Goal: Task Accomplishment & Management: Use online tool/utility

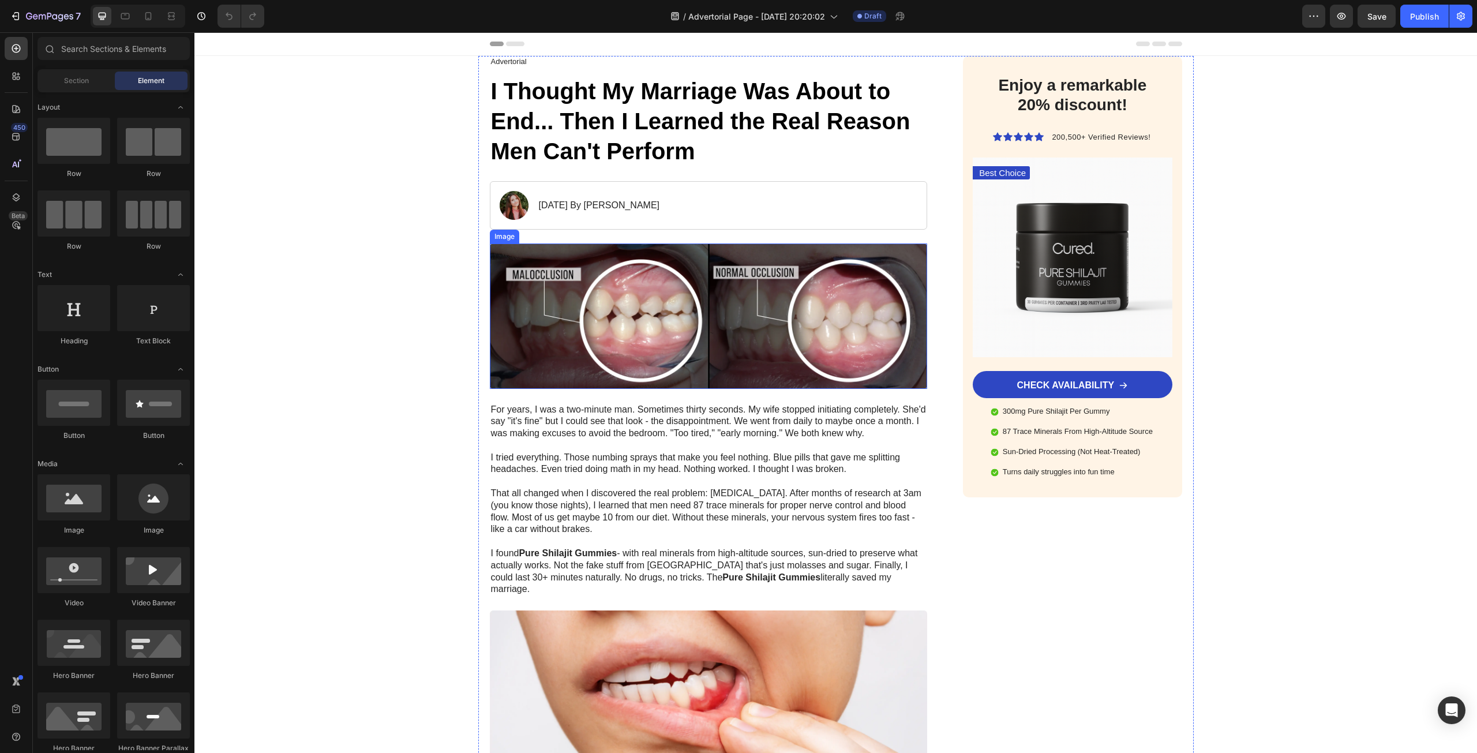
click at [634, 308] on img at bounding box center [709, 315] width 438 height 145
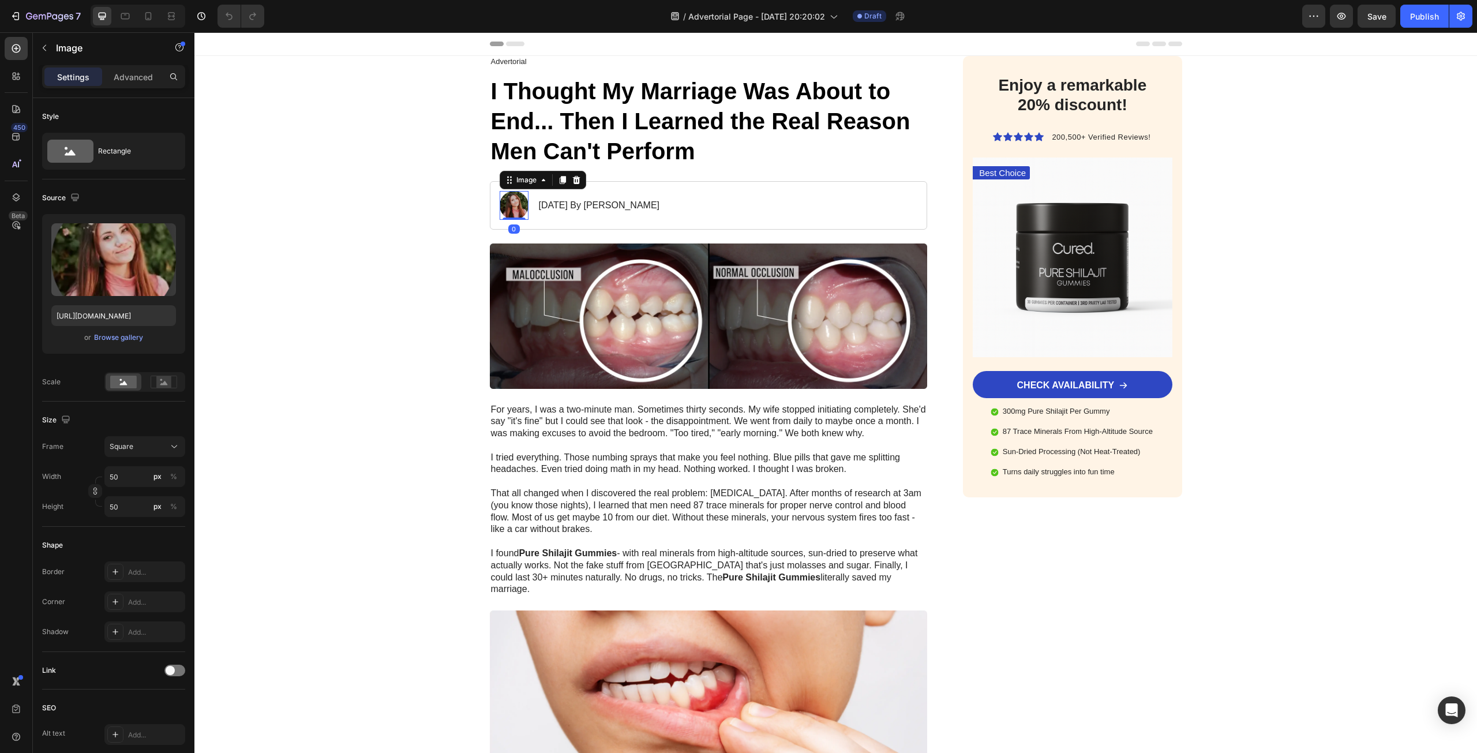
click at [518, 207] on img at bounding box center [514, 205] width 29 height 29
click at [666, 336] on img at bounding box center [709, 315] width 438 height 145
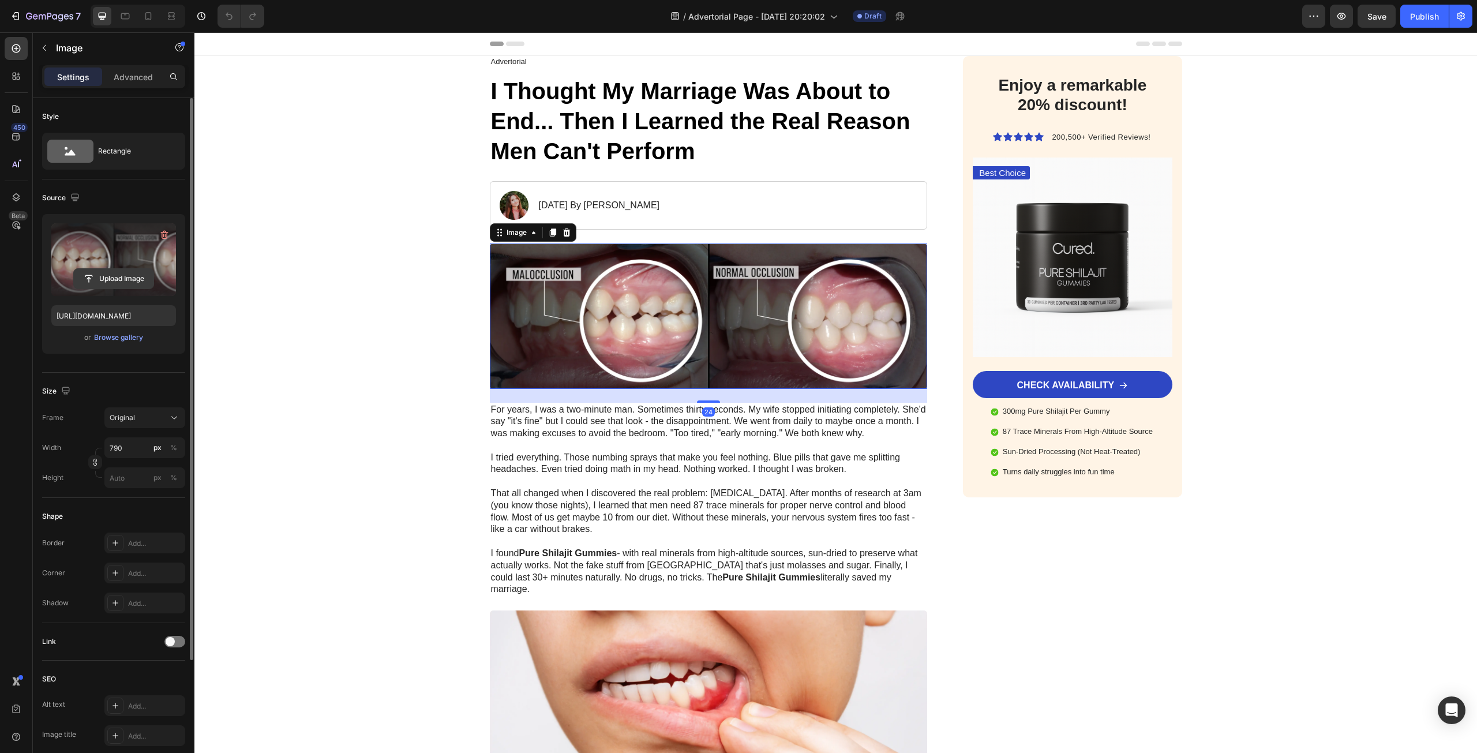
click at [108, 272] on input "file" at bounding box center [114, 279] width 80 height 20
click at [68, 257] on label at bounding box center [113, 259] width 125 height 73
click at [74, 269] on input "file" at bounding box center [114, 279] width 80 height 20
click at [84, 281] on input "file" at bounding box center [114, 279] width 80 height 20
type input "[URL][DOMAIN_NAME]"
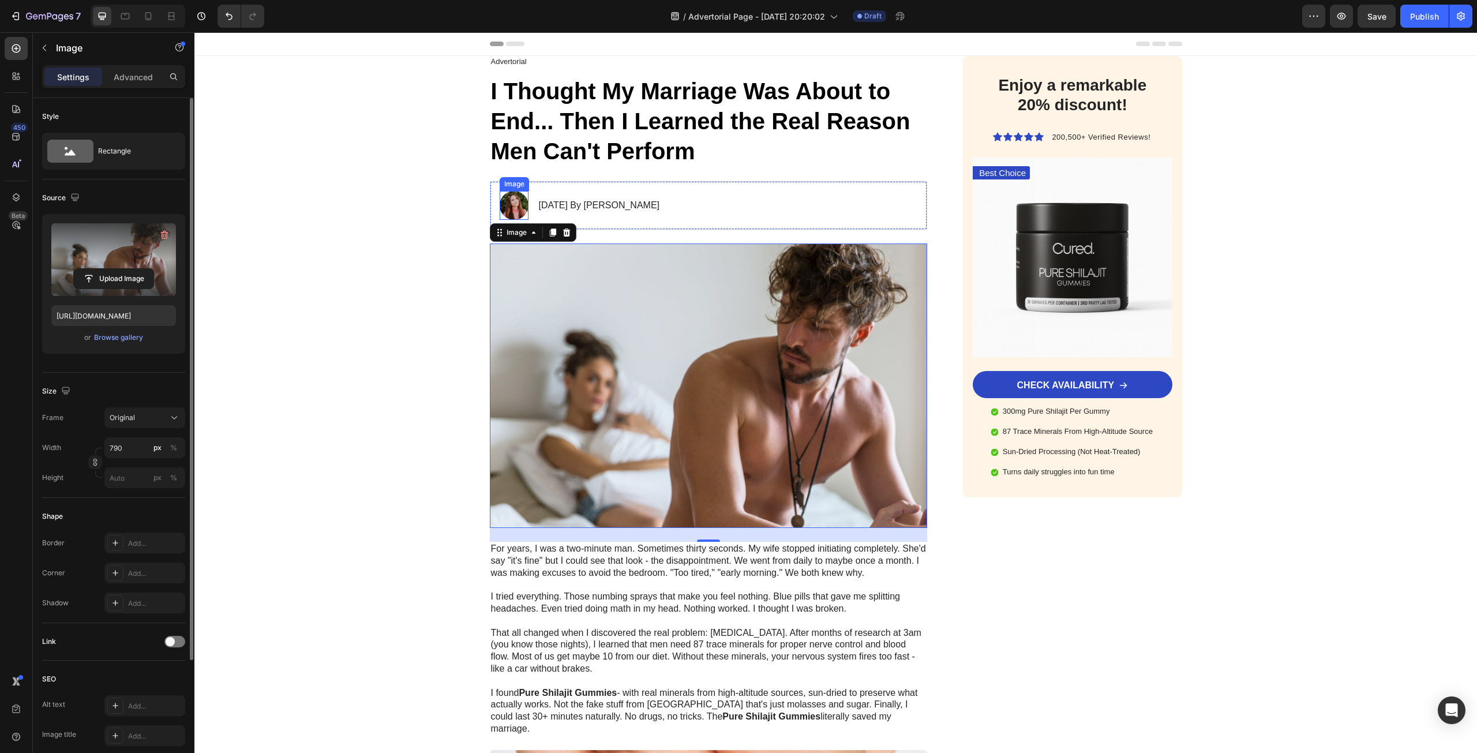
click at [510, 200] on img at bounding box center [514, 205] width 29 height 29
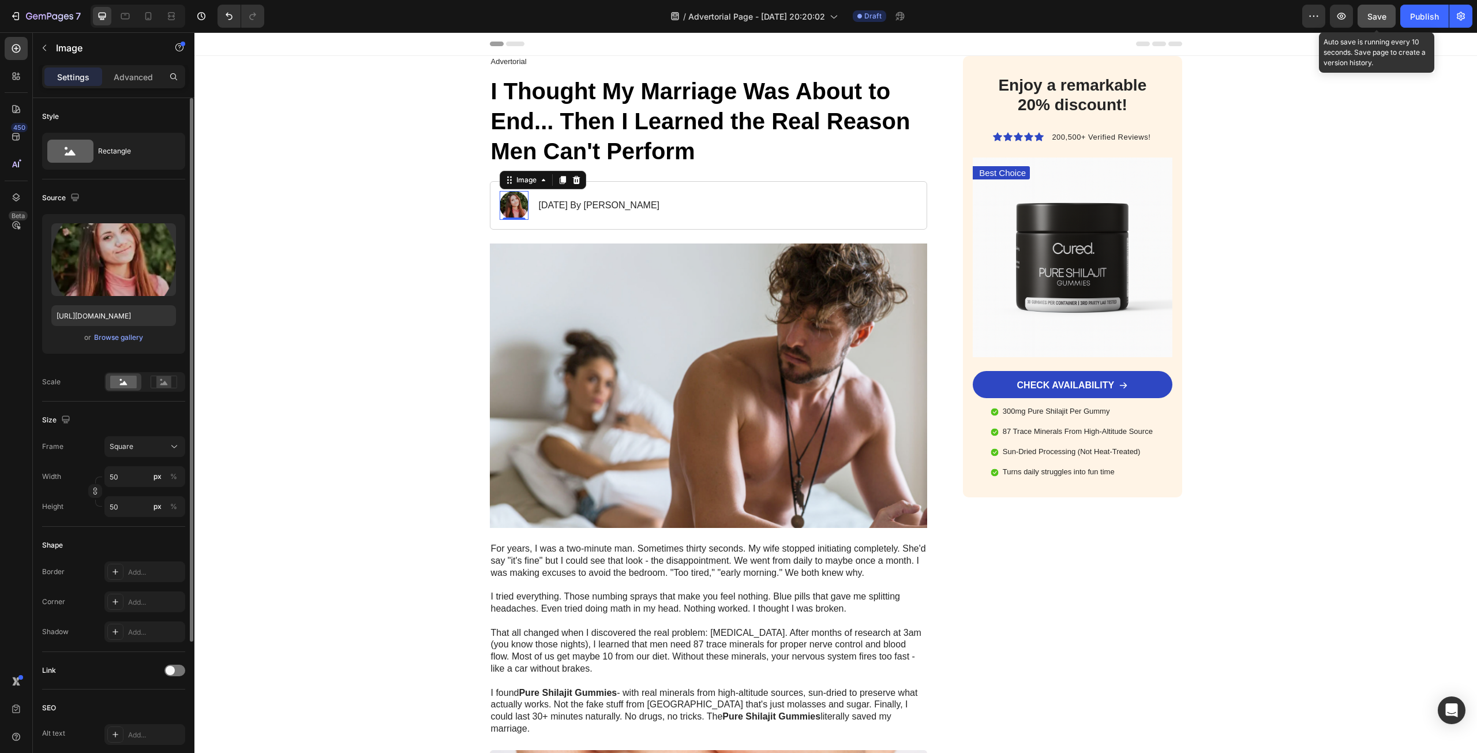
click at [1381, 17] on span "Save" at bounding box center [1376, 17] width 19 height 10
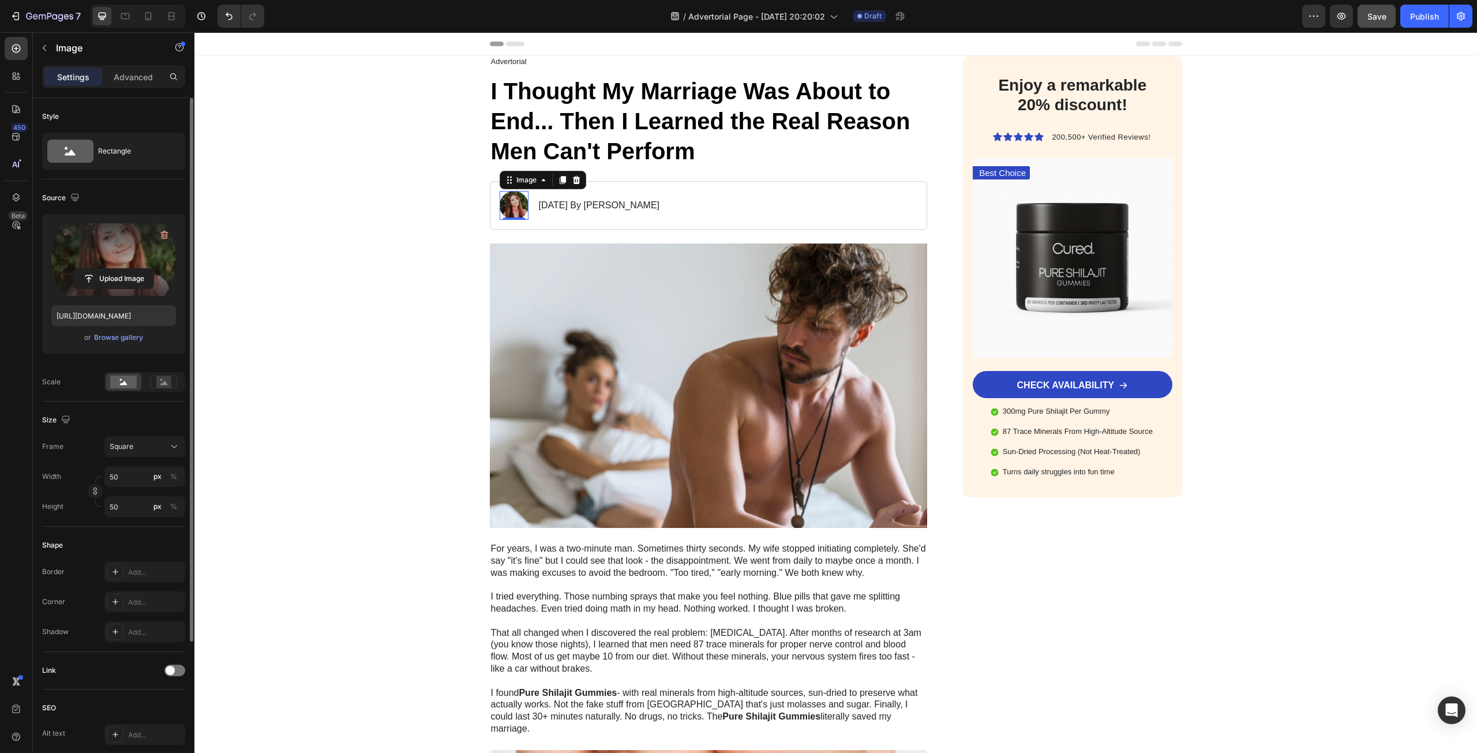
click at [147, 245] on label at bounding box center [113, 259] width 125 height 73
click at [147, 269] on input "file" at bounding box center [114, 279] width 80 height 20
type input "[URL][DOMAIN_NAME]"
click at [567, 204] on p "[DATE] By [PERSON_NAME]" at bounding box center [599, 206] width 121 height 12
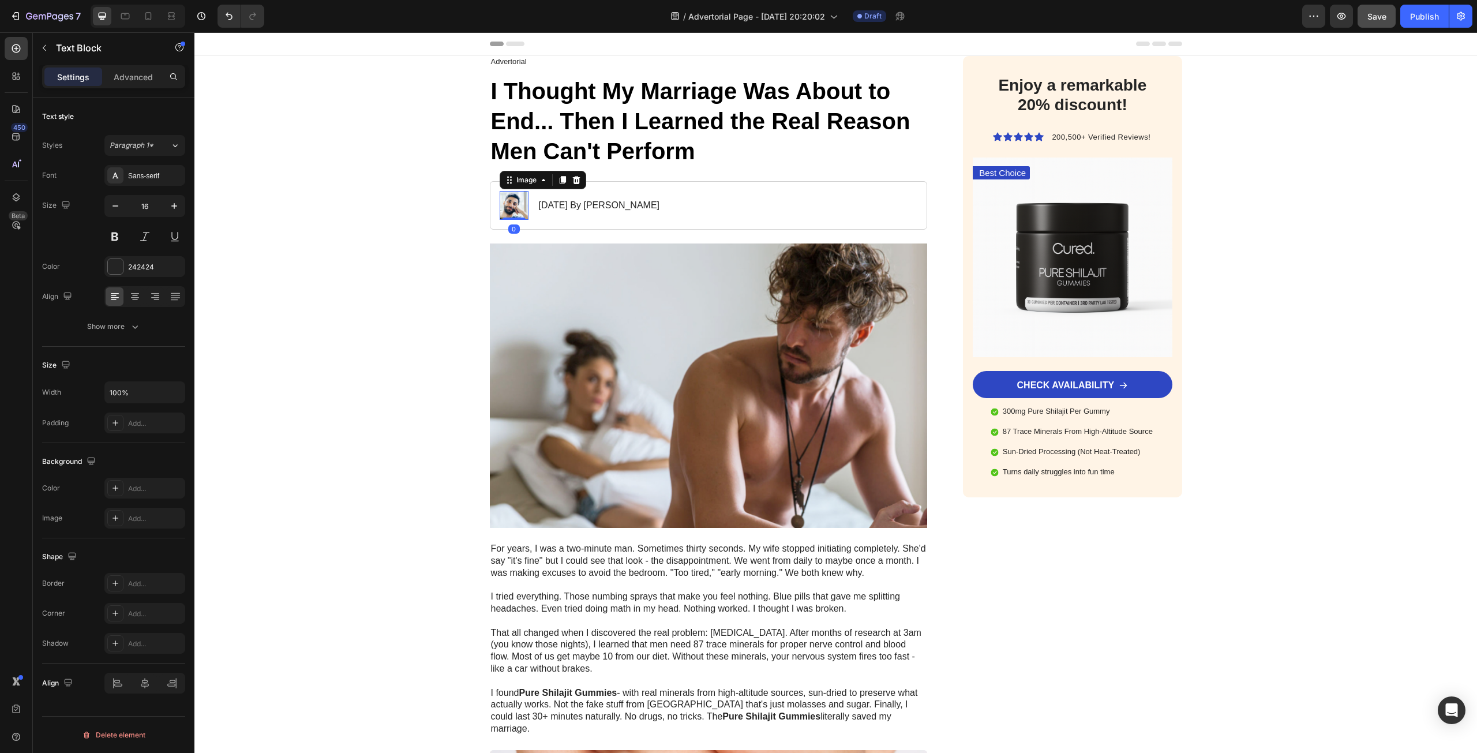
click at [519, 207] on img at bounding box center [514, 205] width 29 height 29
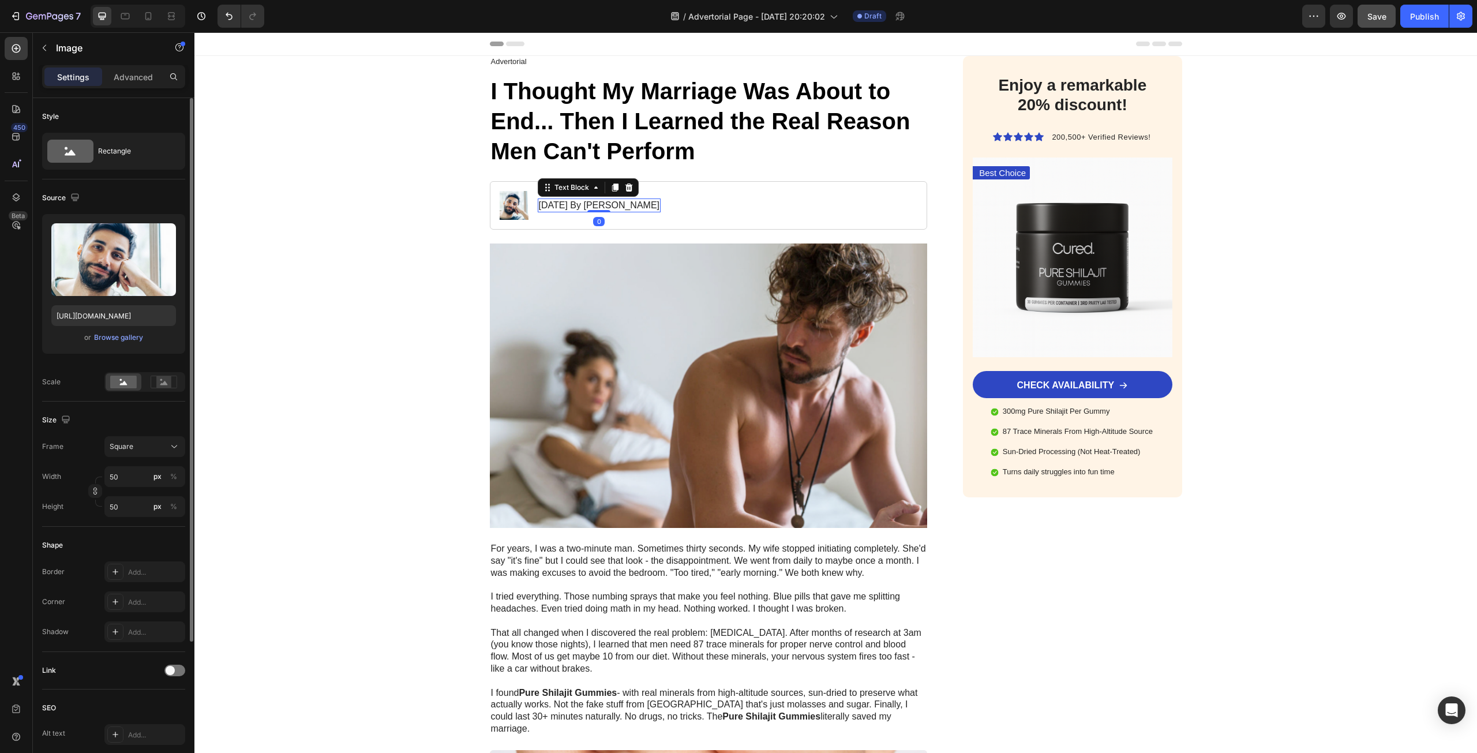
click at [575, 210] on p "[DATE] By [PERSON_NAME]" at bounding box center [599, 206] width 121 height 12
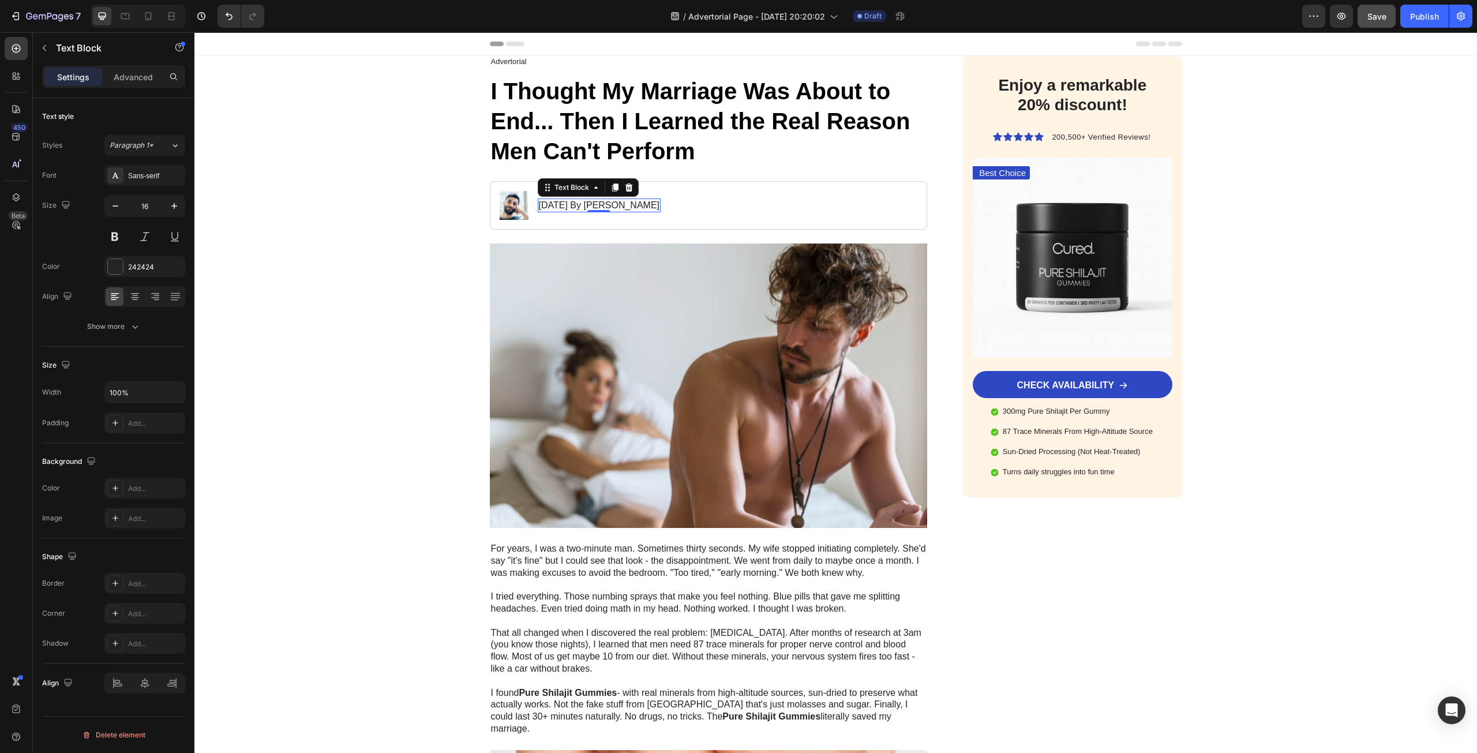
click at [575, 204] on p "[DATE] By [PERSON_NAME]" at bounding box center [599, 206] width 121 height 12
click at [633, 204] on p "[DATE] By [PERSON_NAME]" at bounding box center [599, 206] width 121 height 12
click at [623, 205] on p "[DATE] By [PERSON_NAME]" at bounding box center [599, 206] width 121 height 12
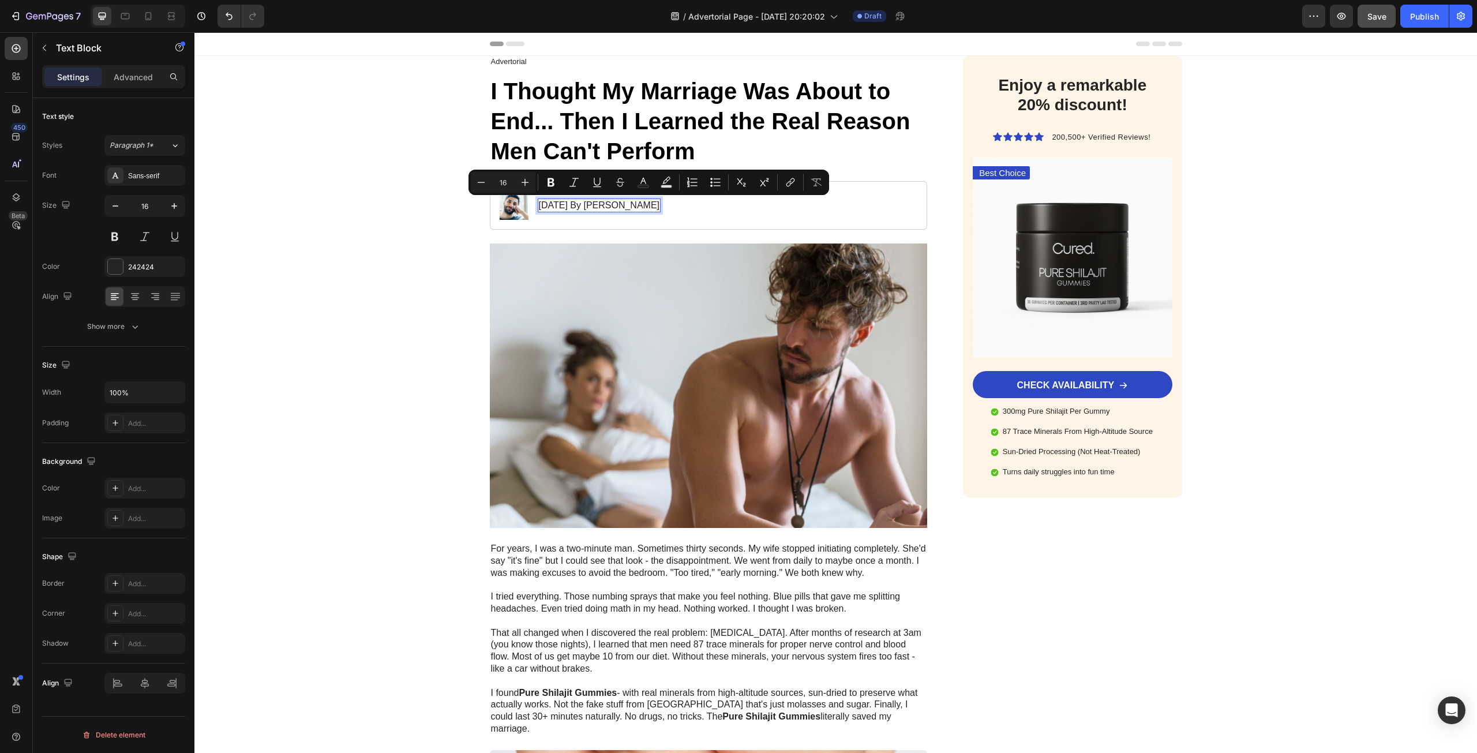
drag, startPoint x: 623, startPoint y: 205, endPoint x: 655, endPoint y: 209, distance: 32.5
click at [655, 209] on p "[DATE] By [PERSON_NAME]" at bounding box center [599, 206] width 121 height 12
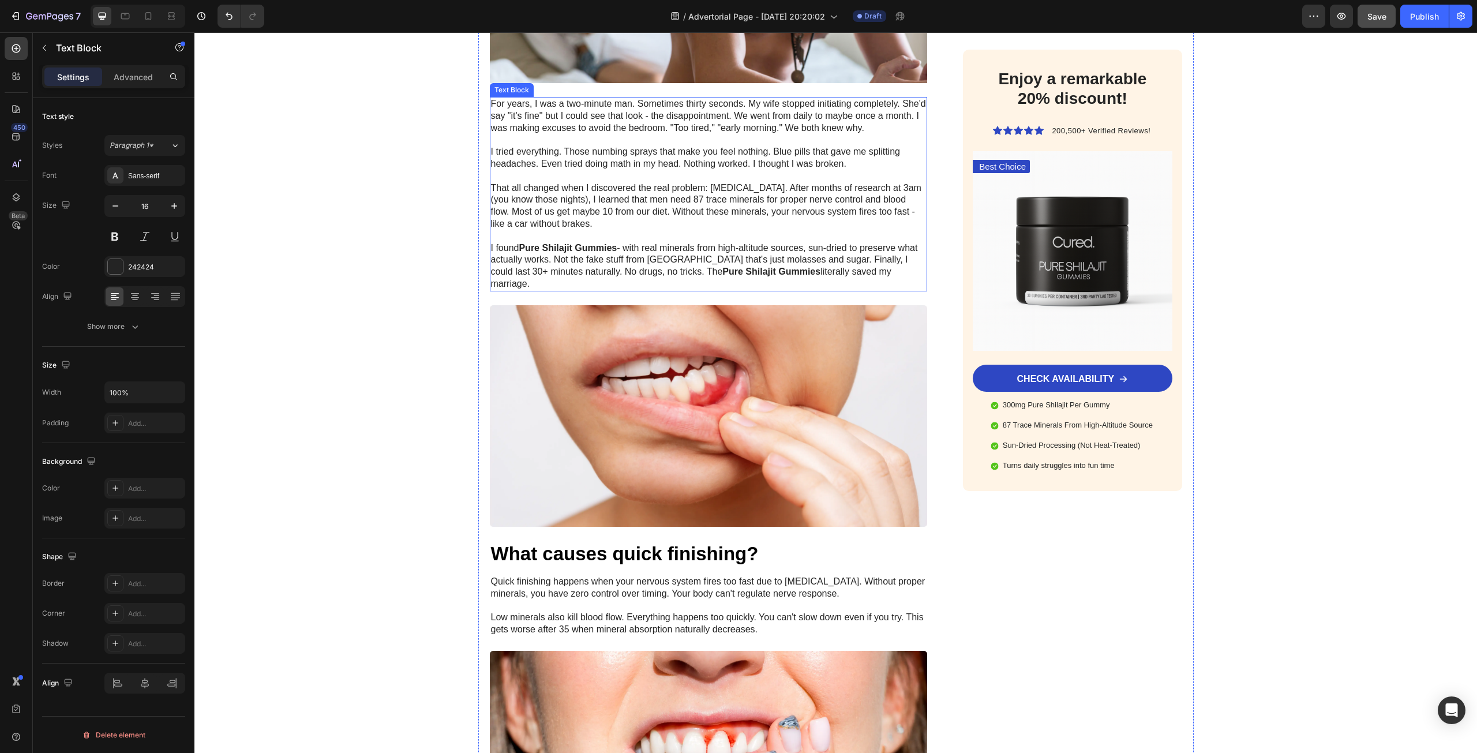
scroll to position [462, 0]
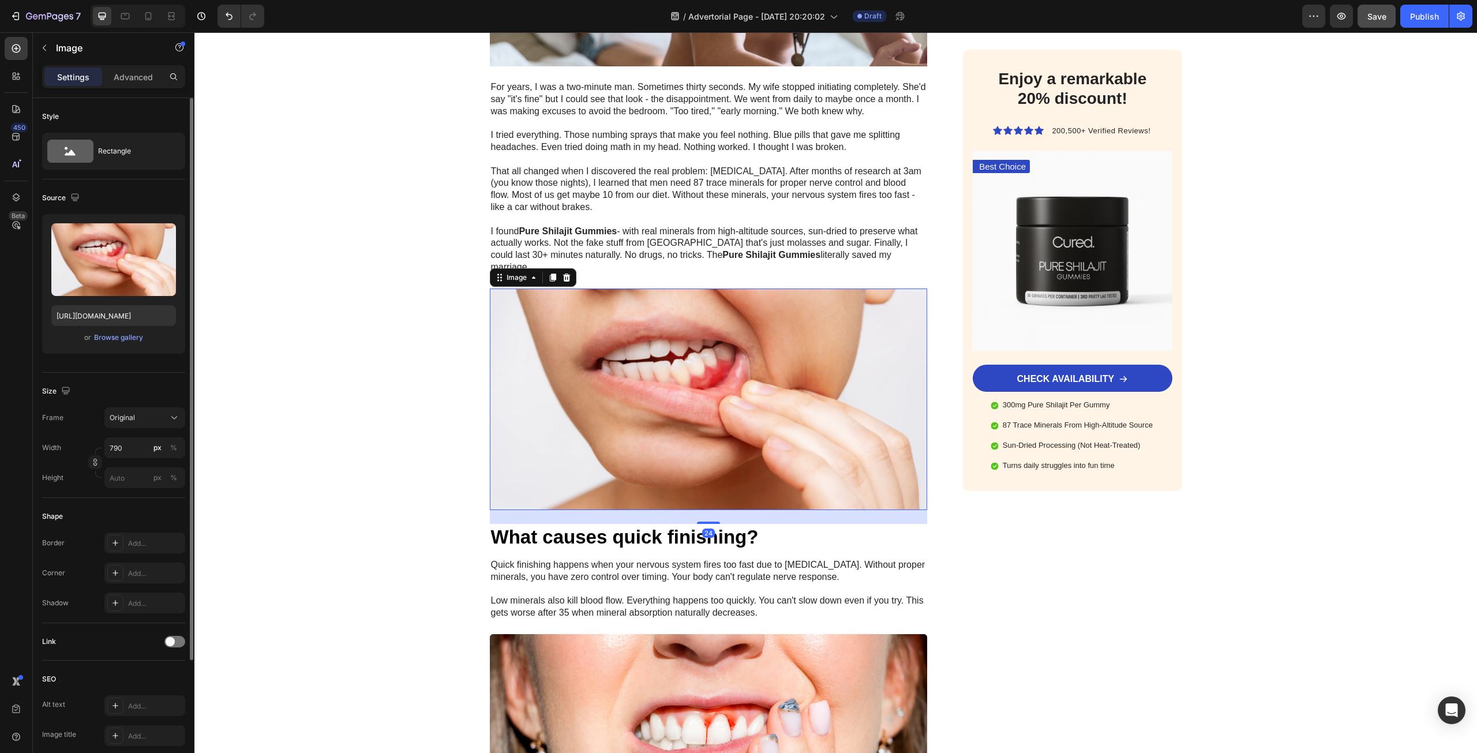
click at [650, 378] on img at bounding box center [709, 399] width 438 height 222
click at [106, 257] on label at bounding box center [113, 259] width 125 height 73
click at [106, 269] on input "file" at bounding box center [114, 279] width 80 height 20
type input "[URL][DOMAIN_NAME]"
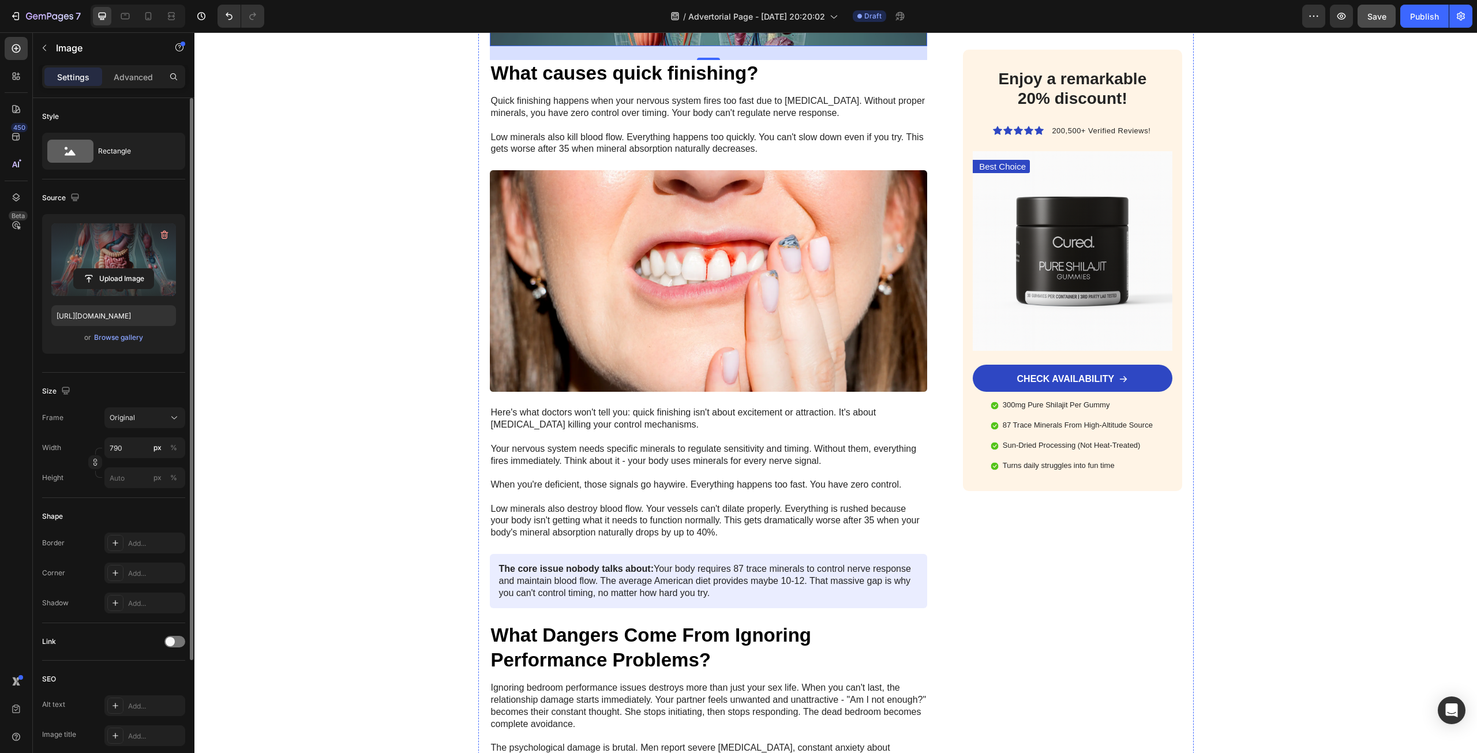
scroll to position [1154, 0]
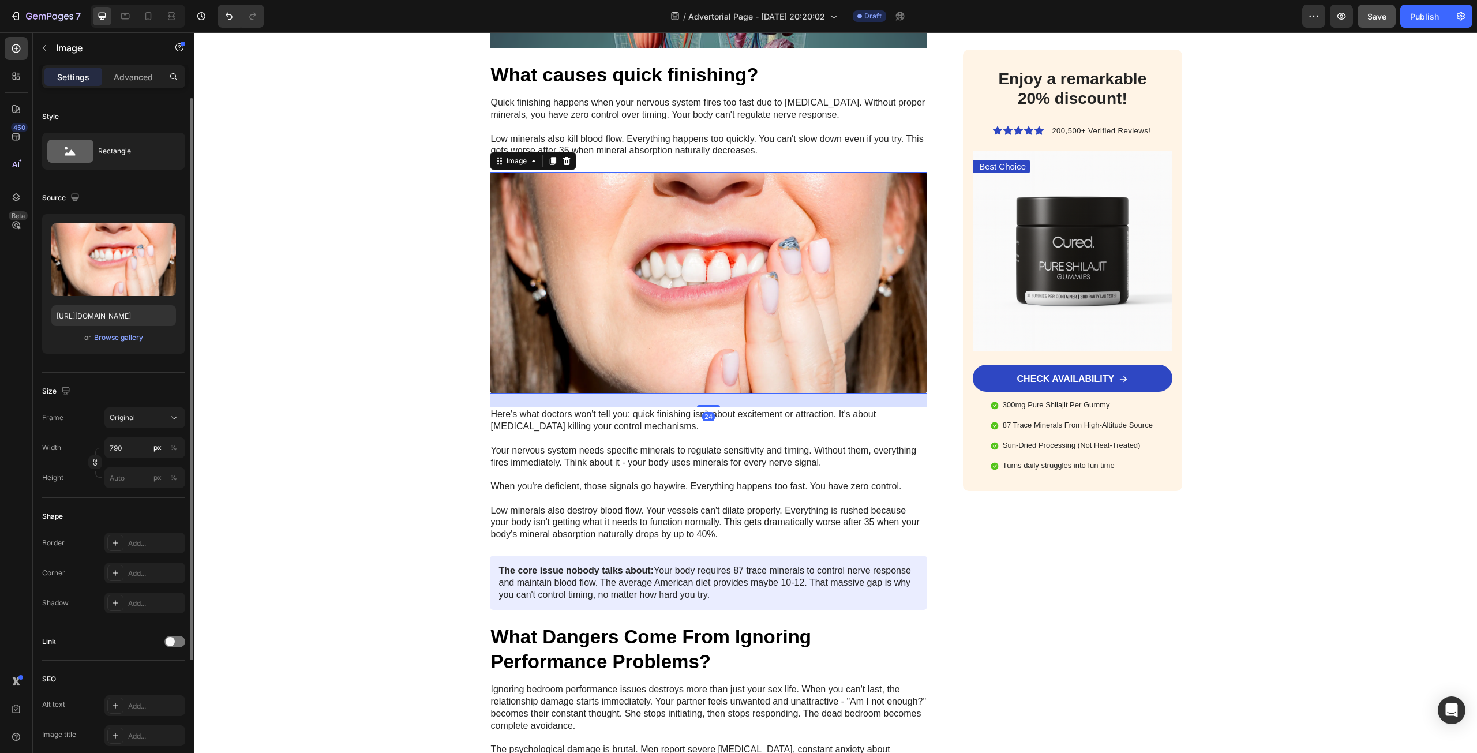
click at [610, 242] on img at bounding box center [709, 283] width 438 height 222
click at [110, 262] on label at bounding box center [113, 259] width 125 height 73
click at [110, 269] on input "file" at bounding box center [114, 279] width 80 height 20
type input "[URL][DOMAIN_NAME]"
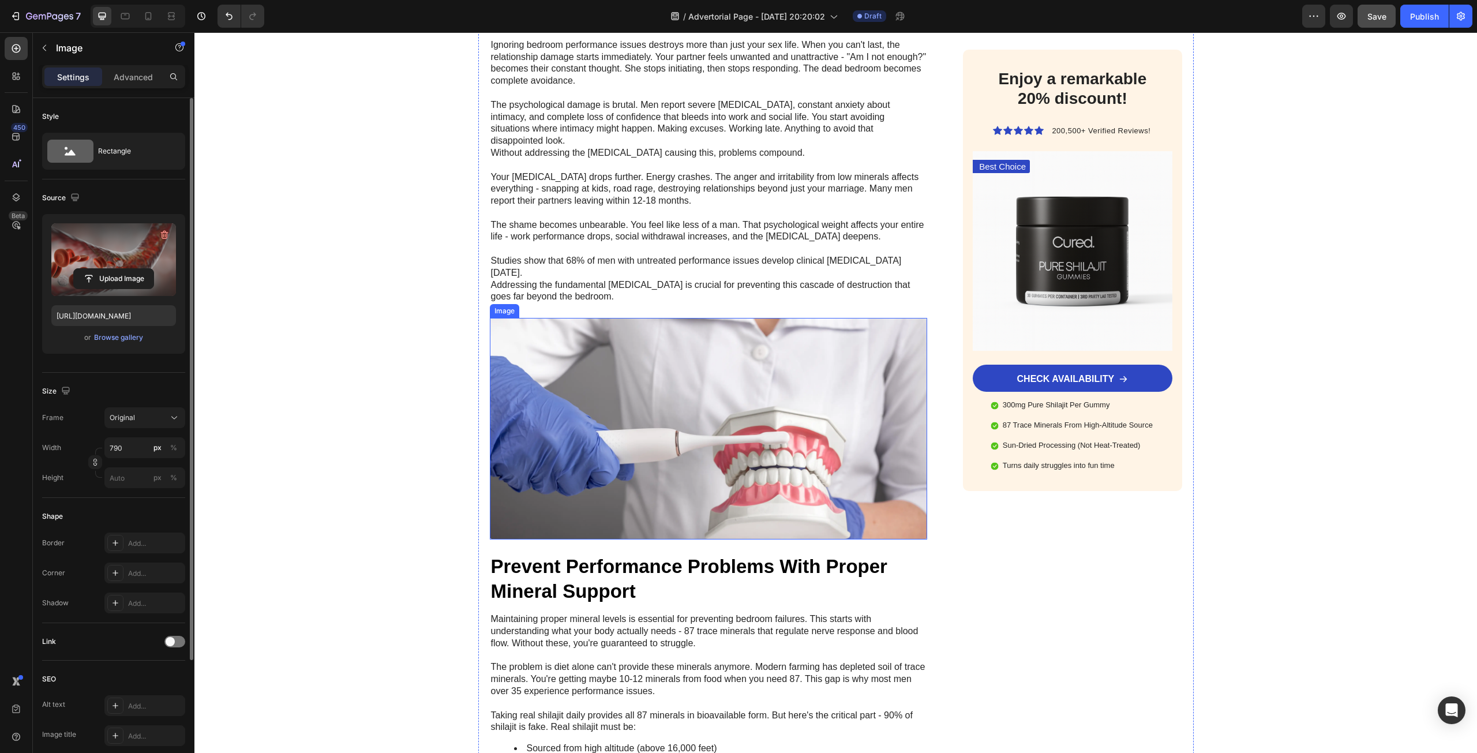
scroll to position [1904, 0]
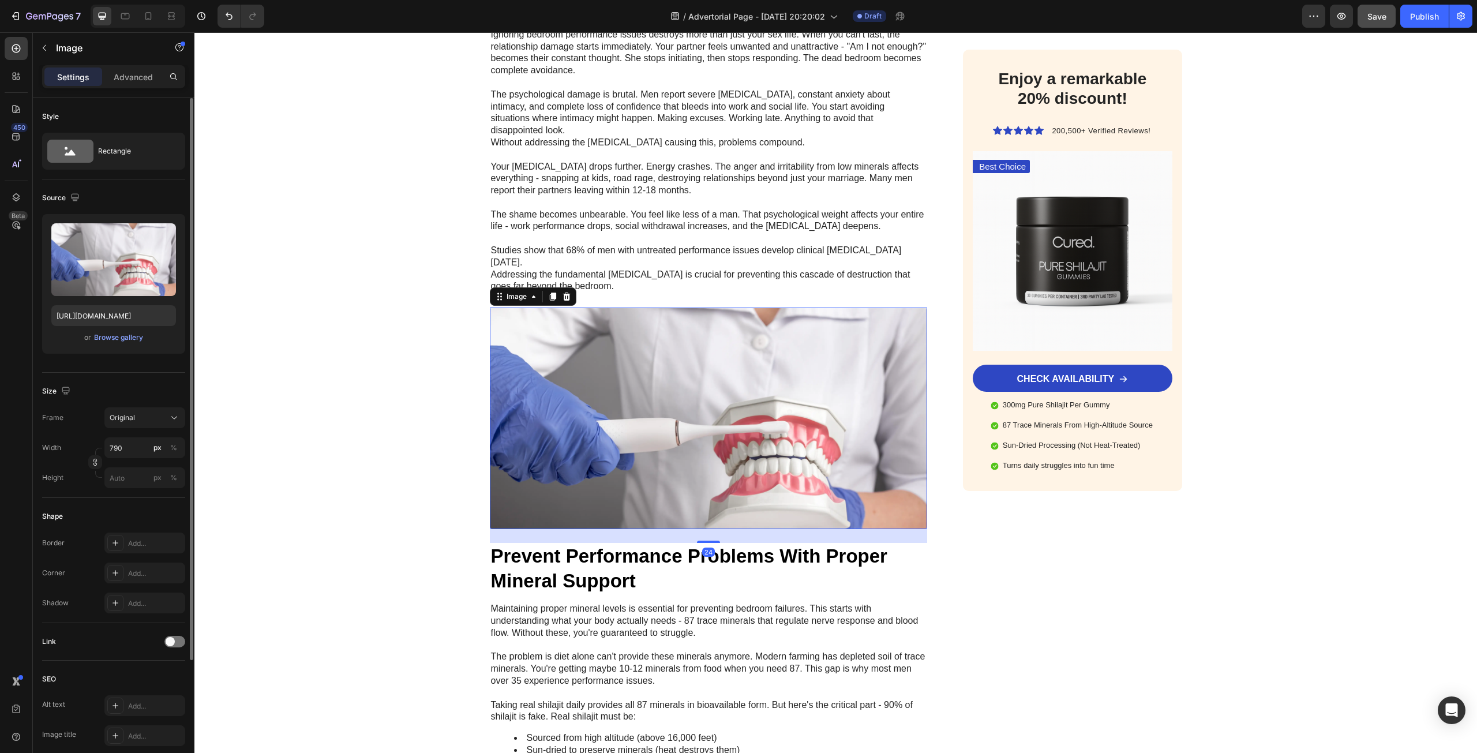
click at [659, 347] on img at bounding box center [709, 419] width 438 height 222
click at [125, 268] on label at bounding box center [113, 259] width 125 height 73
click at [125, 269] on input "file" at bounding box center [114, 279] width 80 height 20
type input "[URL][DOMAIN_NAME]"
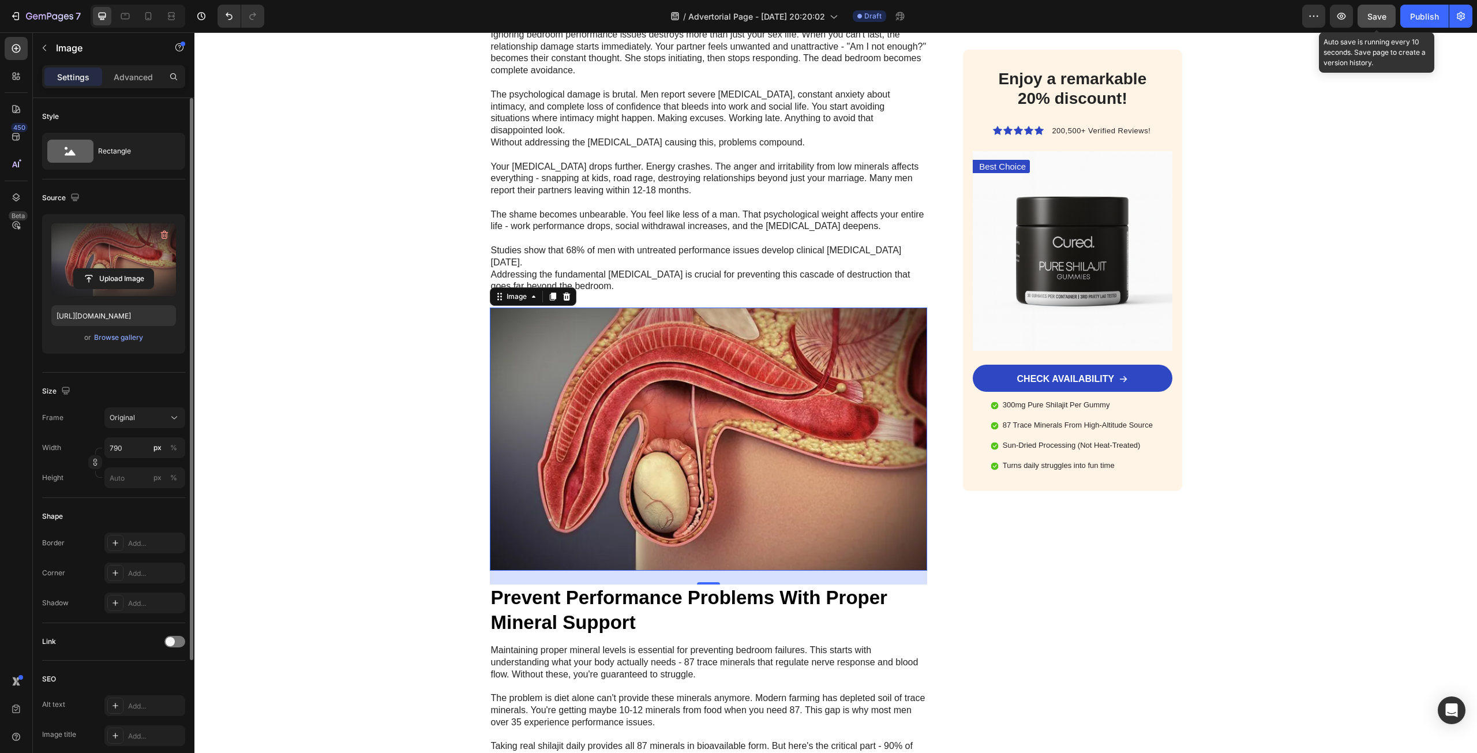
click at [1374, 13] on span "Save" at bounding box center [1376, 17] width 19 height 10
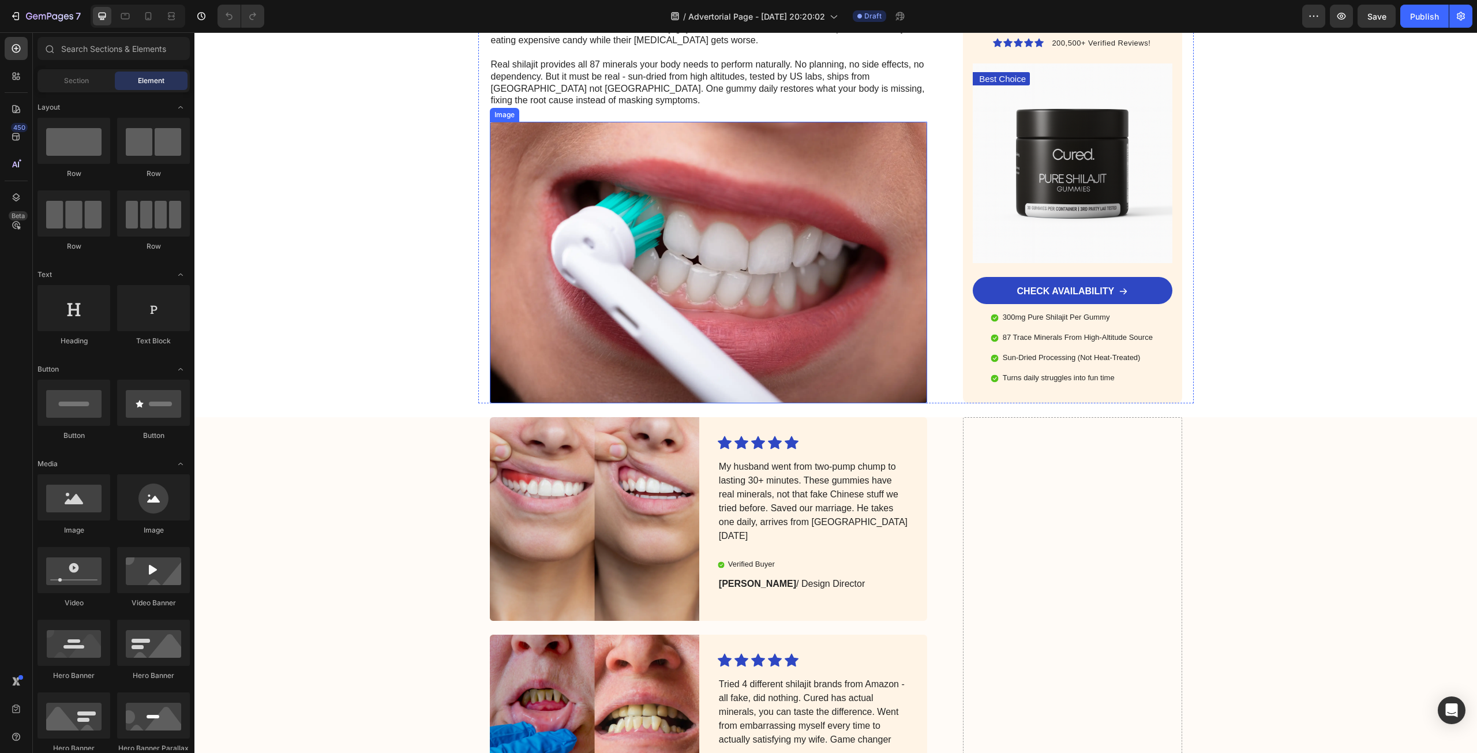
scroll to position [3231, 0]
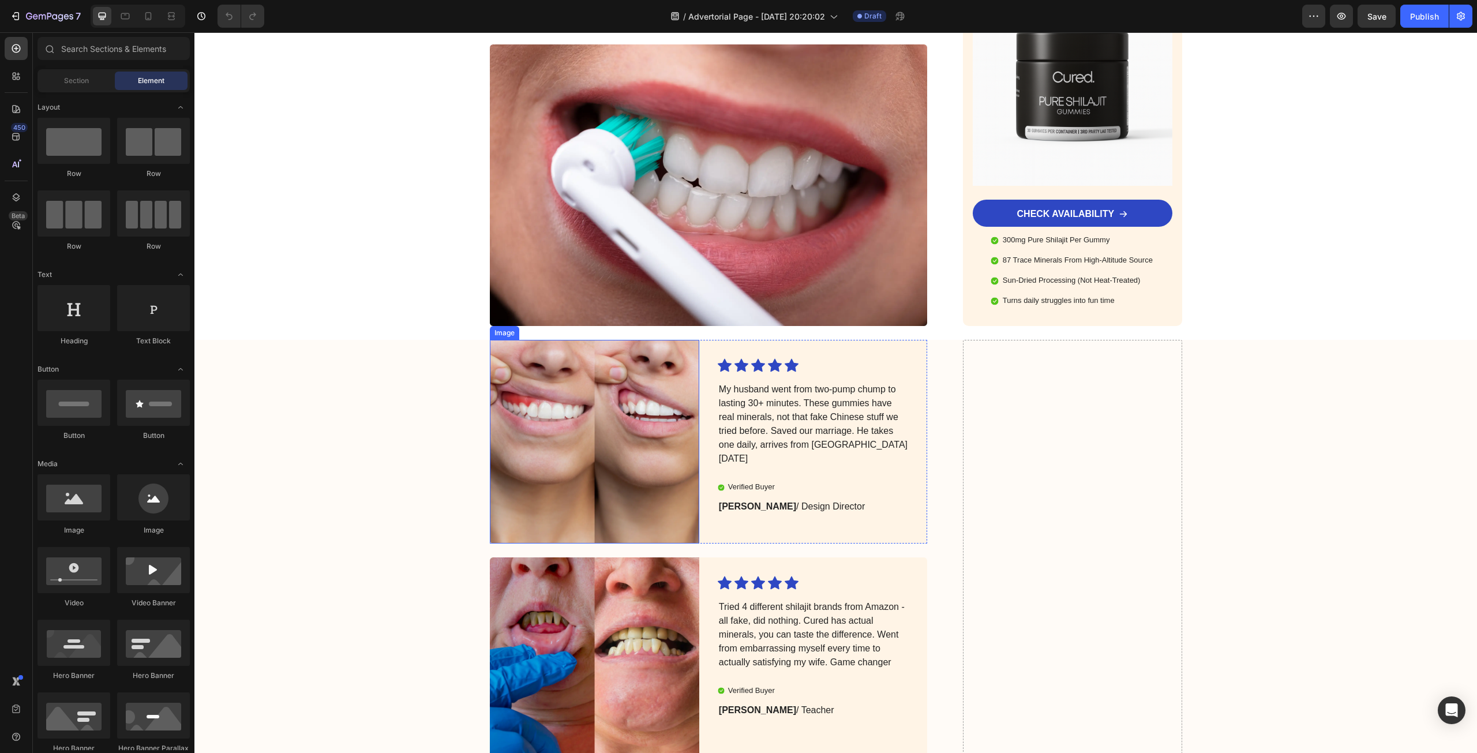
click at [537, 411] on img at bounding box center [594, 442] width 209 height 204
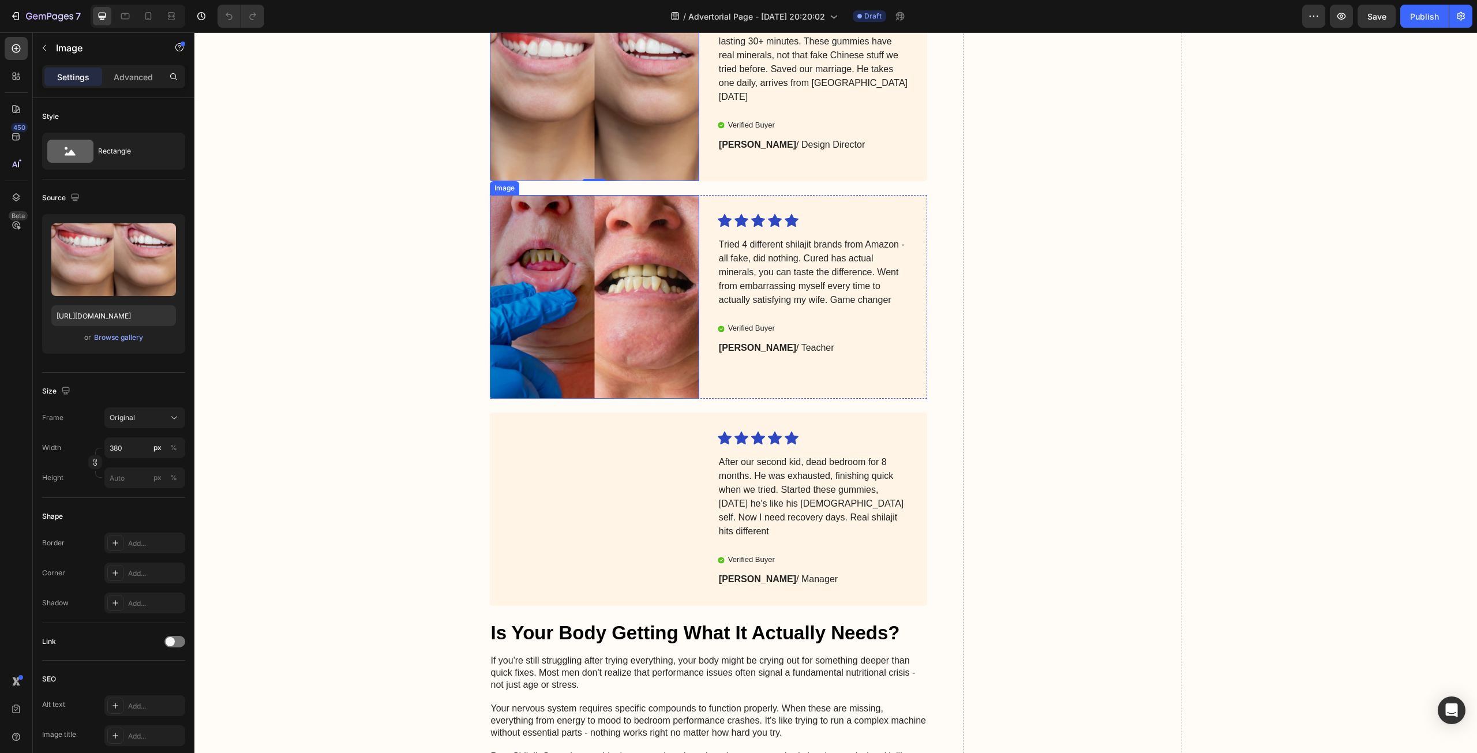
scroll to position [3577, 0]
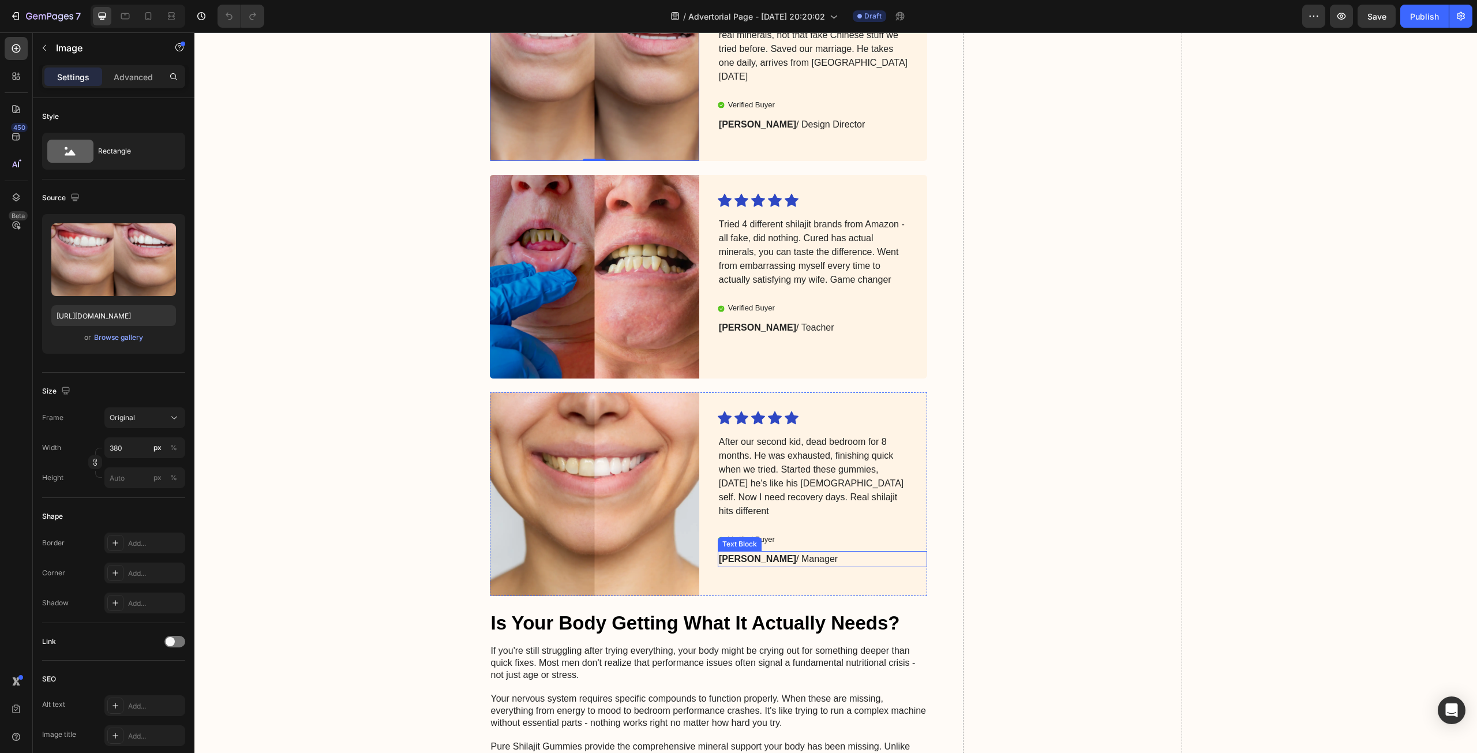
click at [744, 559] on strong "Sarah L." at bounding box center [757, 559] width 77 height 10
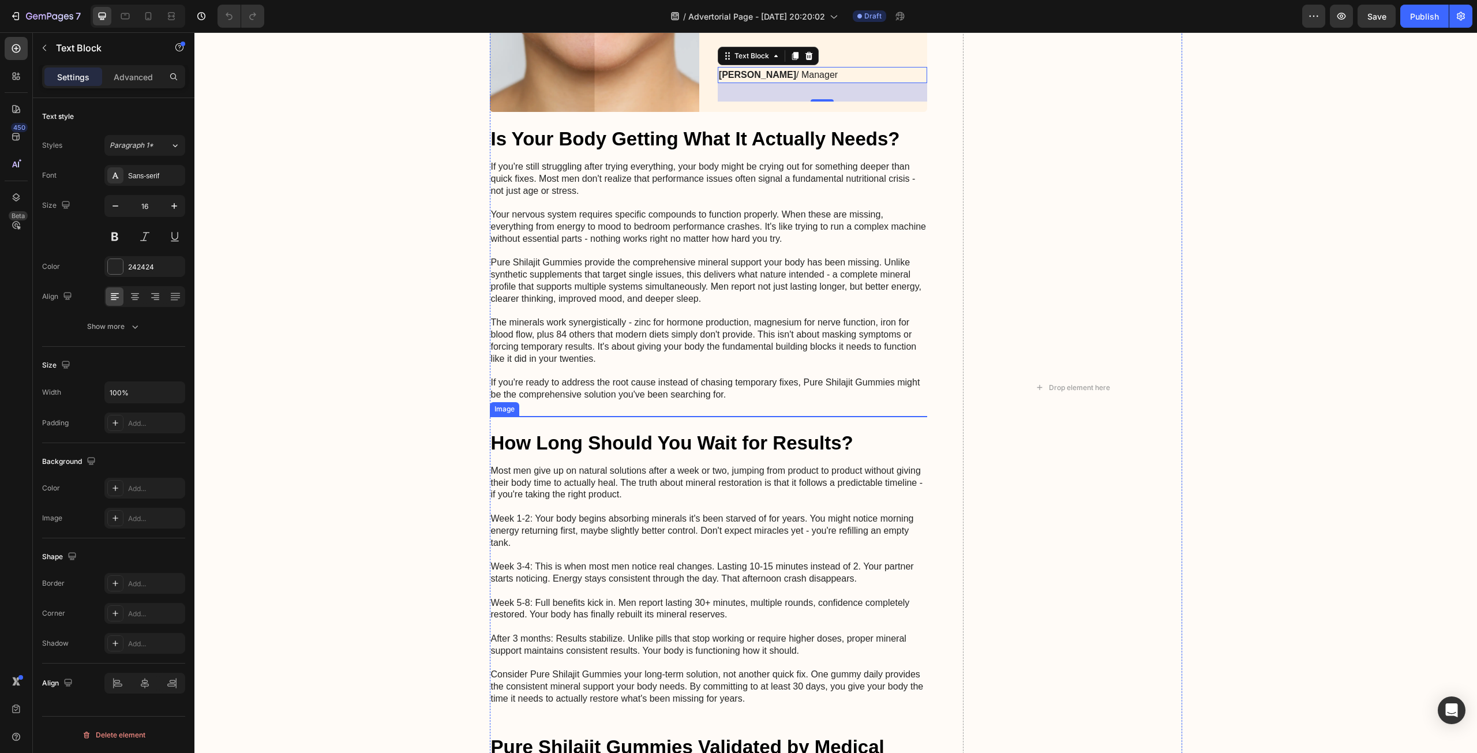
scroll to position [4154, 0]
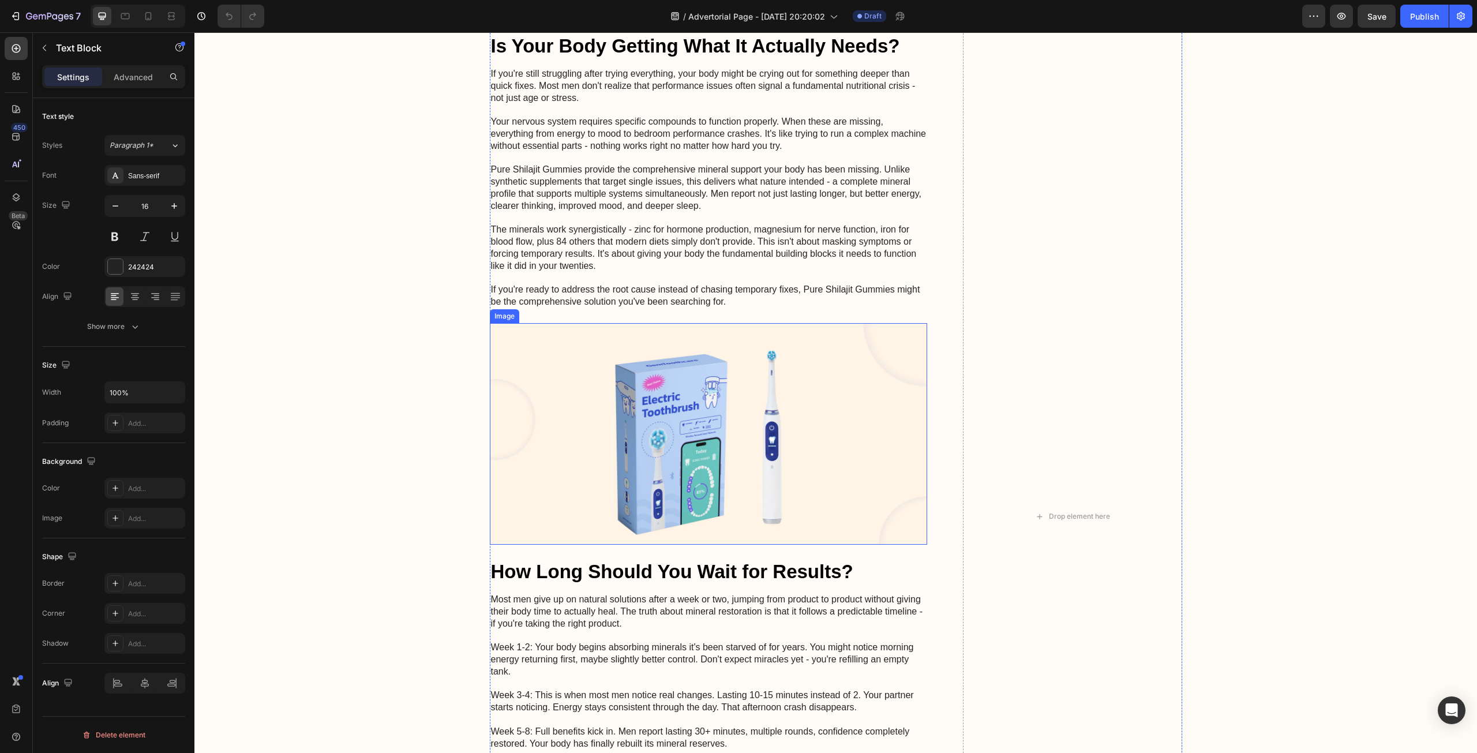
click at [757, 419] on img at bounding box center [709, 434] width 438 height 222
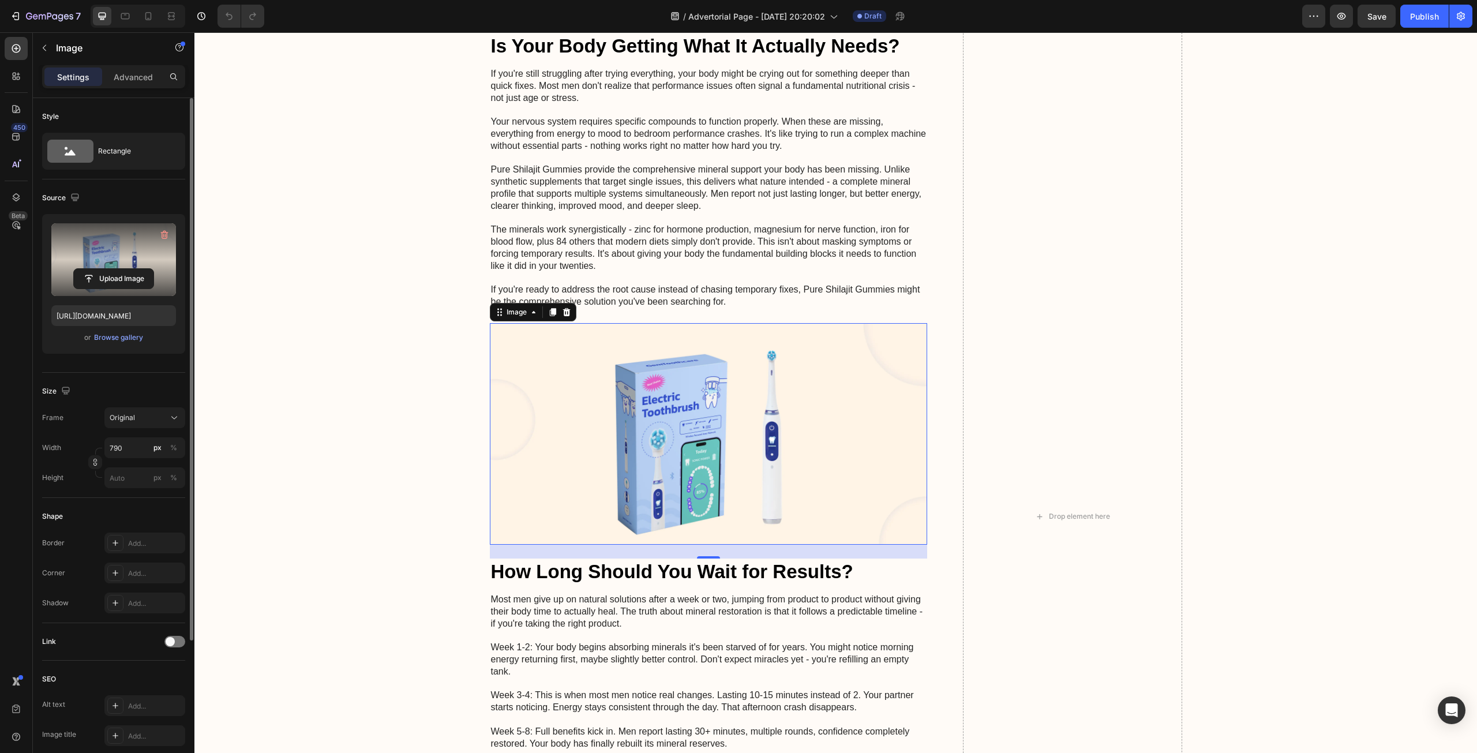
click at [110, 258] on label at bounding box center [113, 259] width 125 height 73
click at [110, 269] on input "file" at bounding box center [114, 279] width 80 height 20
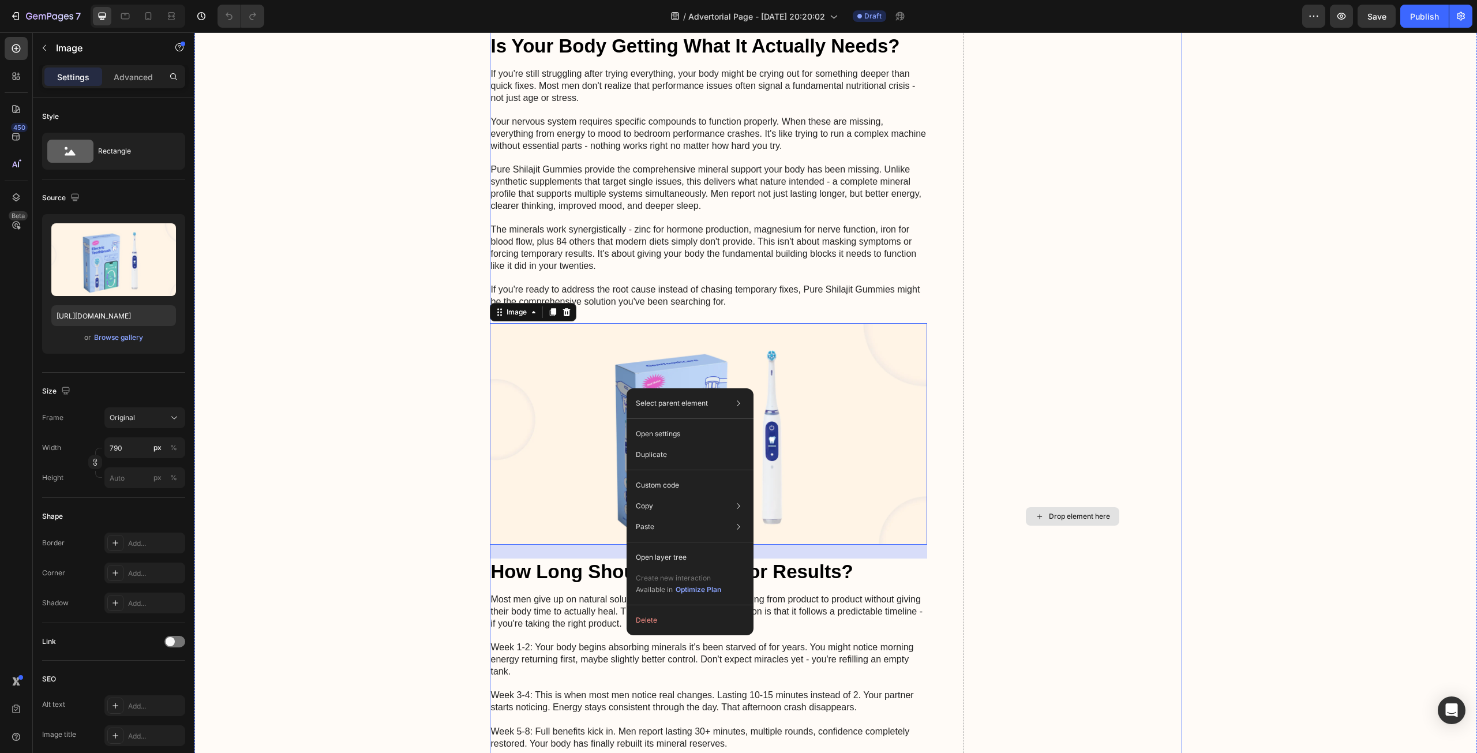
click at [1092, 398] on div "Drop element here" at bounding box center [1072, 516] width 219 height 2271
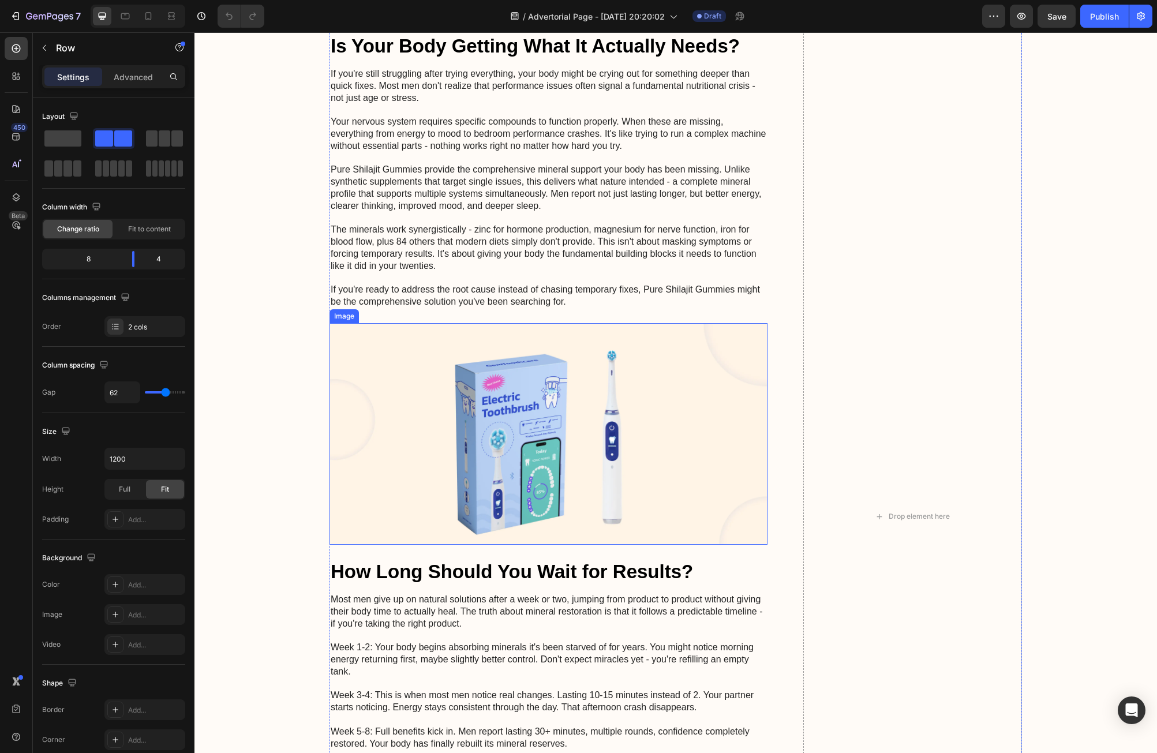
click at [579, 430] on img at bounding box center [548, 434] width 438 height 222
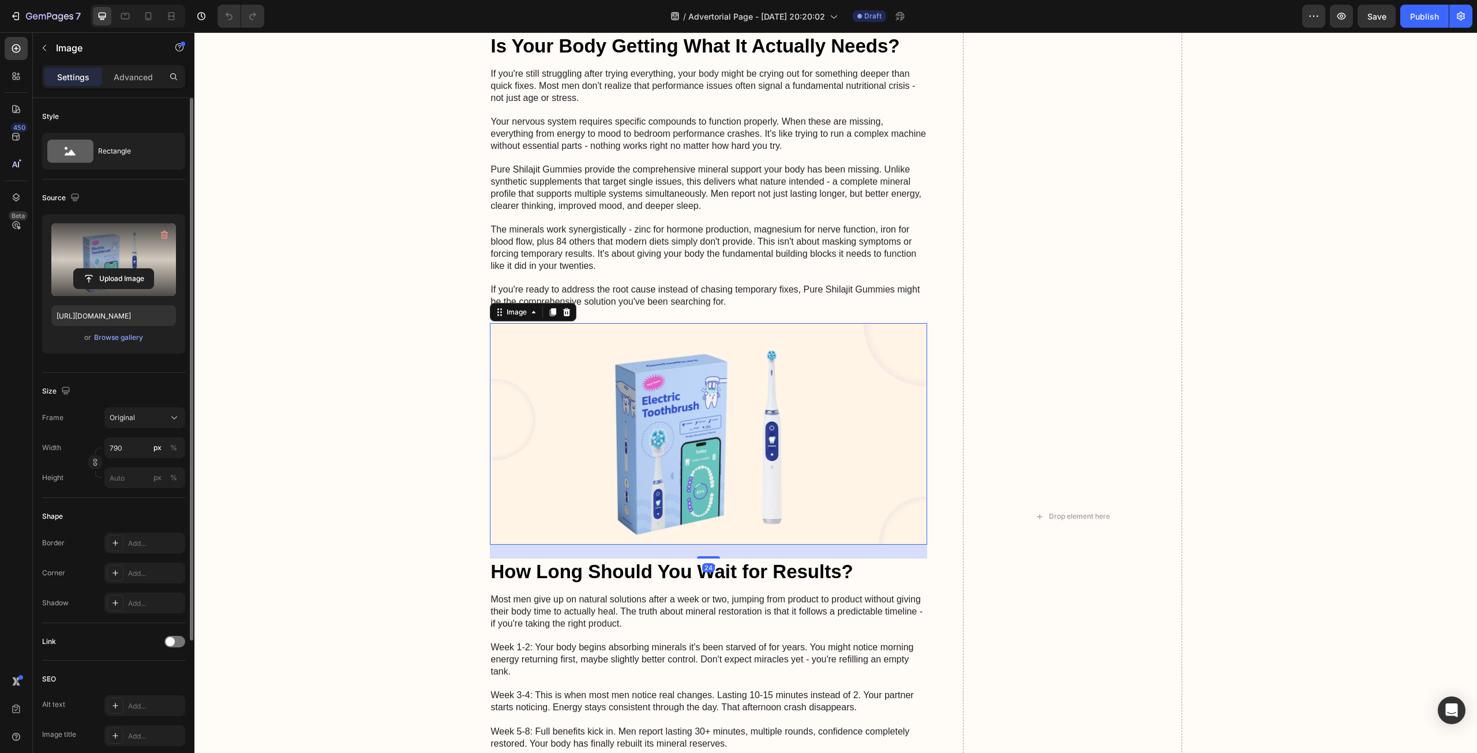
click at [117, 244] on label at bounding box center [113, 259] width 125 height 73
click at [117, 269] on input "file" at bounding box center [114, 279] width 80 height 20
type input "https://cdn.shopify.com/s/files/1/0651/5844/7240/files/gempages_586132142950449…"
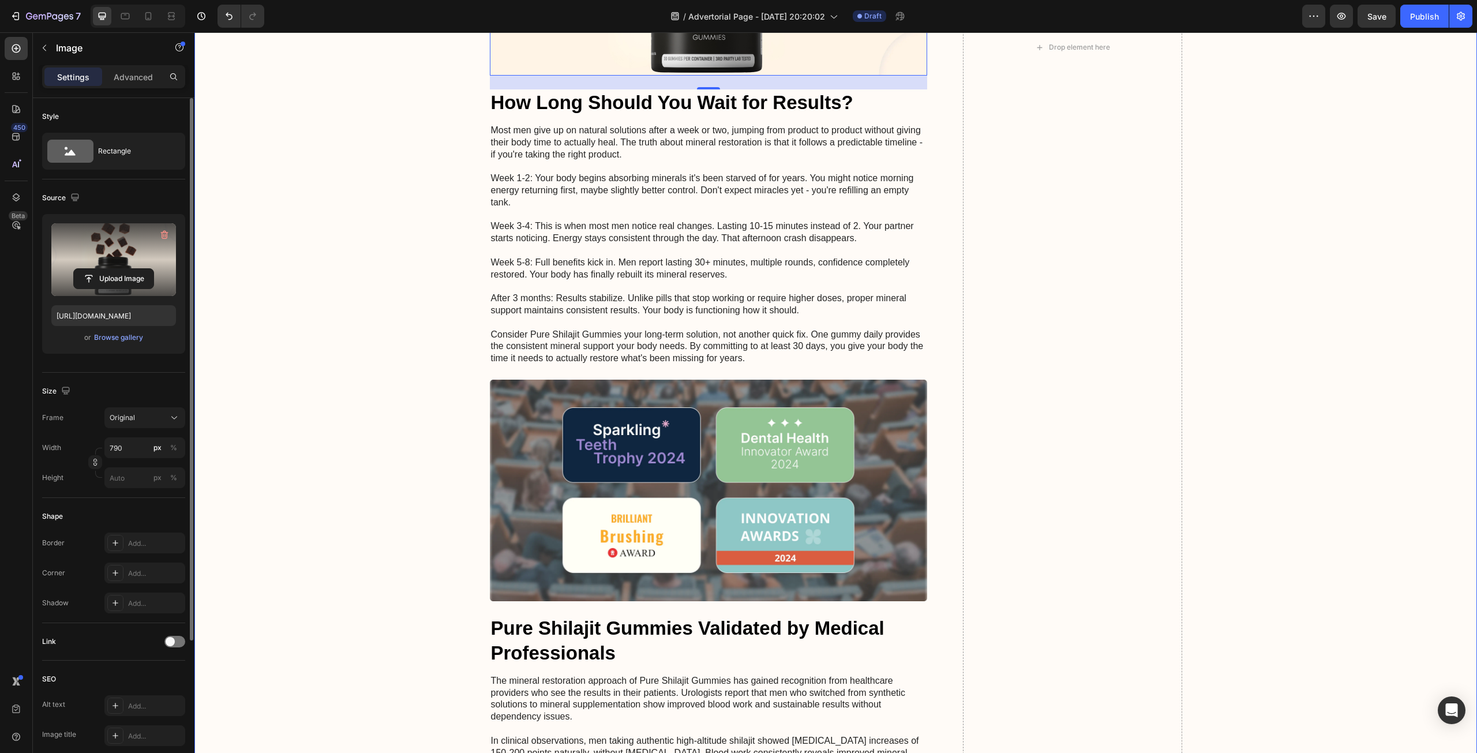
scroll to position [4789, 0]
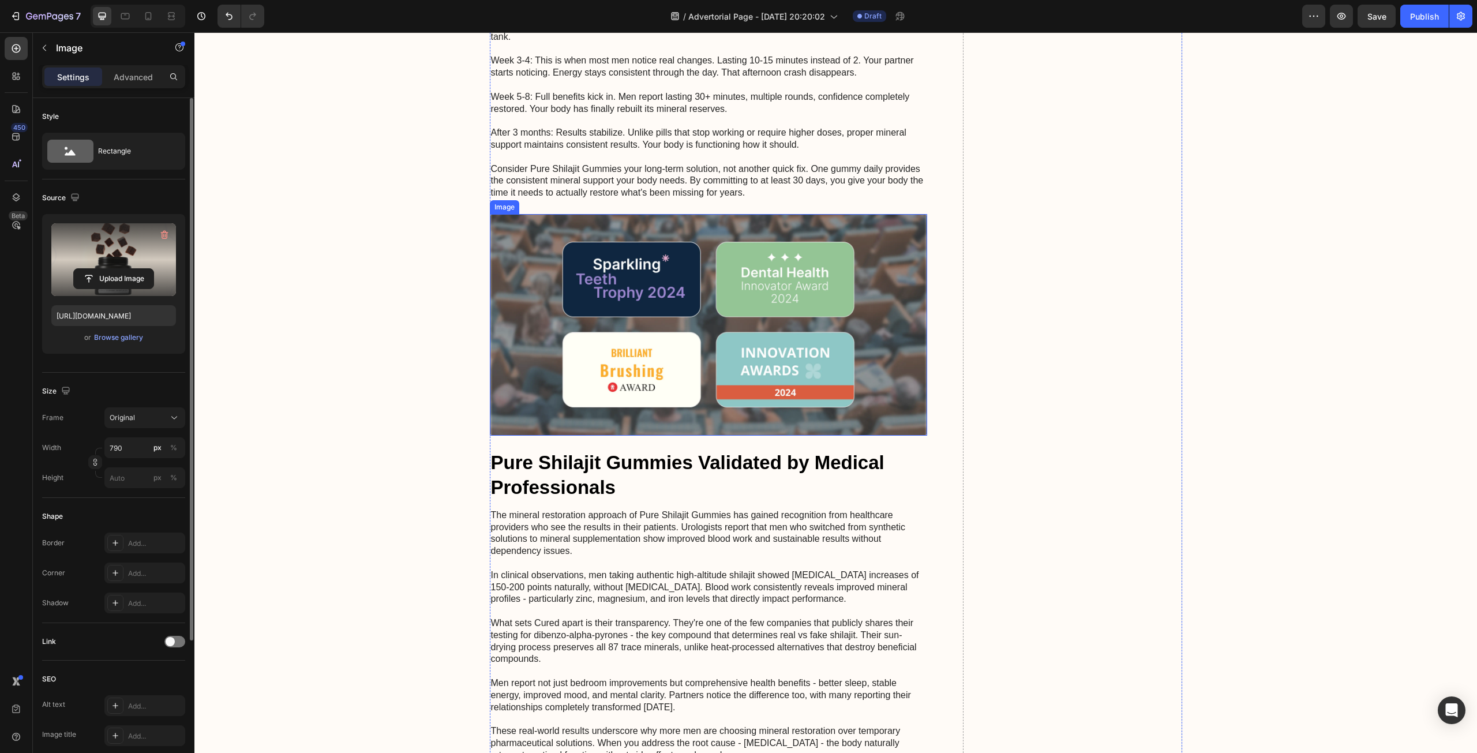
click at [685, 313] on img at bounding box center [709, 325] width 438 height 222
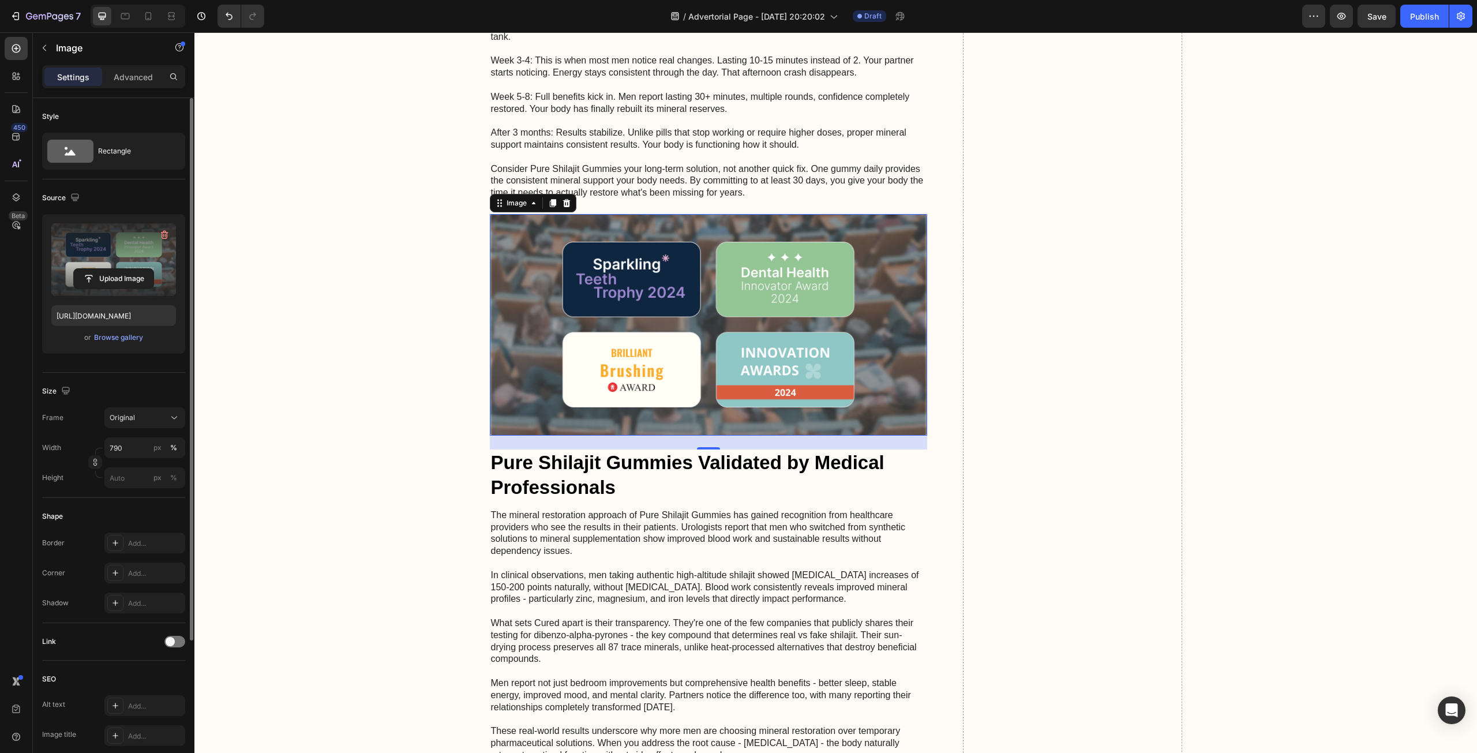
click at [83, 248] on label at bounding box center [113, 259] width 125 height 73
click at [83, 269] on input "file" at bounding box center [114, 279] width 80 height 20
type input "https://cdn.shopify.com/s/files/1/0651/5844/7240/files/gempages_586132142950449…"
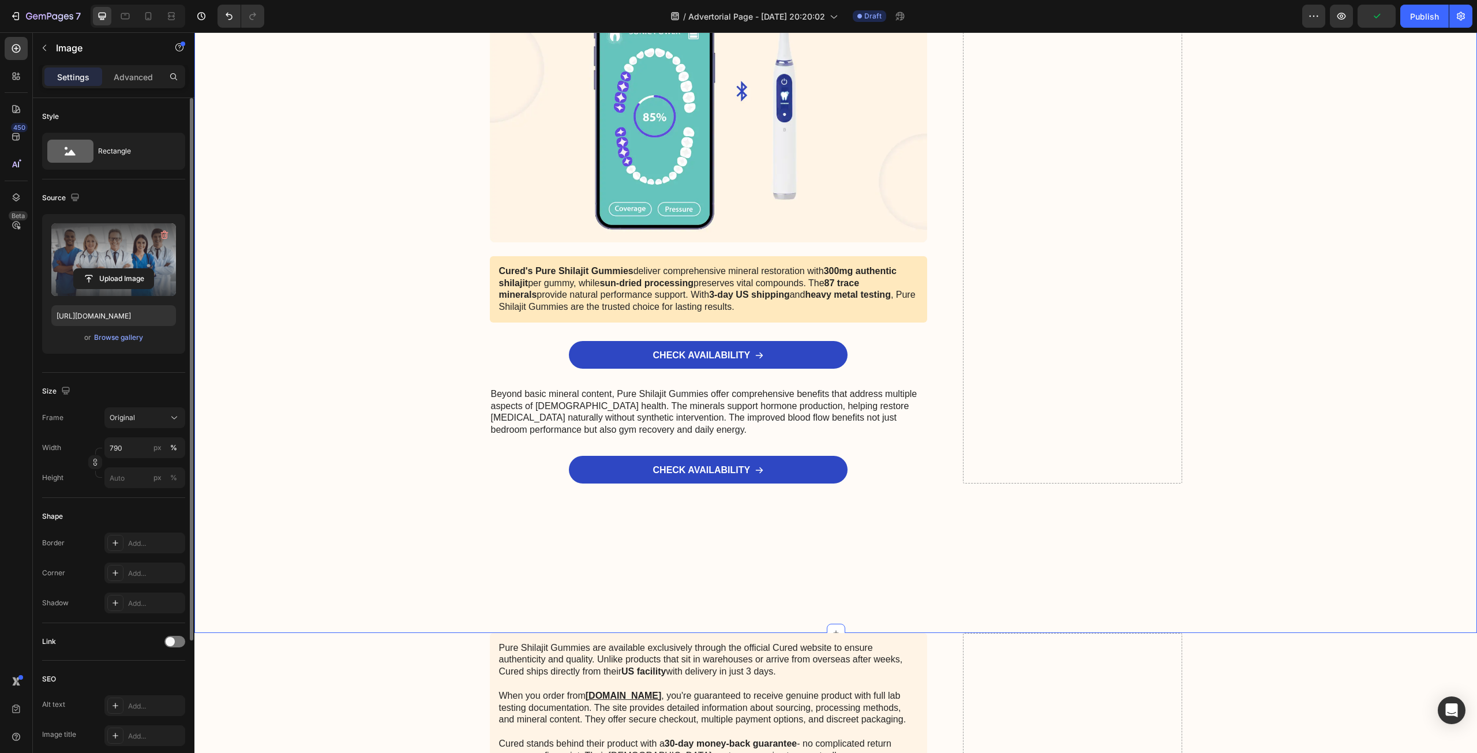
scroll to position [5386, 0]
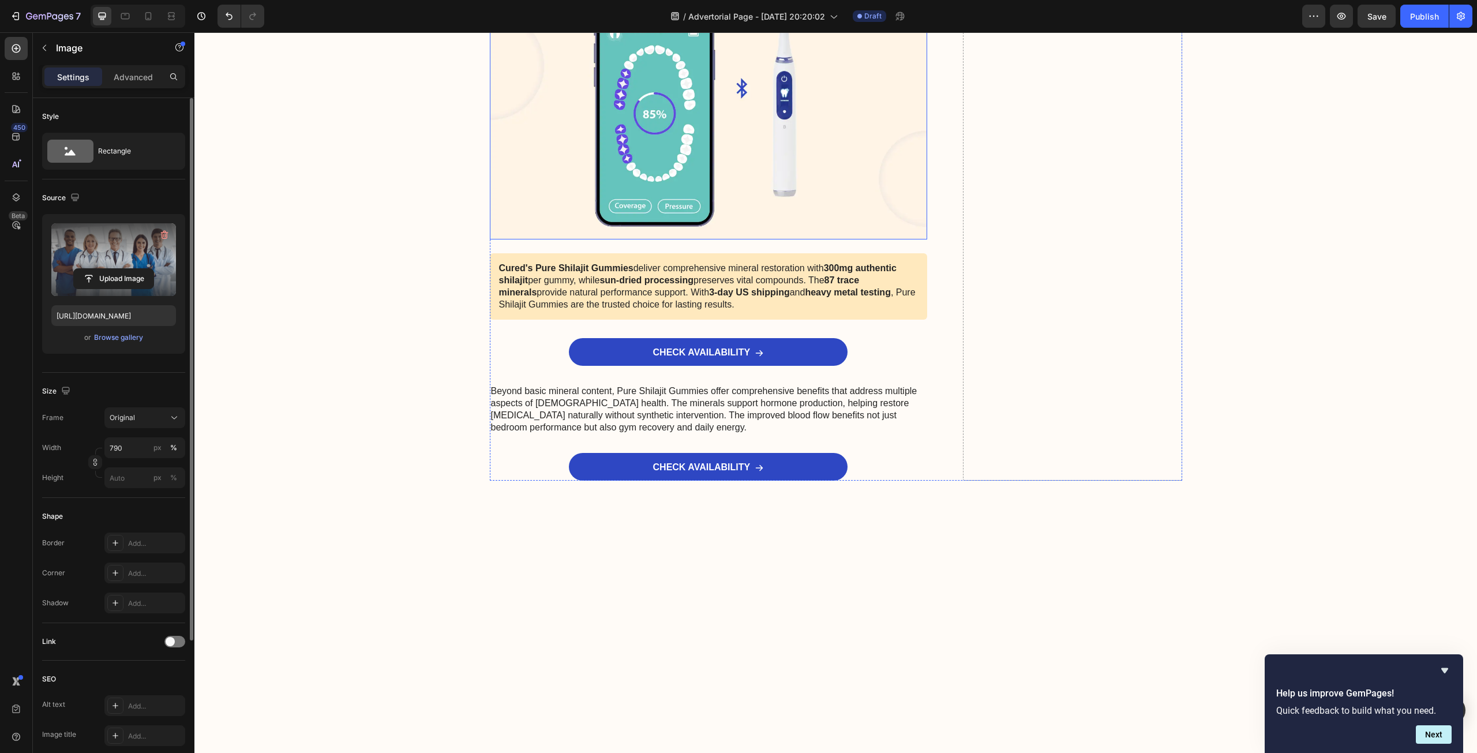
click at [684, 239] on img at bounding box center [709, 98] width 438 height 283
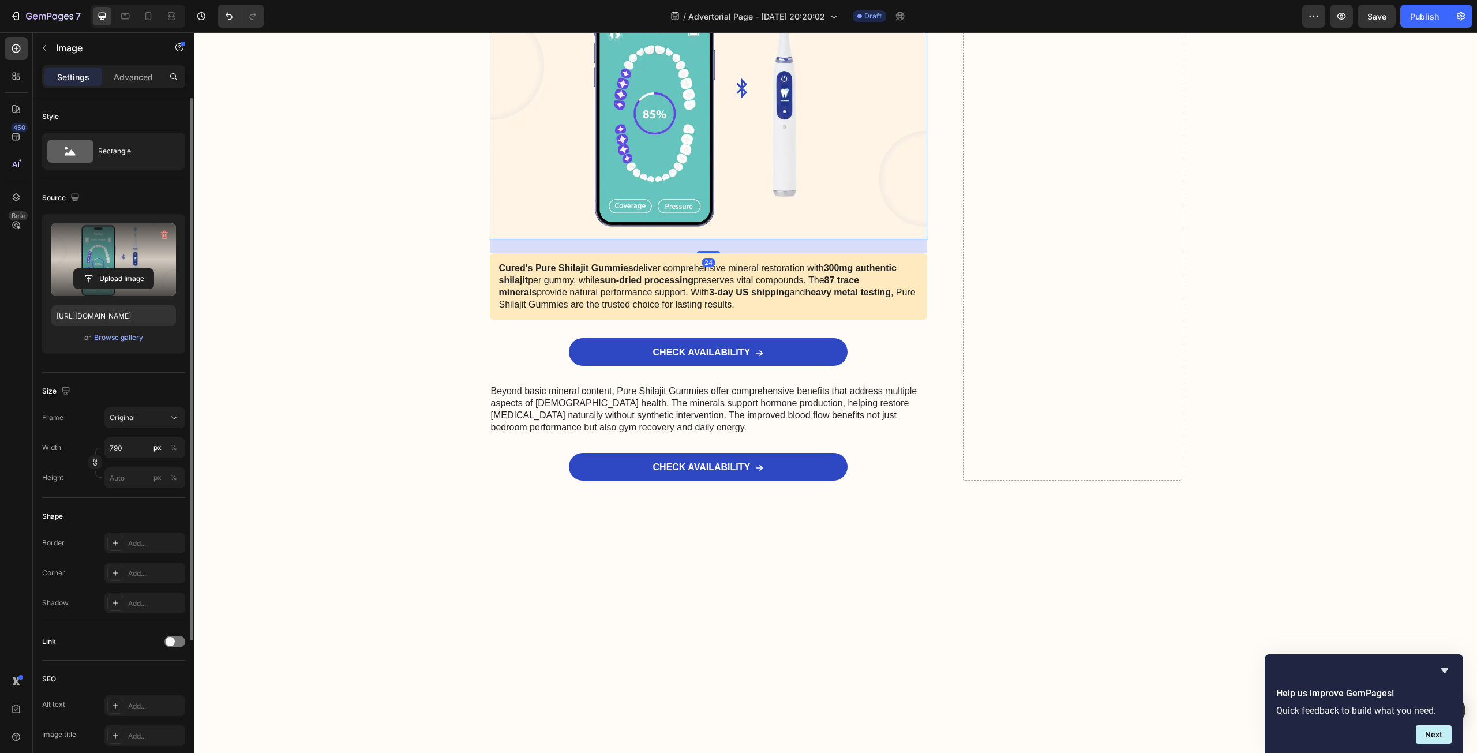
click at [113, 267] on label at bounding box center [113, 259] width 125 height 73
click at [113, 269] on input "file" at bounding box center [114, 279] width 80 height 20
type input "https://cdn.shopify.com/s/files/1/0651/5844/7240/files/gempages_586132142950449…"
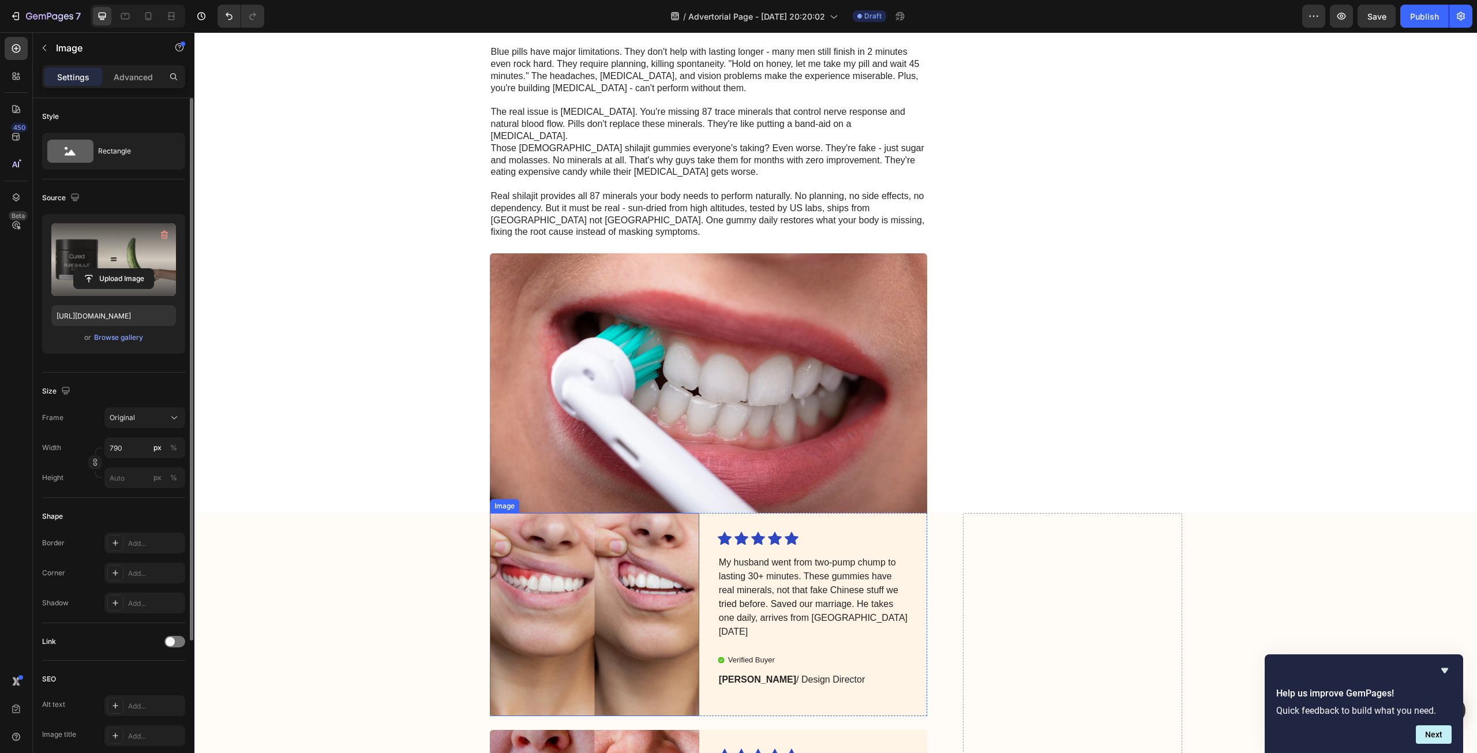
scroll to position [3021, 0]
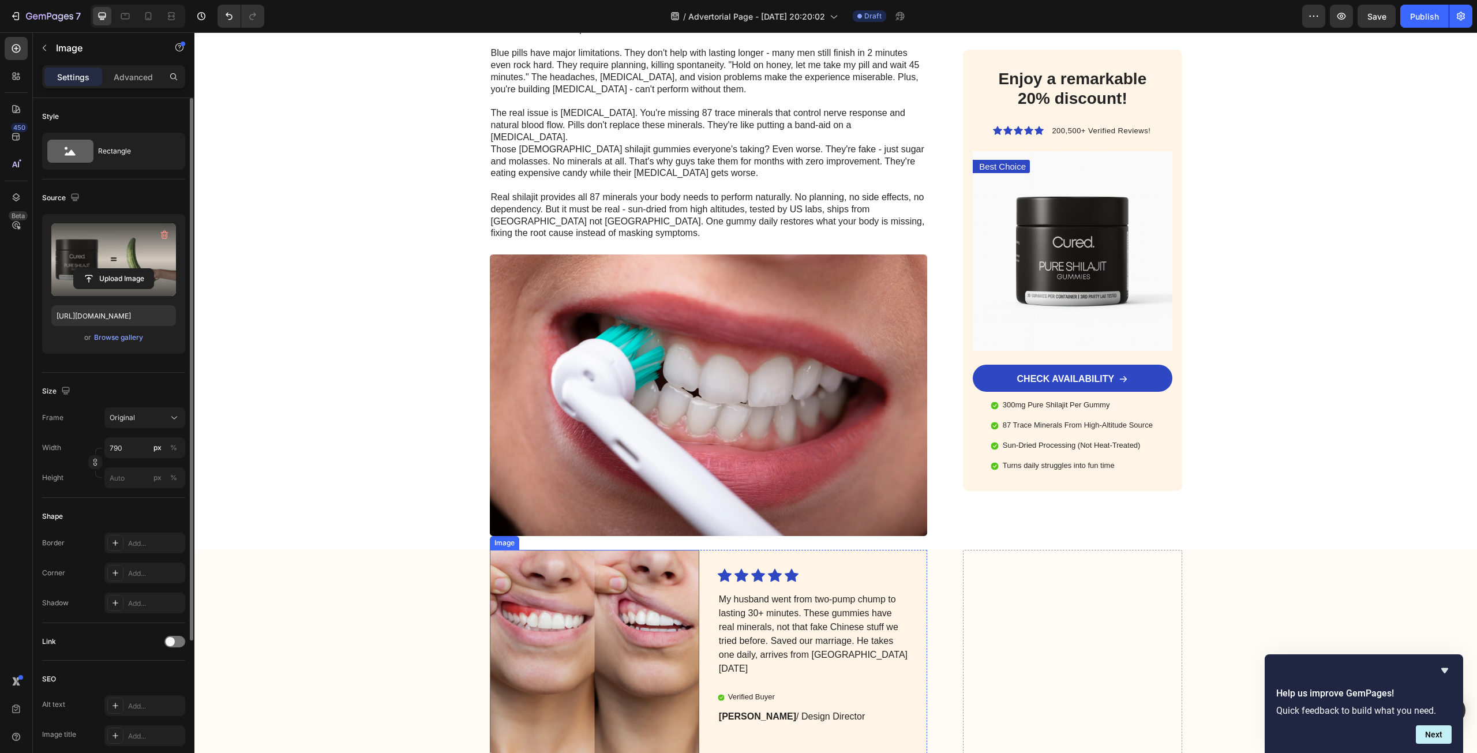
click at [588, 598] on img at bounding box center [594, 652] width 209 height 204
click at [94, 252] on label at bounding box center [113, 259] width 125 height 73
click at [94, 269] on input "file" at bounding box center [114, 279] width 80 height 20
type input "https://cdn.shopify.com/s/files/1/0651/5844/7240/files/gempages_586132142950449…"
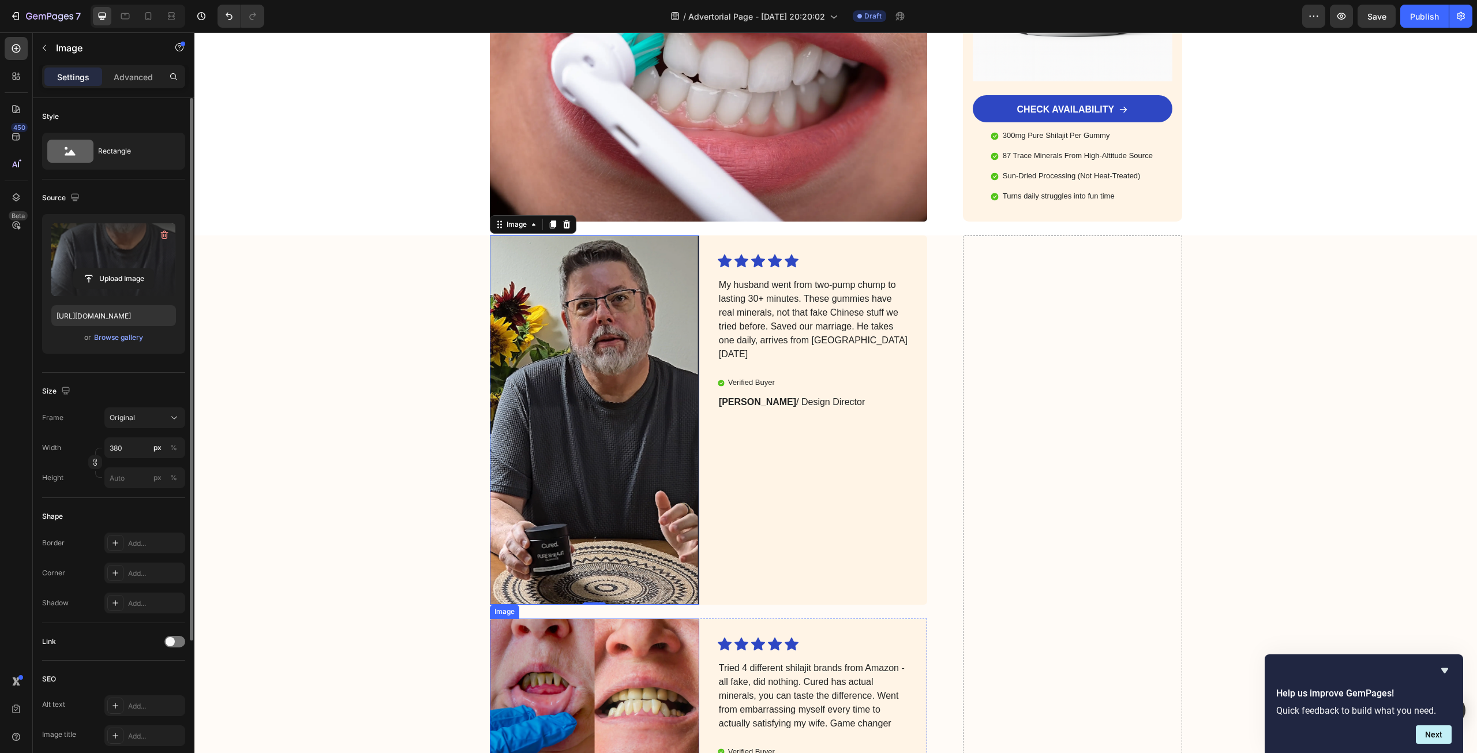
scroll to position [3425, 0]
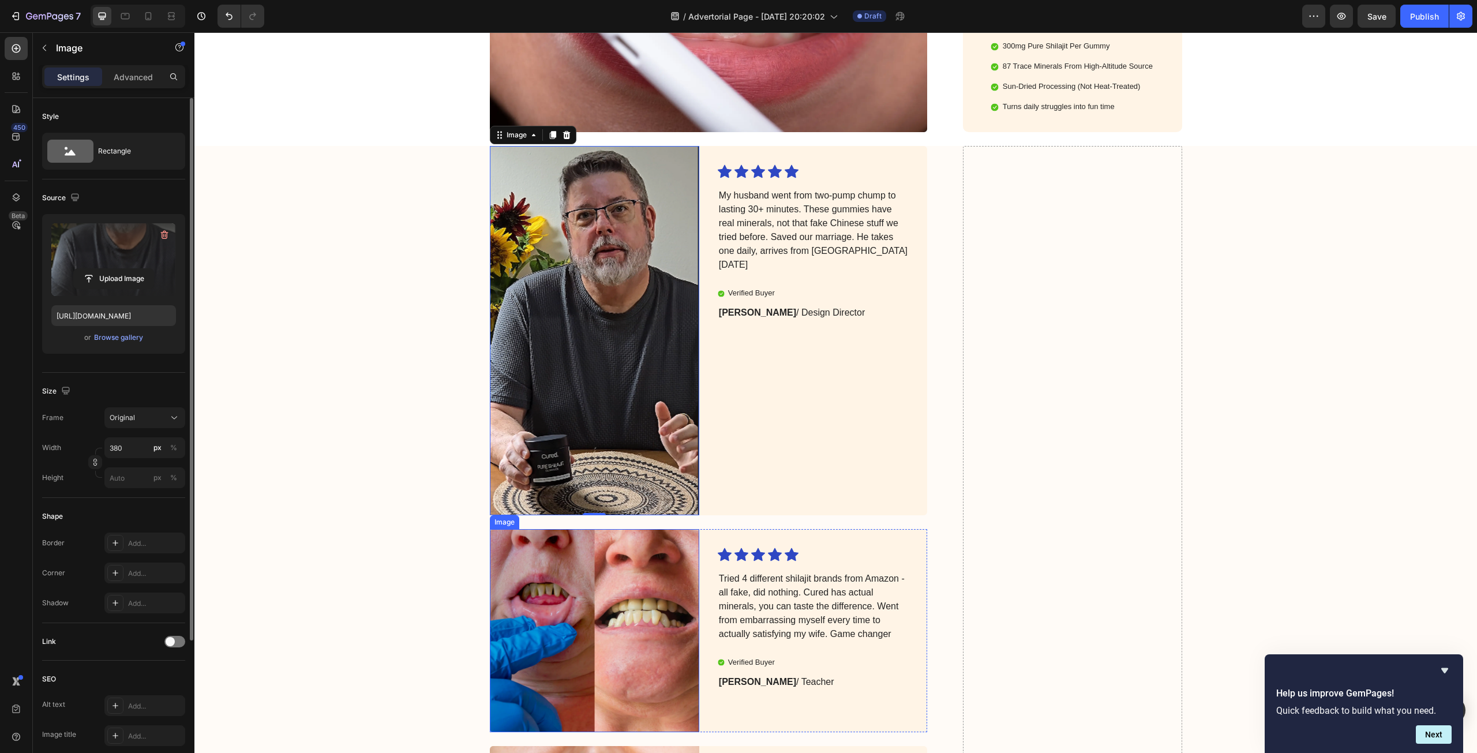
click at [616, 539] on img at bounding box center [594, 631] width 209 height 204
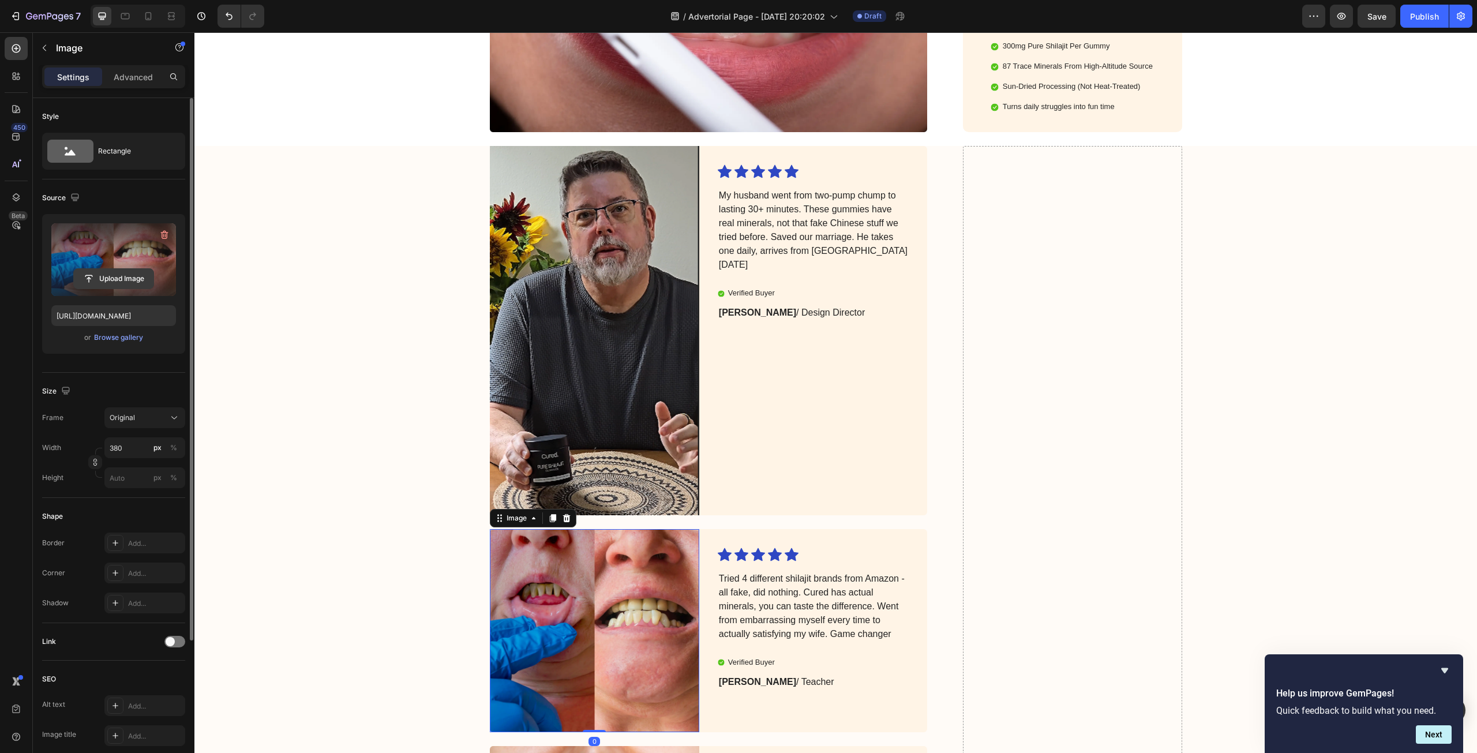
click at [77, 274] on input "file" at bounding box center [114, 279] width 80 height 20
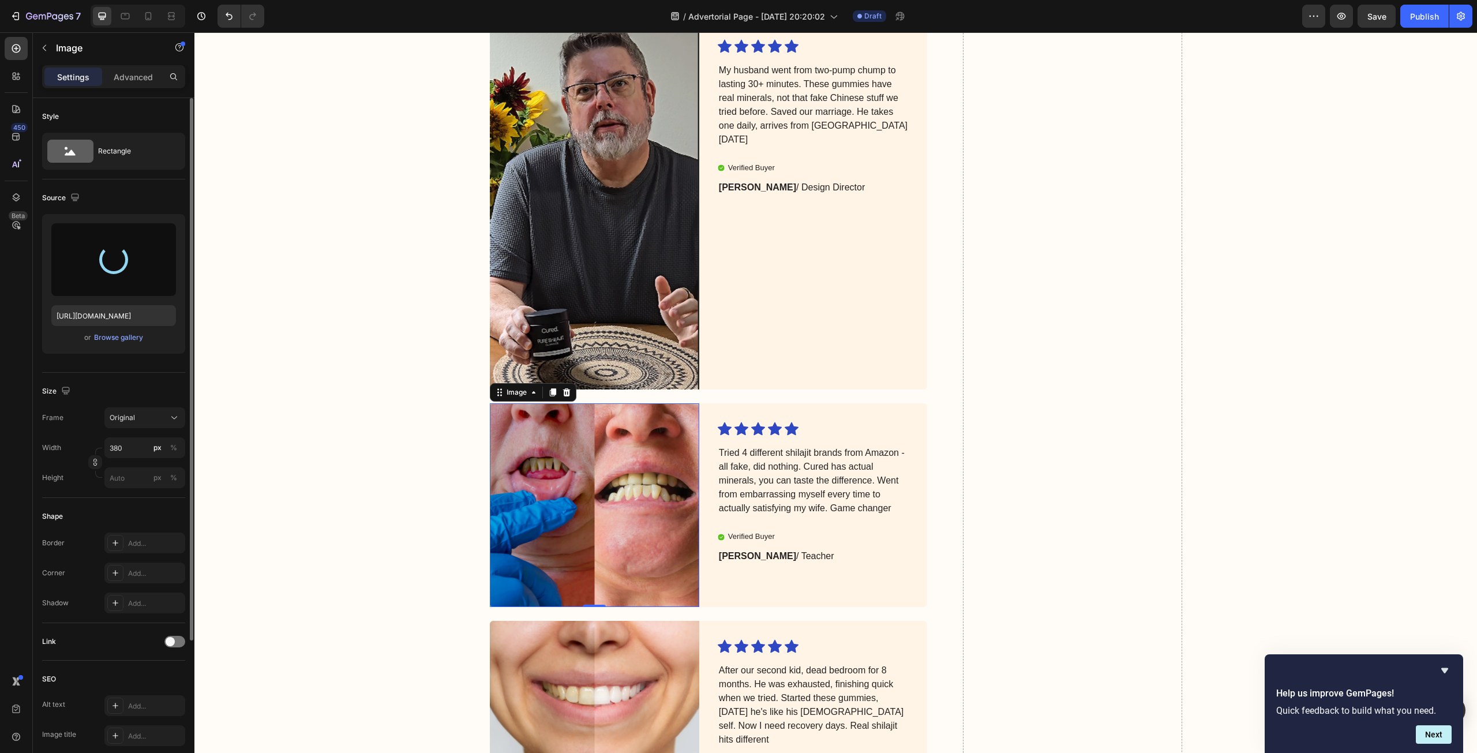
scroll to position [3655, 0]
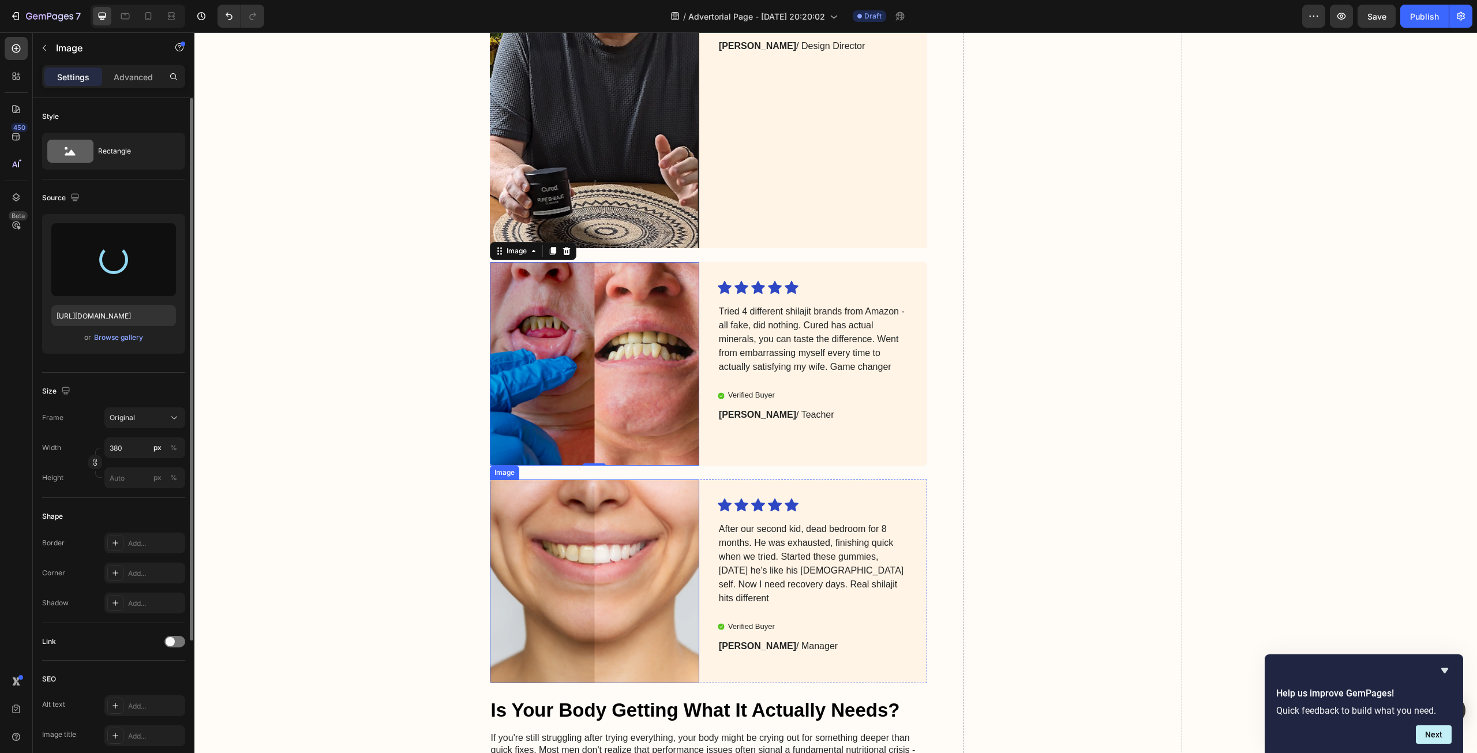
click at [651, 610] on img at bounding box center [594, 581] width 209 height 204
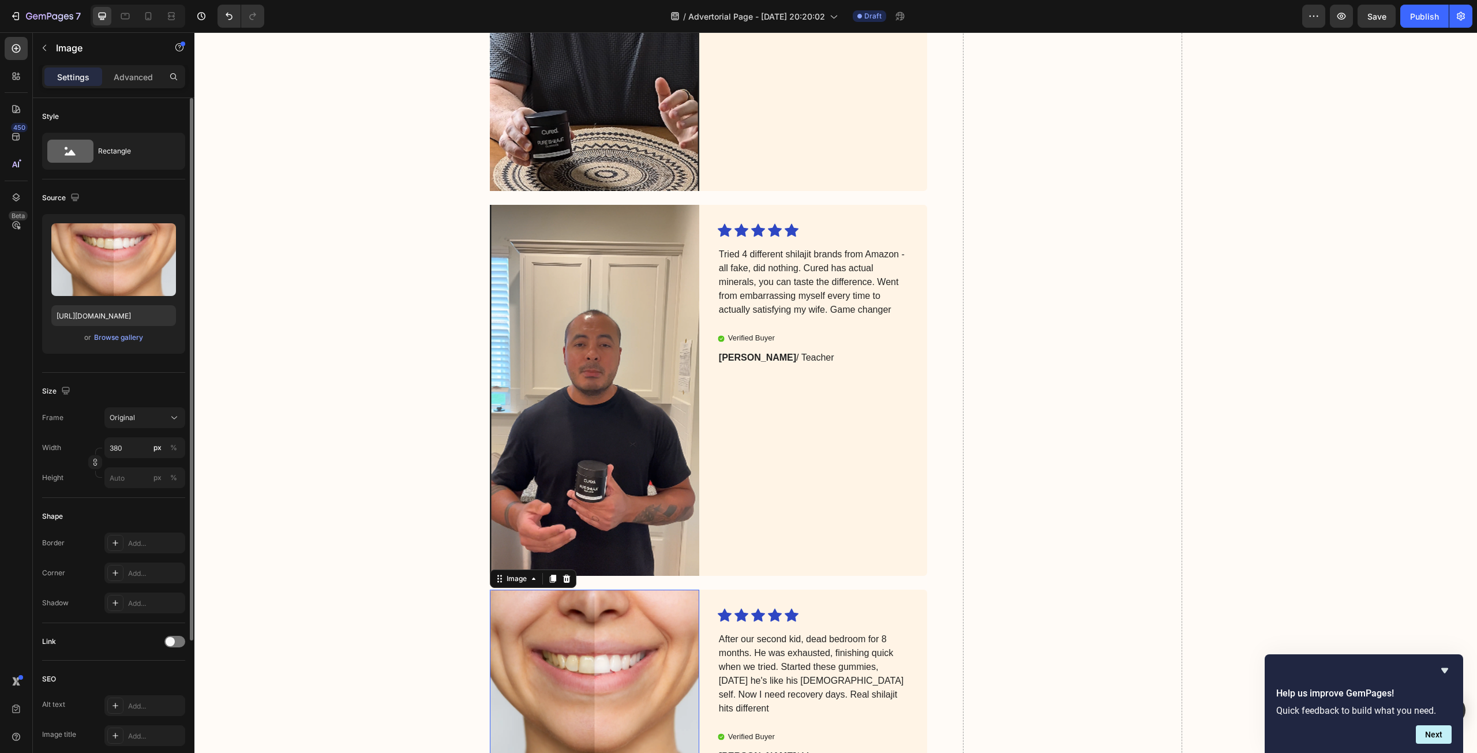
scroll to position [3829, 0]
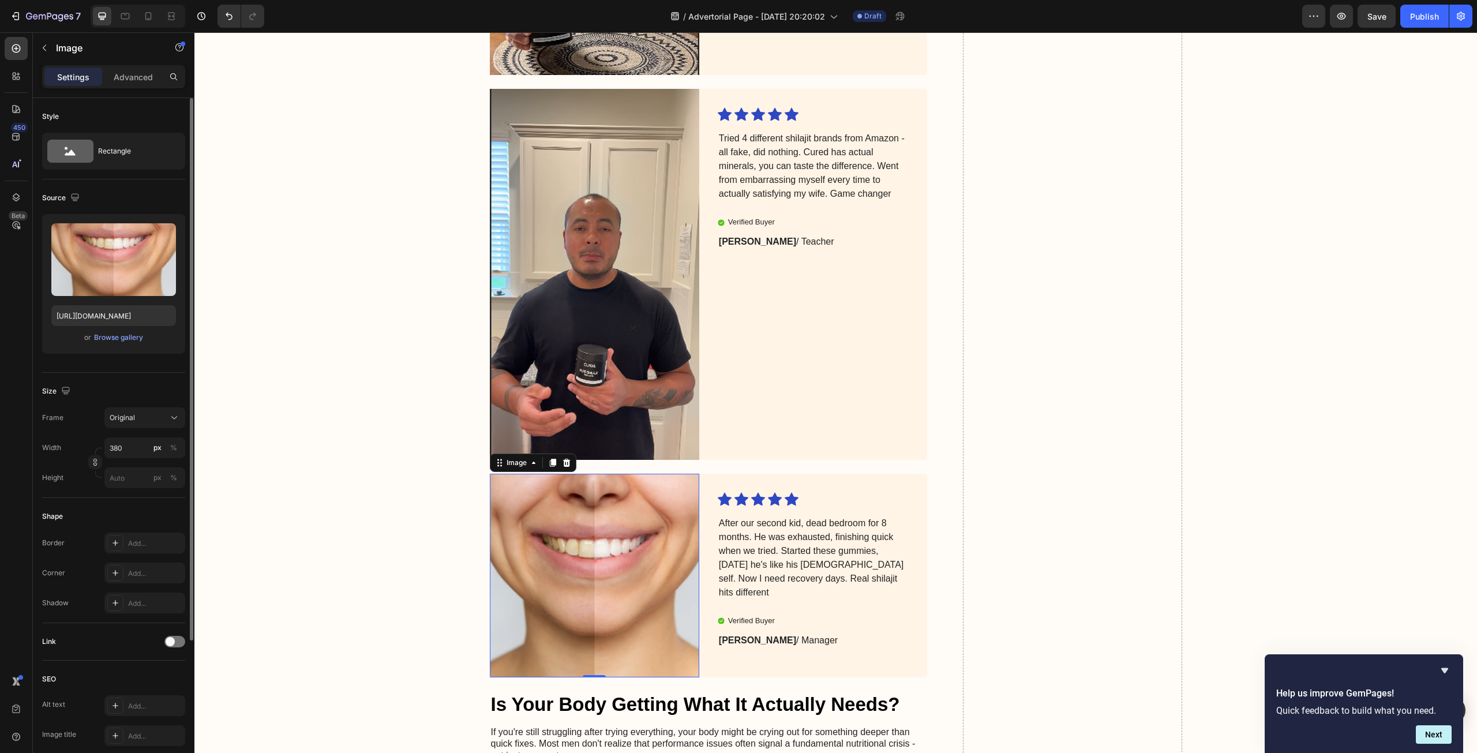
click at [661, 538] on img at bounding box center [594, 576] width 209 height 204
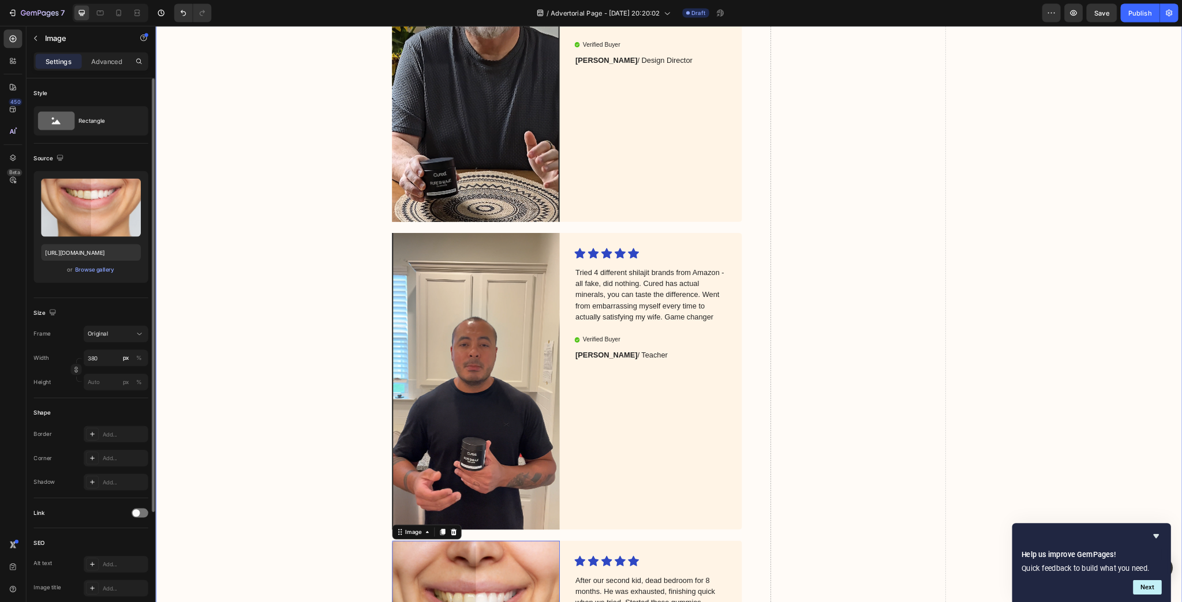
scroll to position [3598, 0]
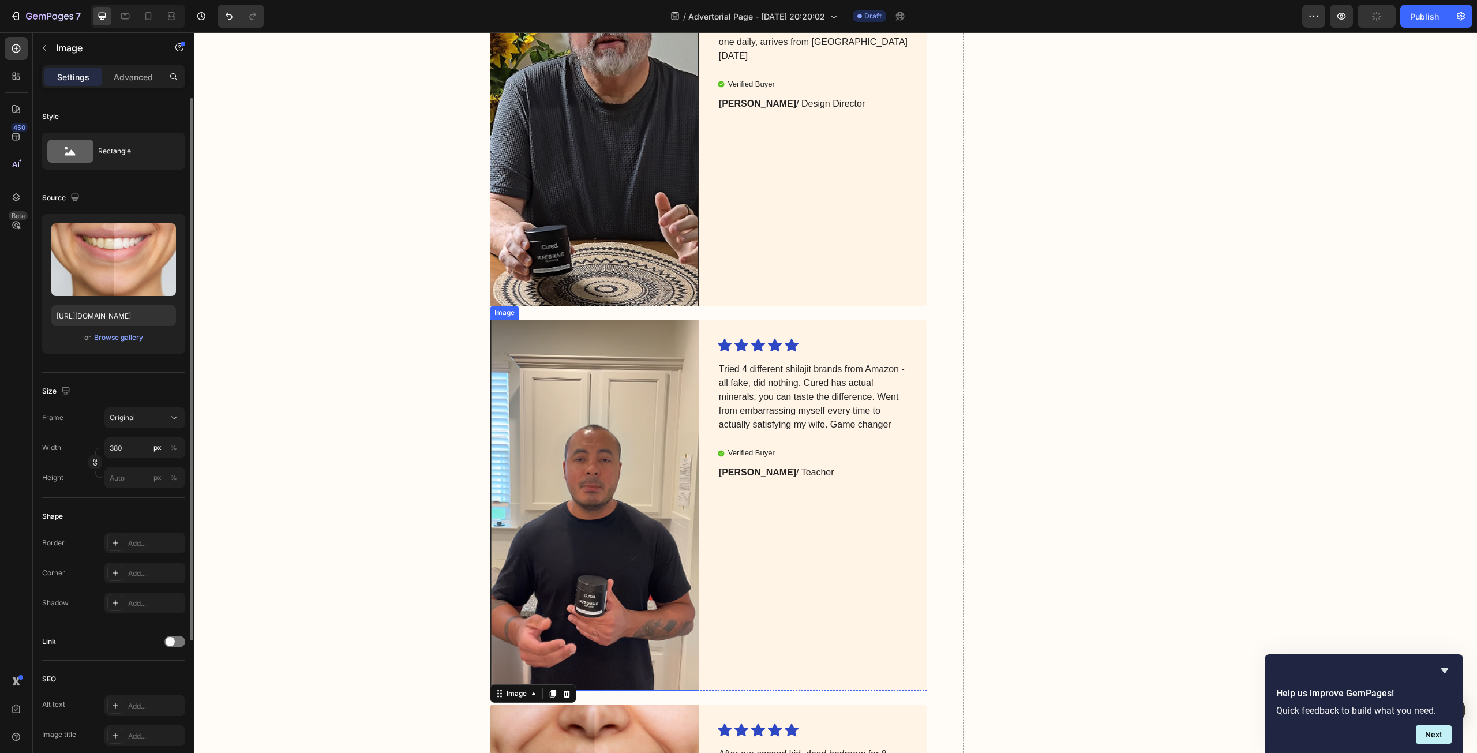
click at [537, 462] on img at bounding box center [594, 505] width 209 height 371
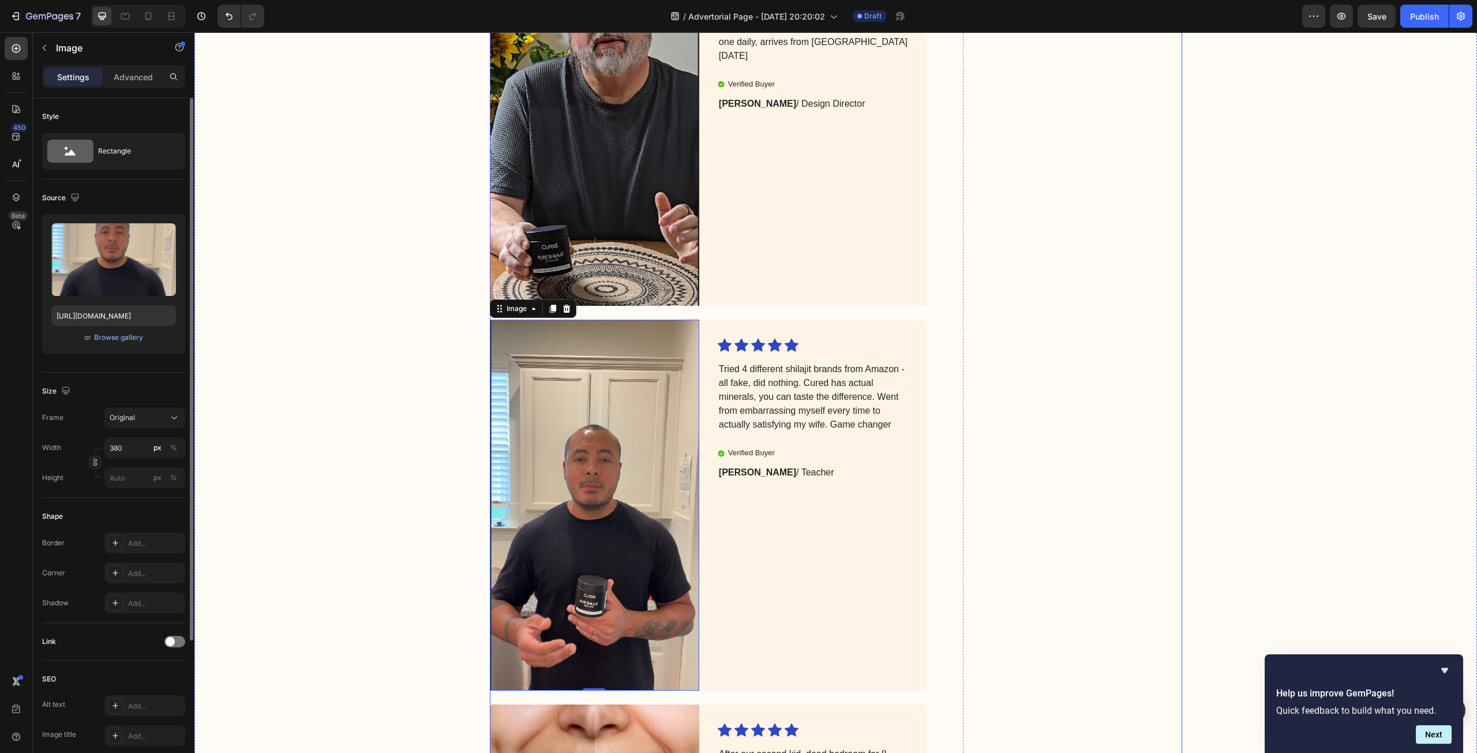
click at [806, 213] on div "Icon Icon Icon Icon Icon Icon List My husband went from two-pump chump to lasti…" at bounding box center [822, 121] width 209 height 369
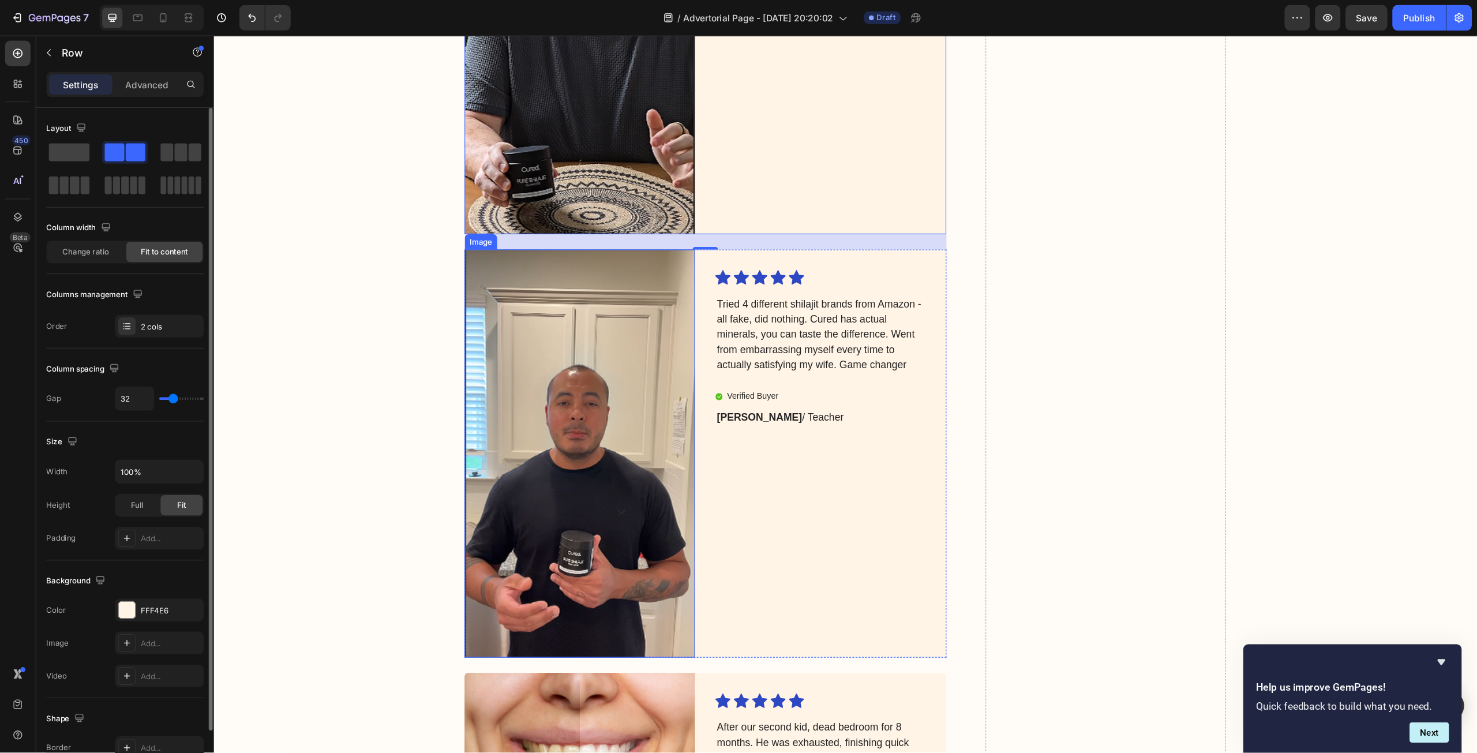
scroll to position [3691, 0]
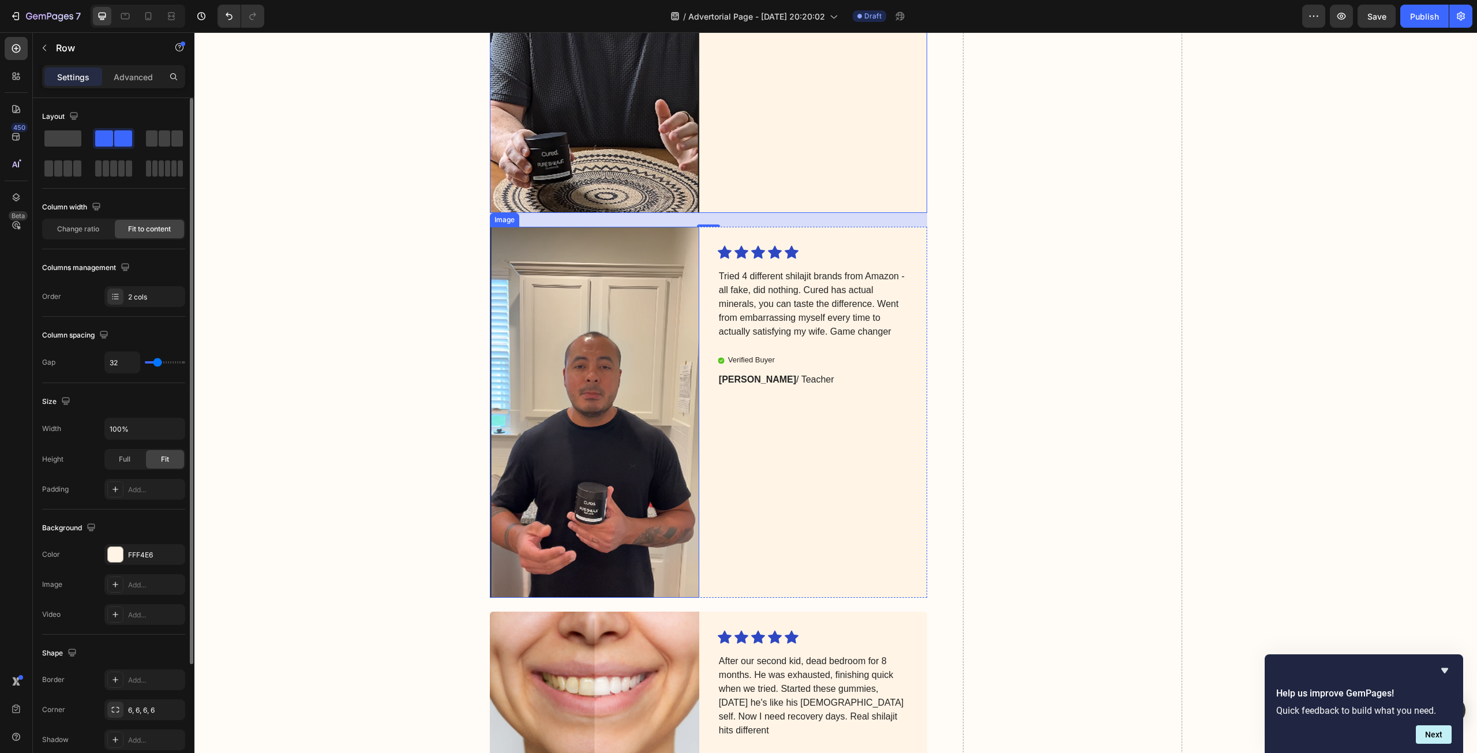
click at [595, 429] on img at bounding box center [594, 412] width 209 height 371
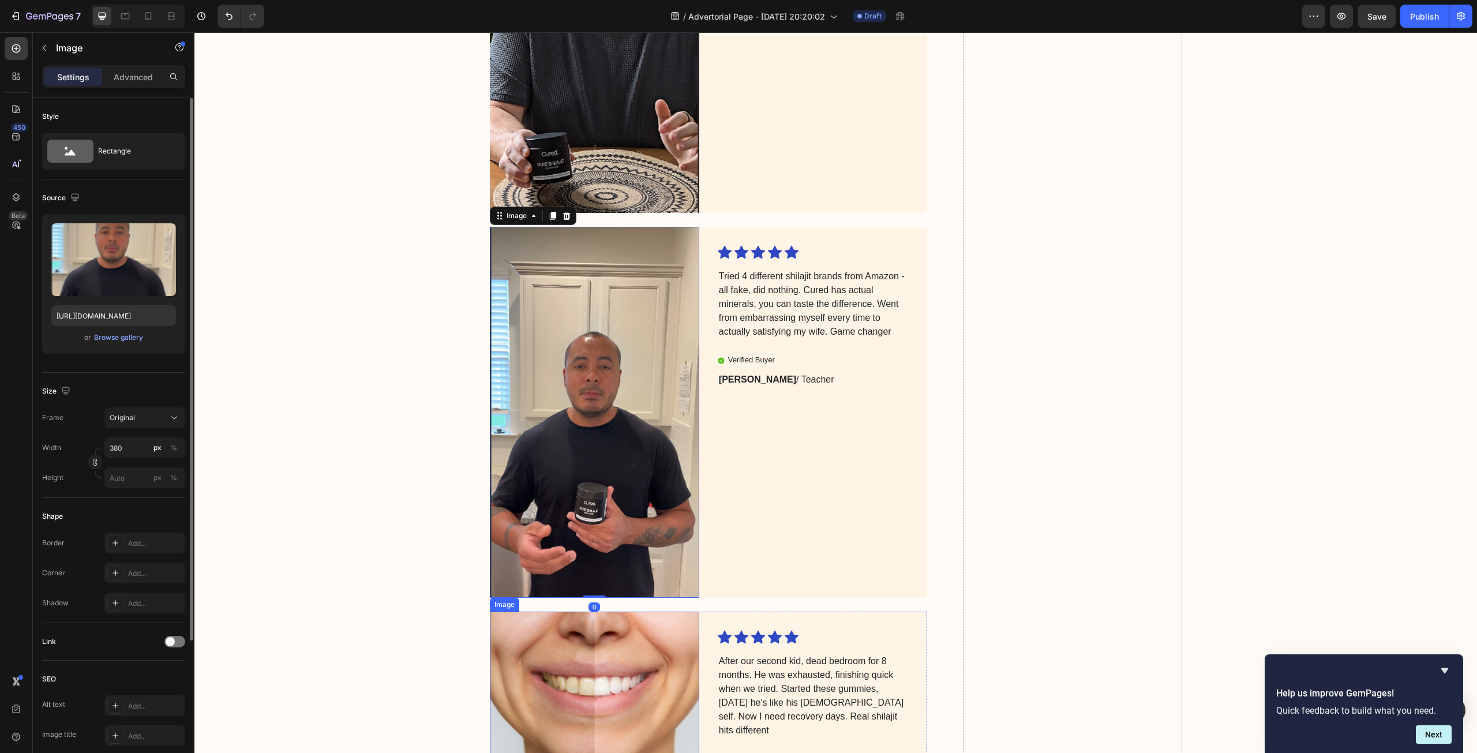
click at [565, 666] on img at bounding box center [594, 714] width 209 height 204
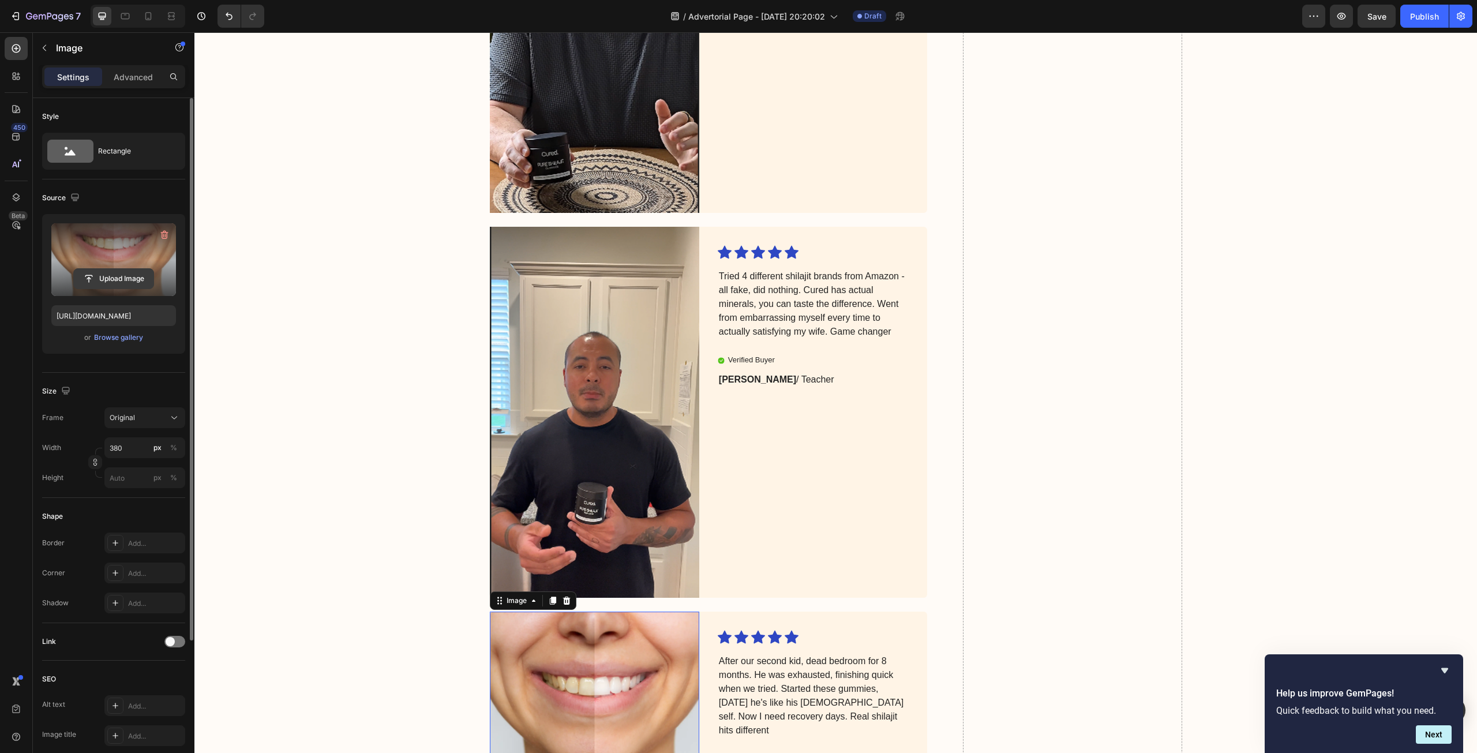
click at [123, 273] on input "file" at bounding box center [114, 279] width 80 height 20
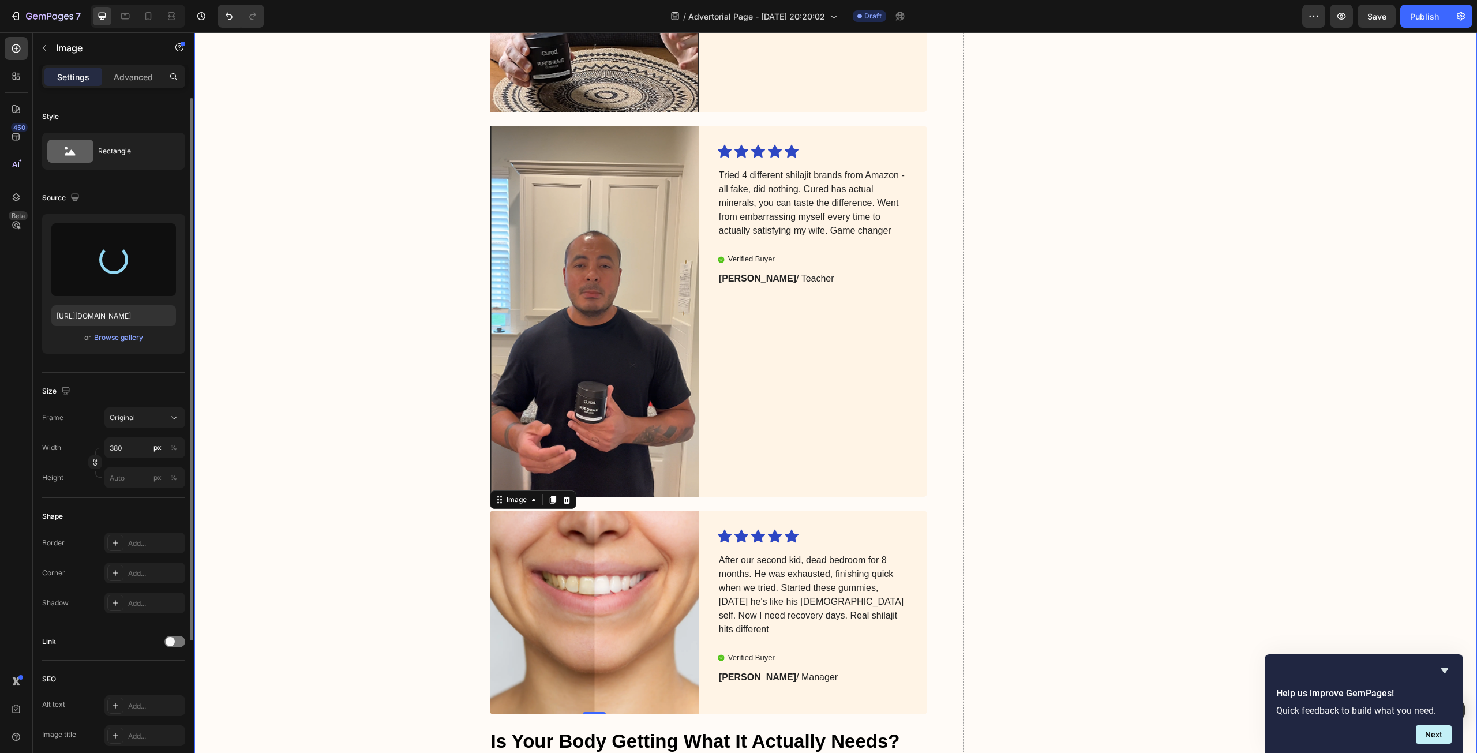
scroll to position [3806, 0]
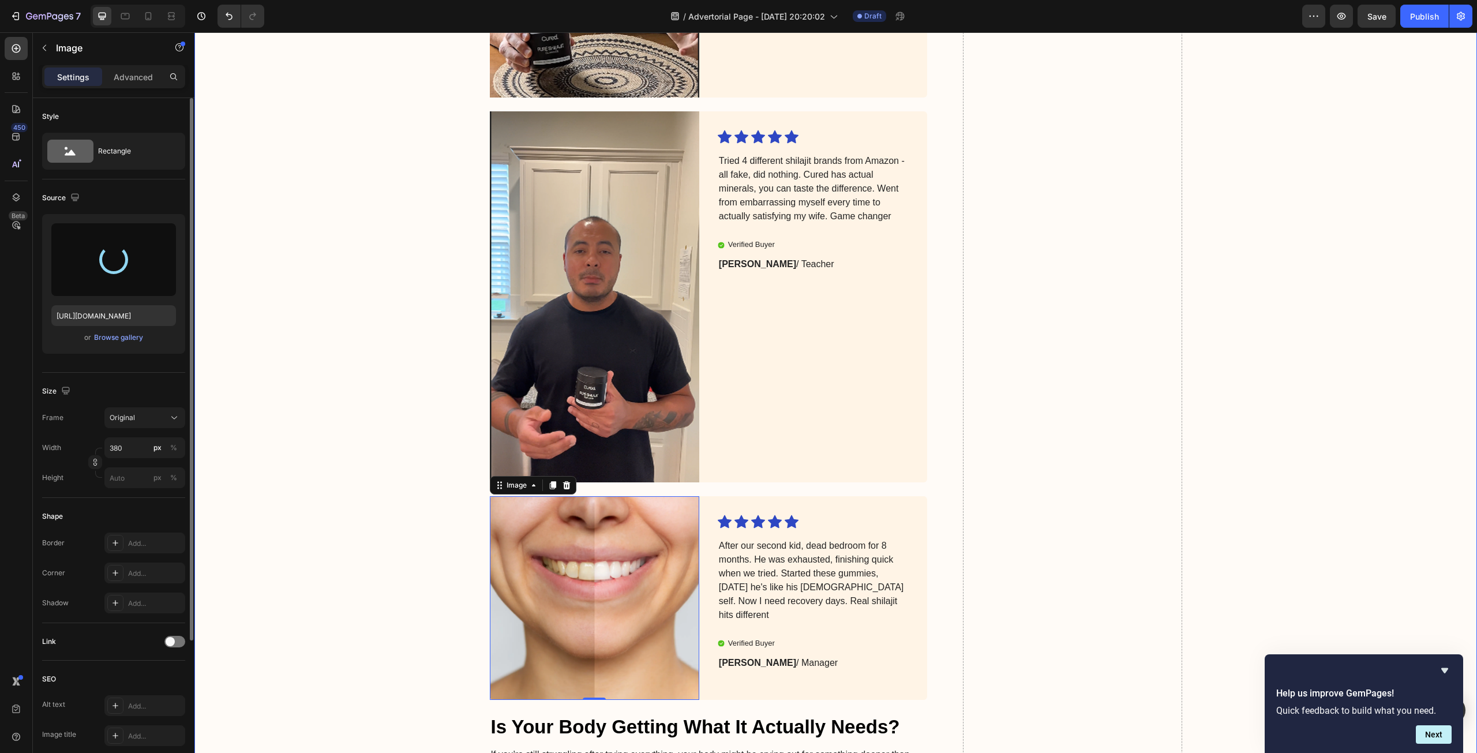
type input "https://cdn.shopify.com/s/files/1/0651/5844/7240/files/gempages_586132142950449…"
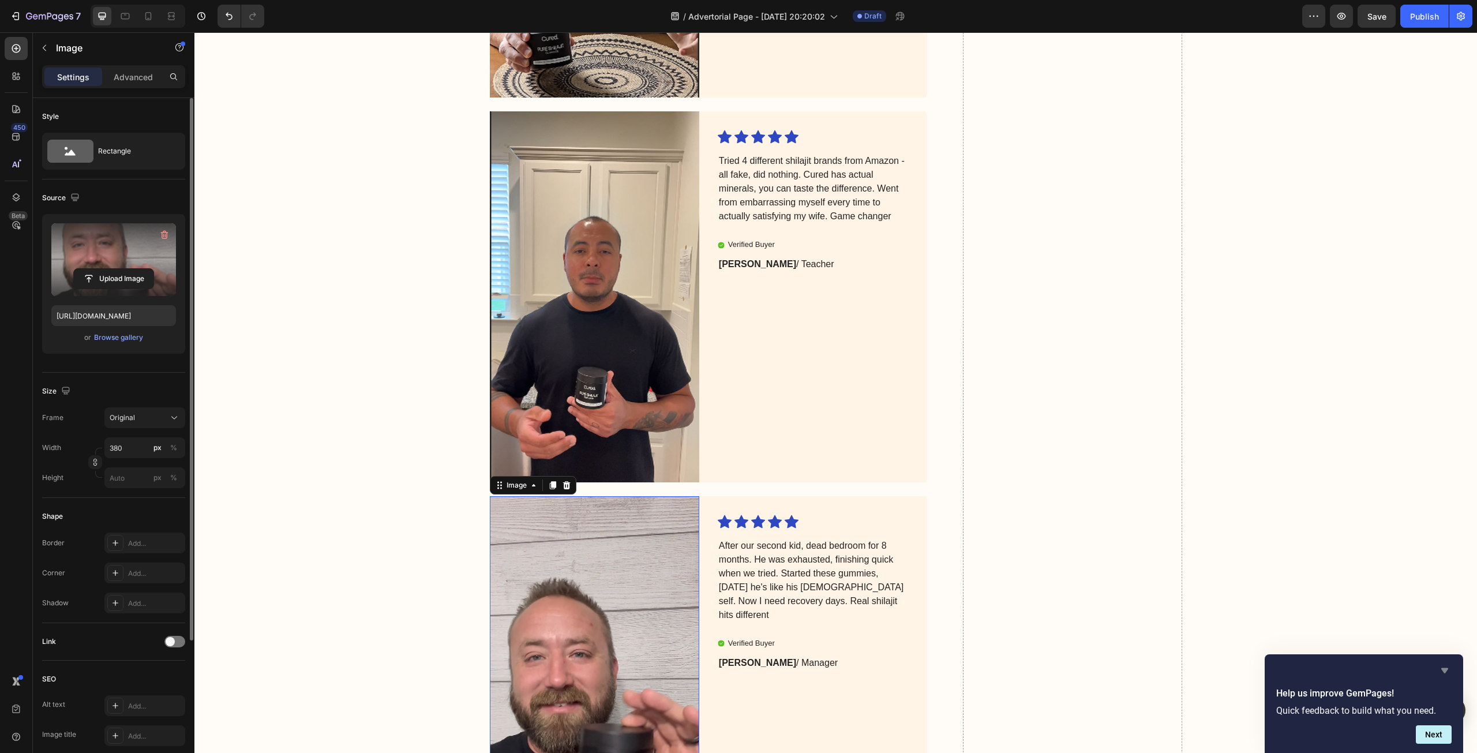
click at [1445, 671] on icon "Hide survey" at bounding box center [1444, 670] width 7 height 5
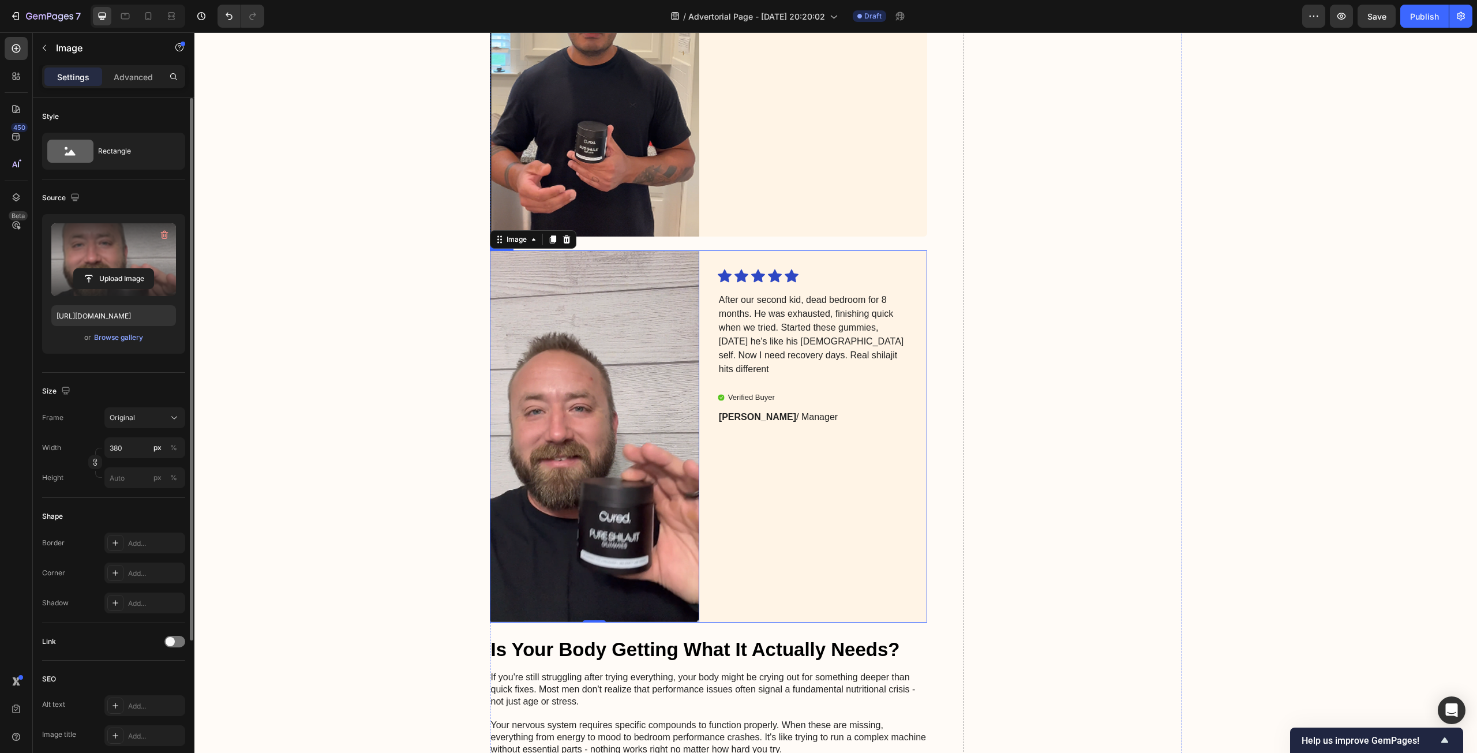
scroll to position [4210, 0]
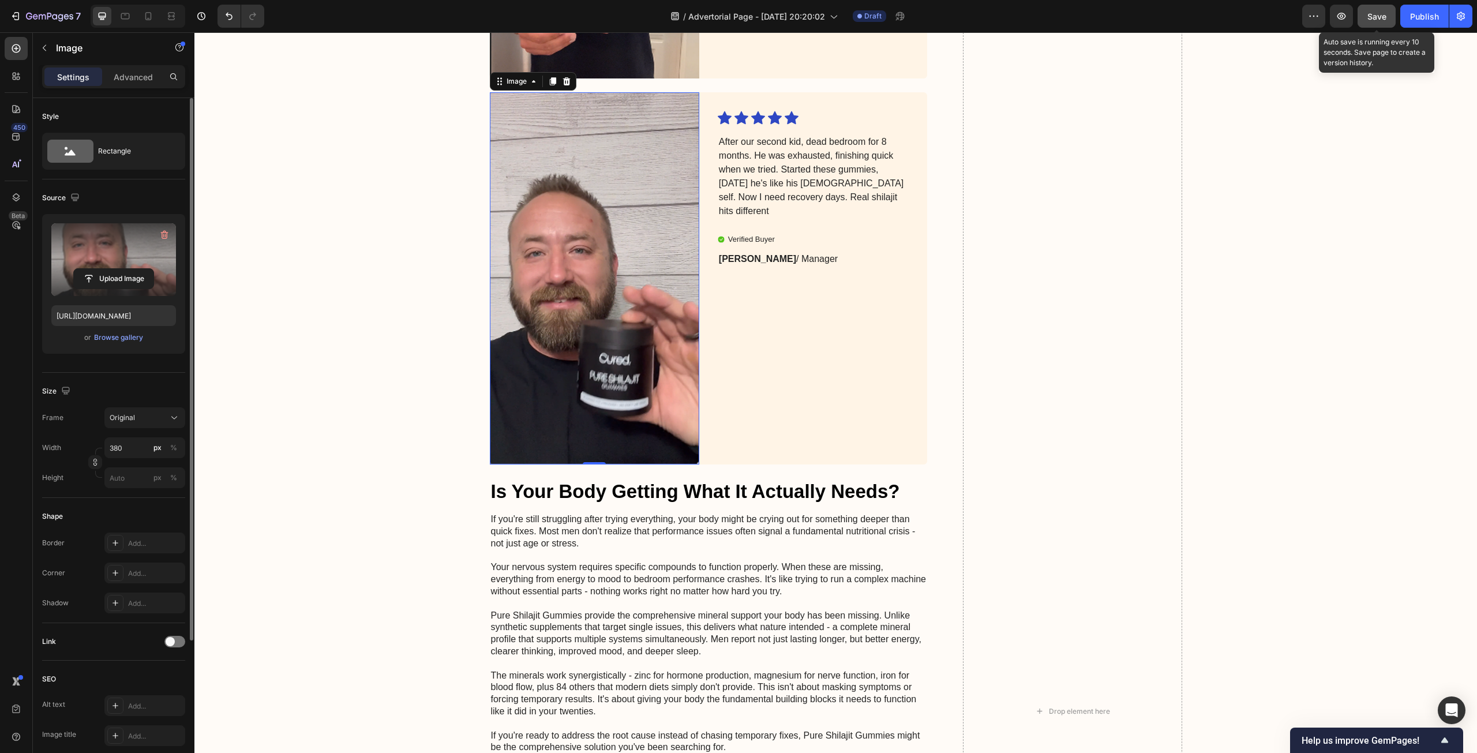
click at [1369, 16] on span "Save" at bounding box center [1376, 17] width 19 height 10
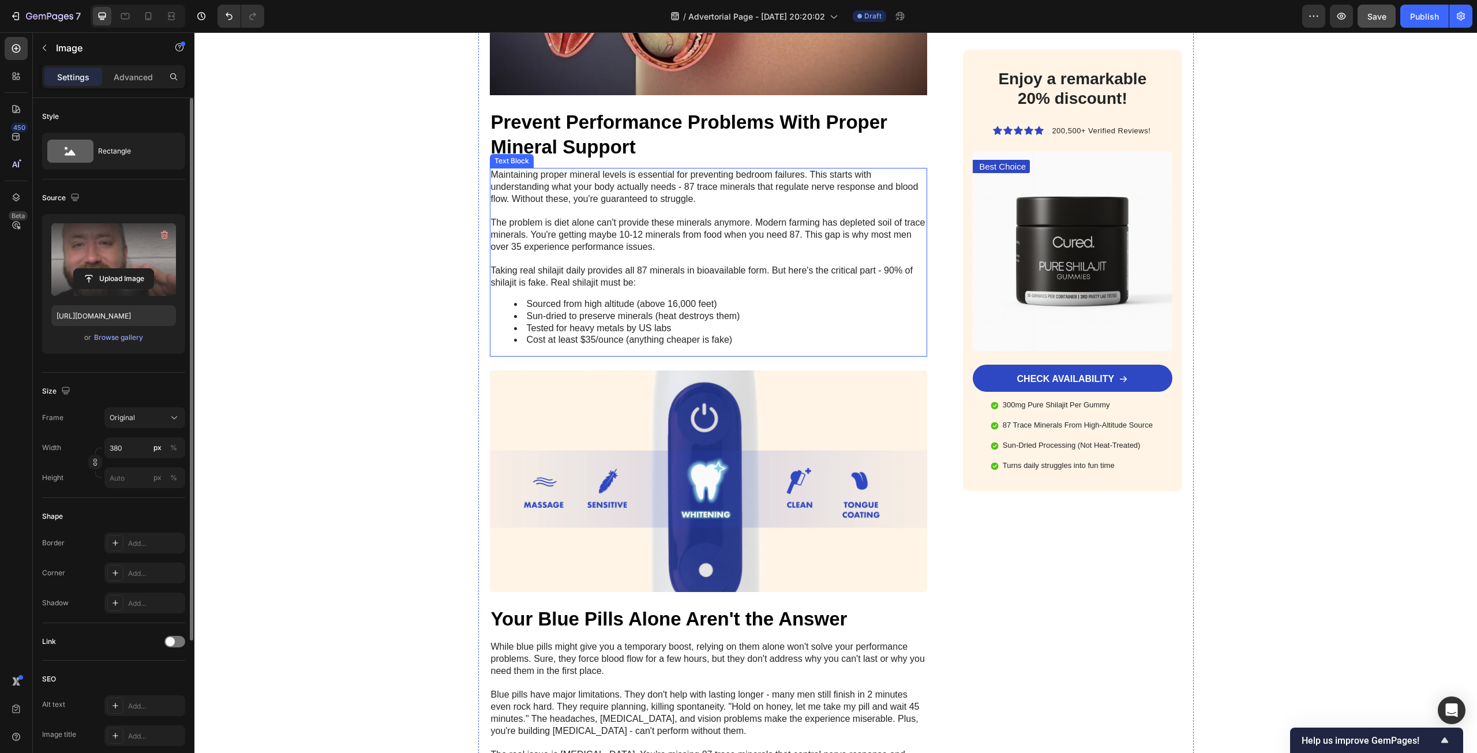
scroll to position [2479, 0]
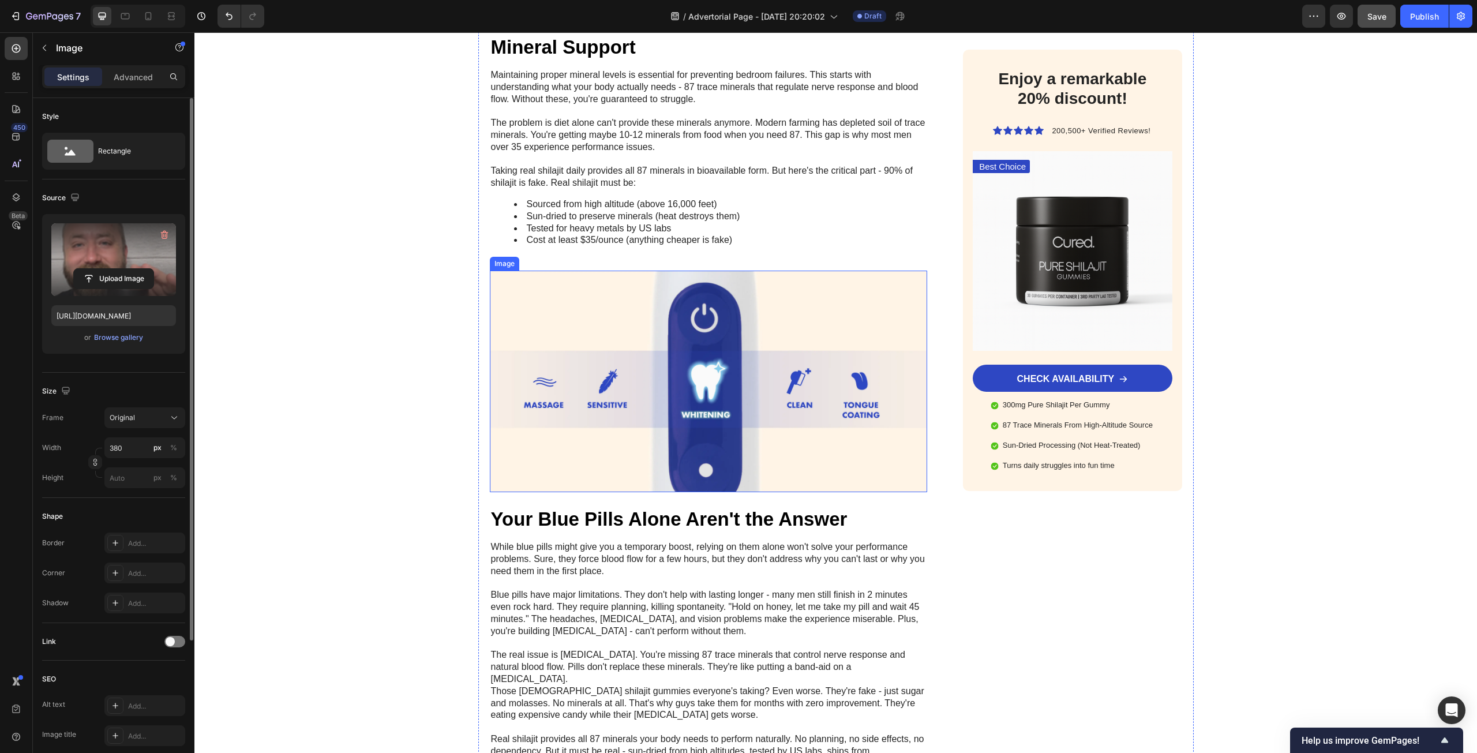
click at [853, 327] on img at bounding box center [709, 382] width 438 height 222
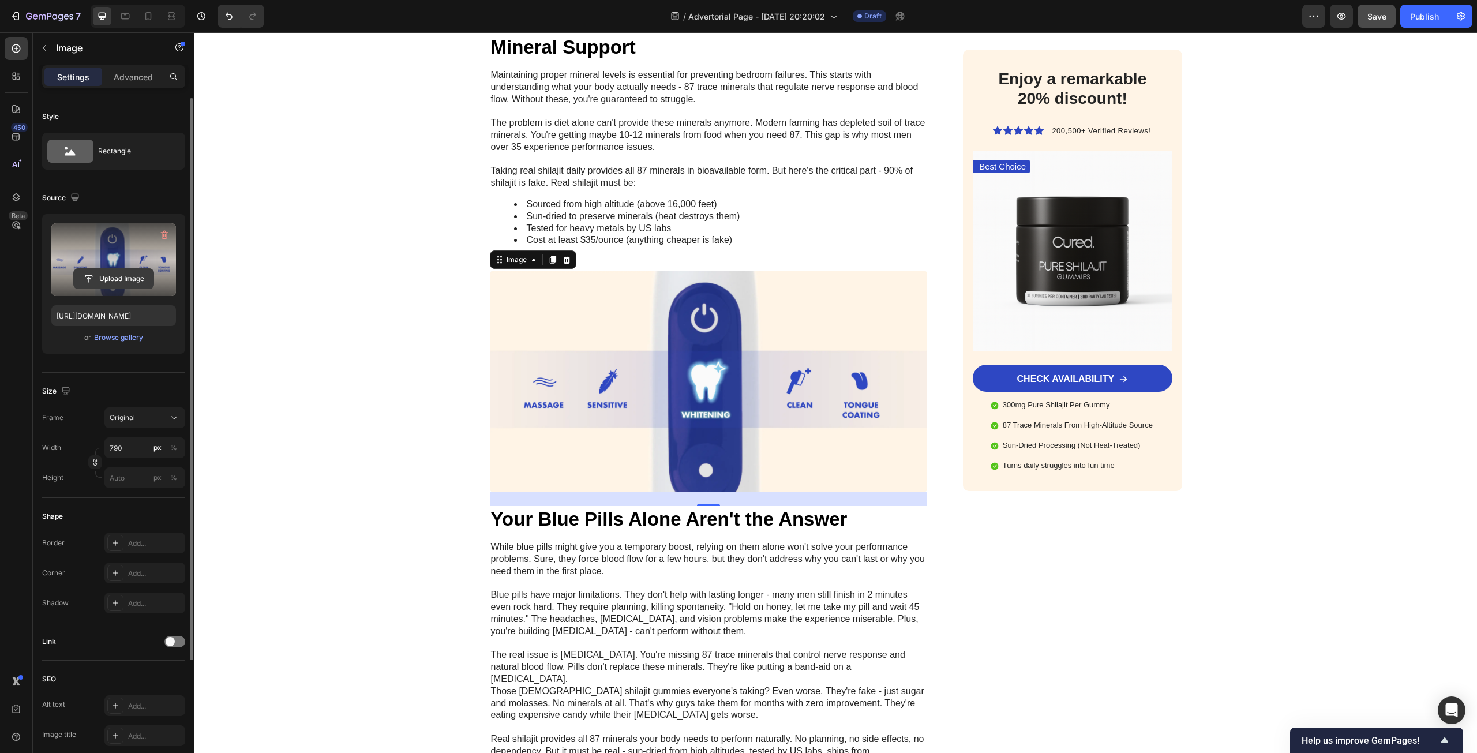
click at [115, 269] on input "file" at bounding box center [114, 279] width 80 height 20
type input "https://cdn.shopify.com/s/files/1/0651/5844/7240/files/gempages_586132142950449…"
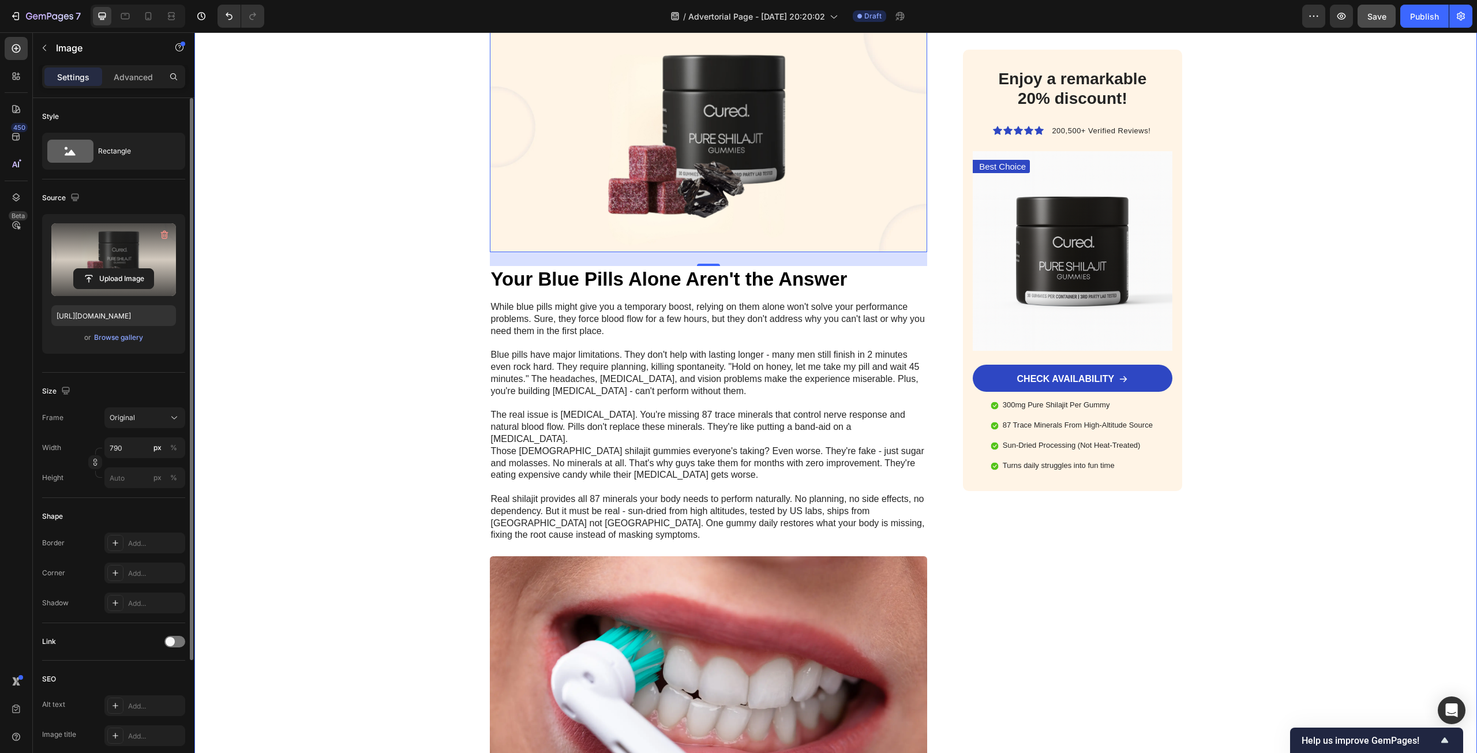
scroll to position [2941, 0]
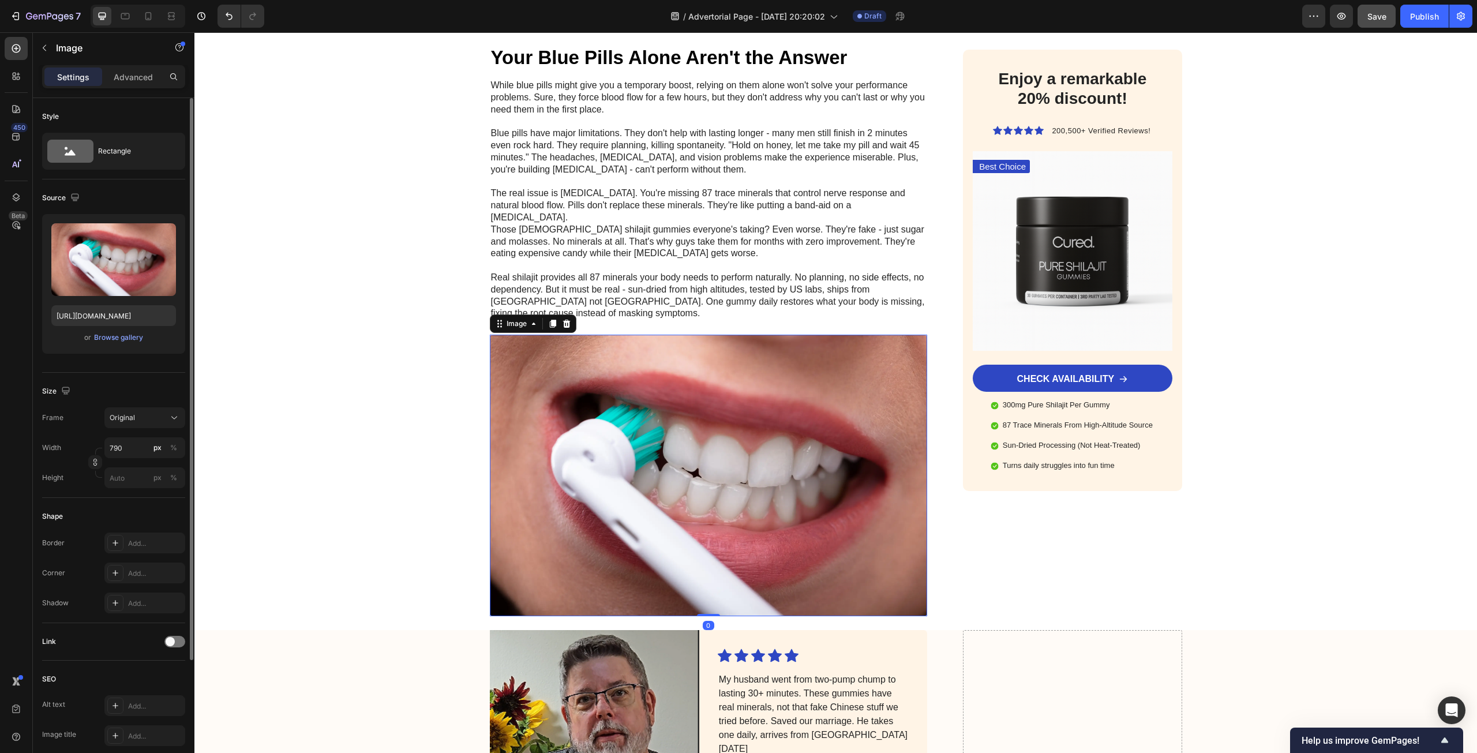
click at [718, 451] on img at bounding box center [709, 476] width 438 height 282
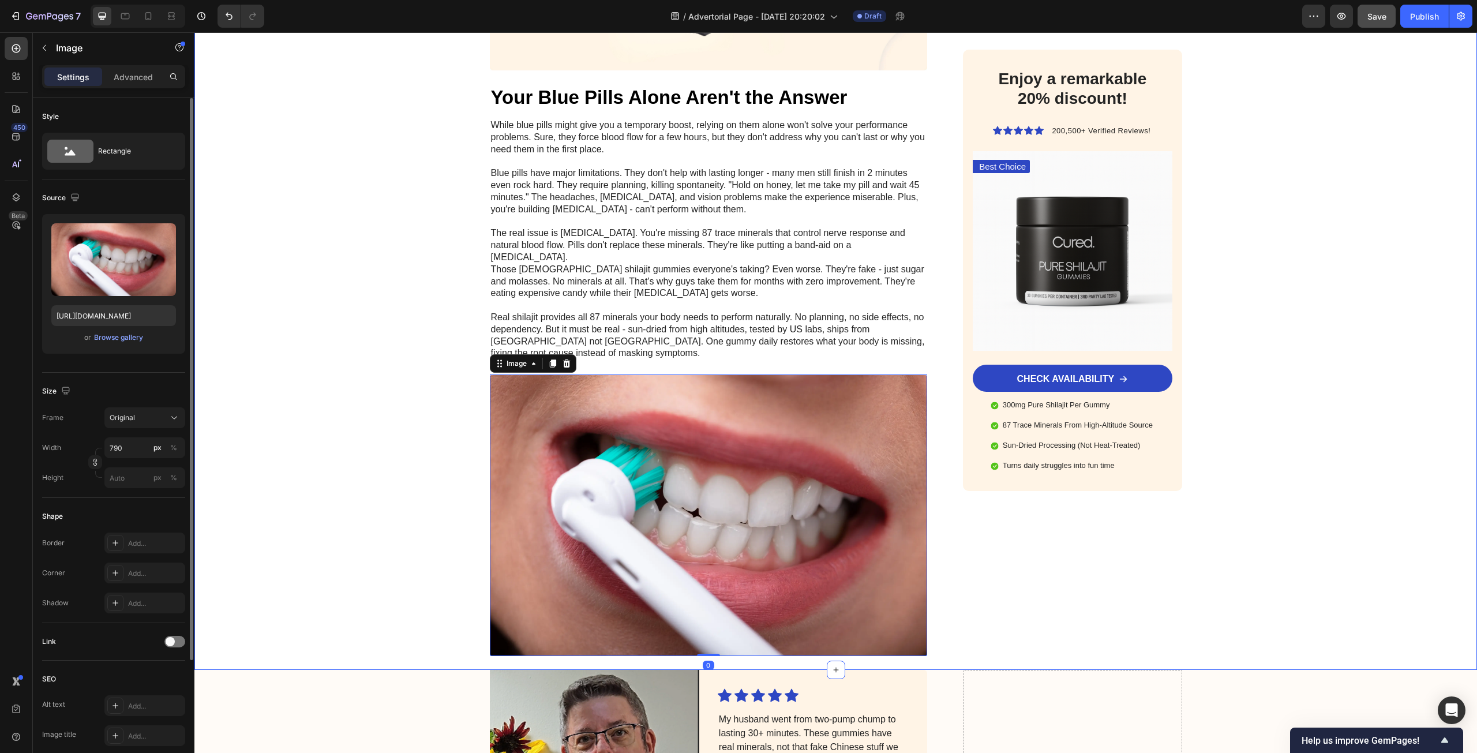
scroll to position [2825, 0]
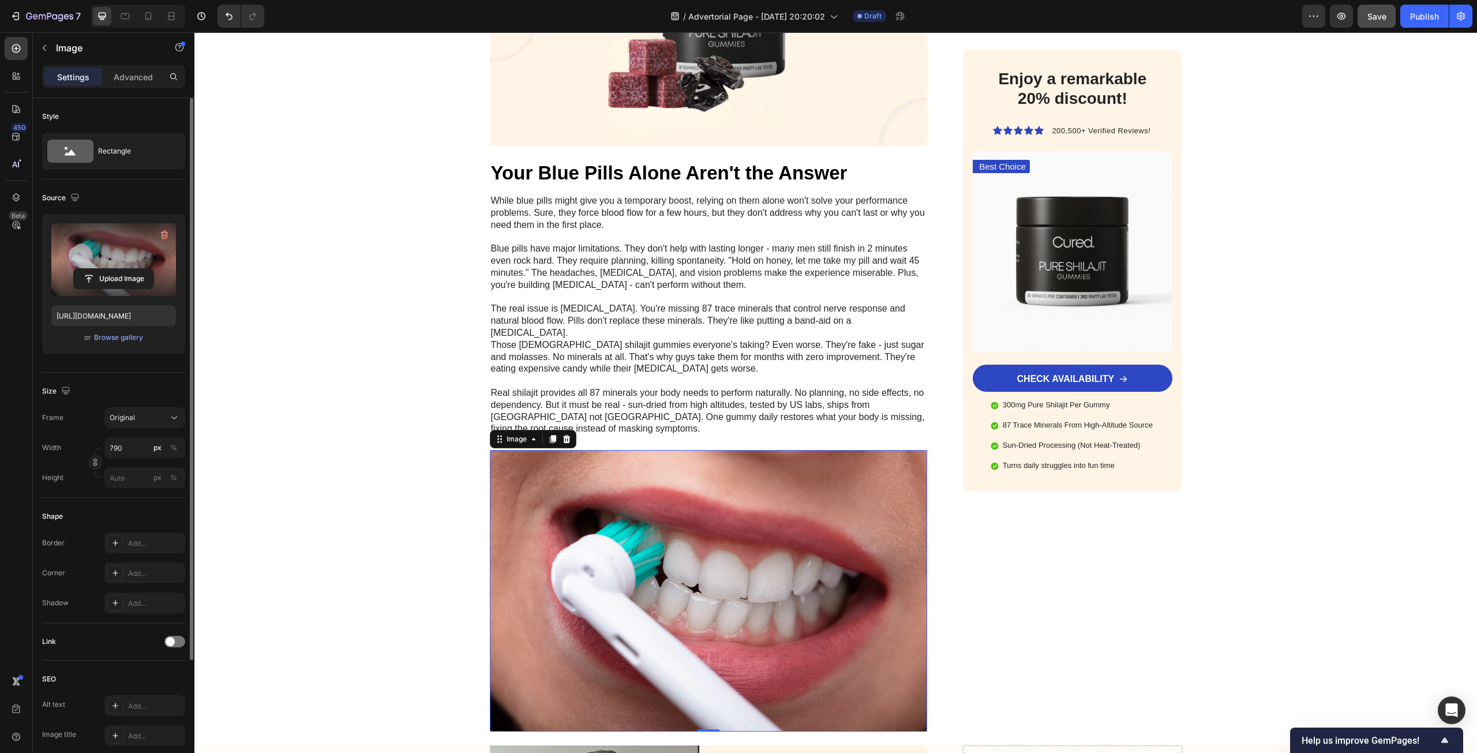
click at [107, 261] on label at bounding box center [113, 259] width 125 height 73
click at [107, 269] on input "file" at bounding box center [114, 279] width 80 height 20
type input "https://cdn.shopify.com/s/files/1/0651/5844/7240/files/gempages_586132142950449…"
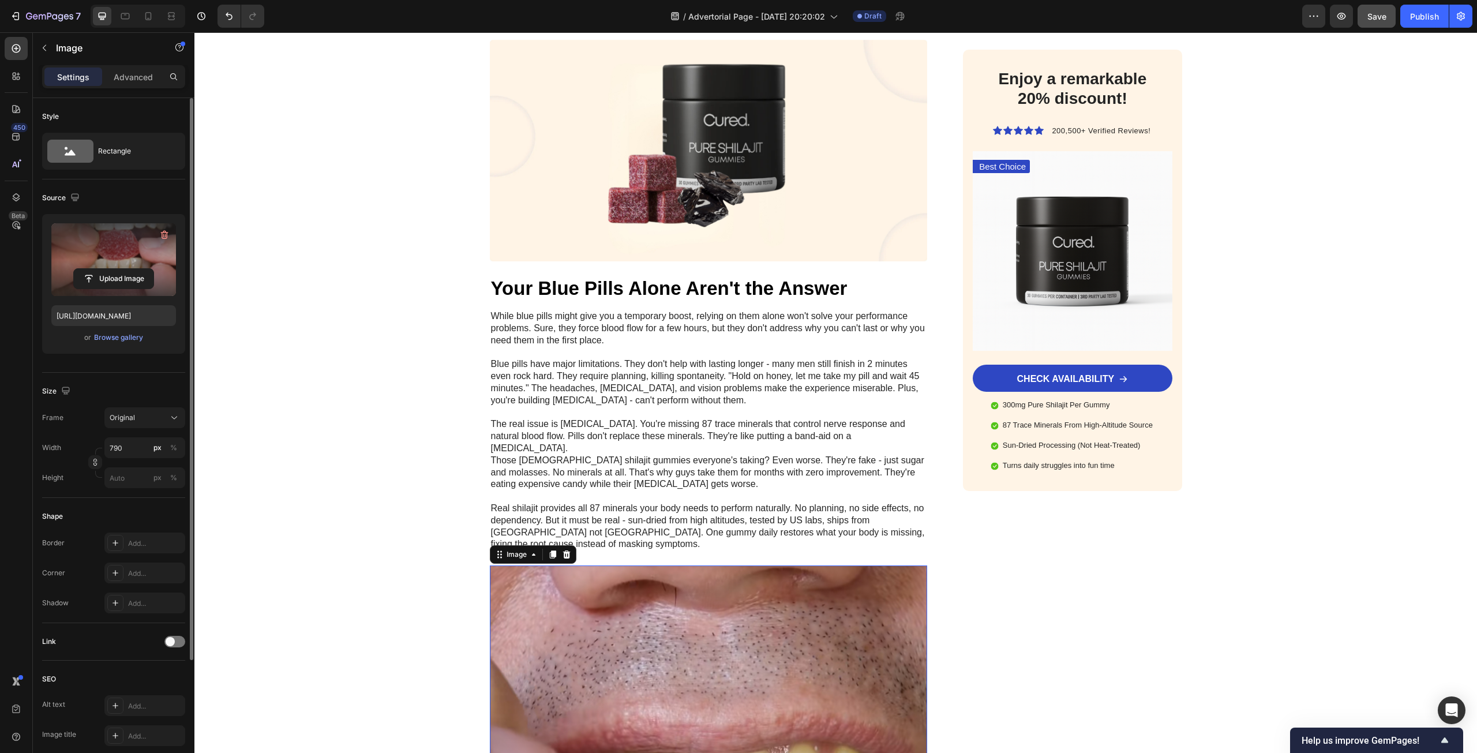
scroll to position [2537, 0]
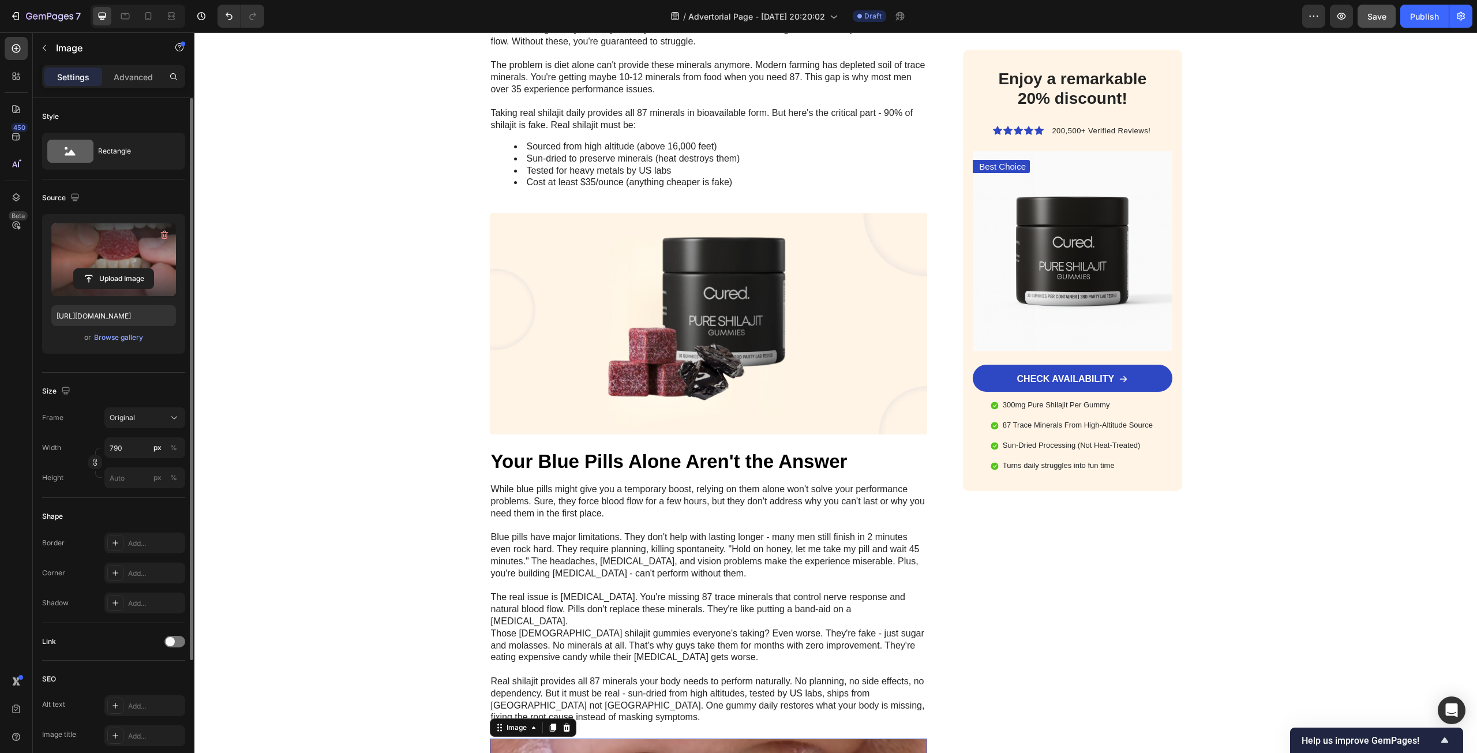
click at [93, 257] on label at bounding box center [113, 259] width 125 height 73
click at [93, 269] on input "file" at bounding box center [114, 279] width 80 height 20
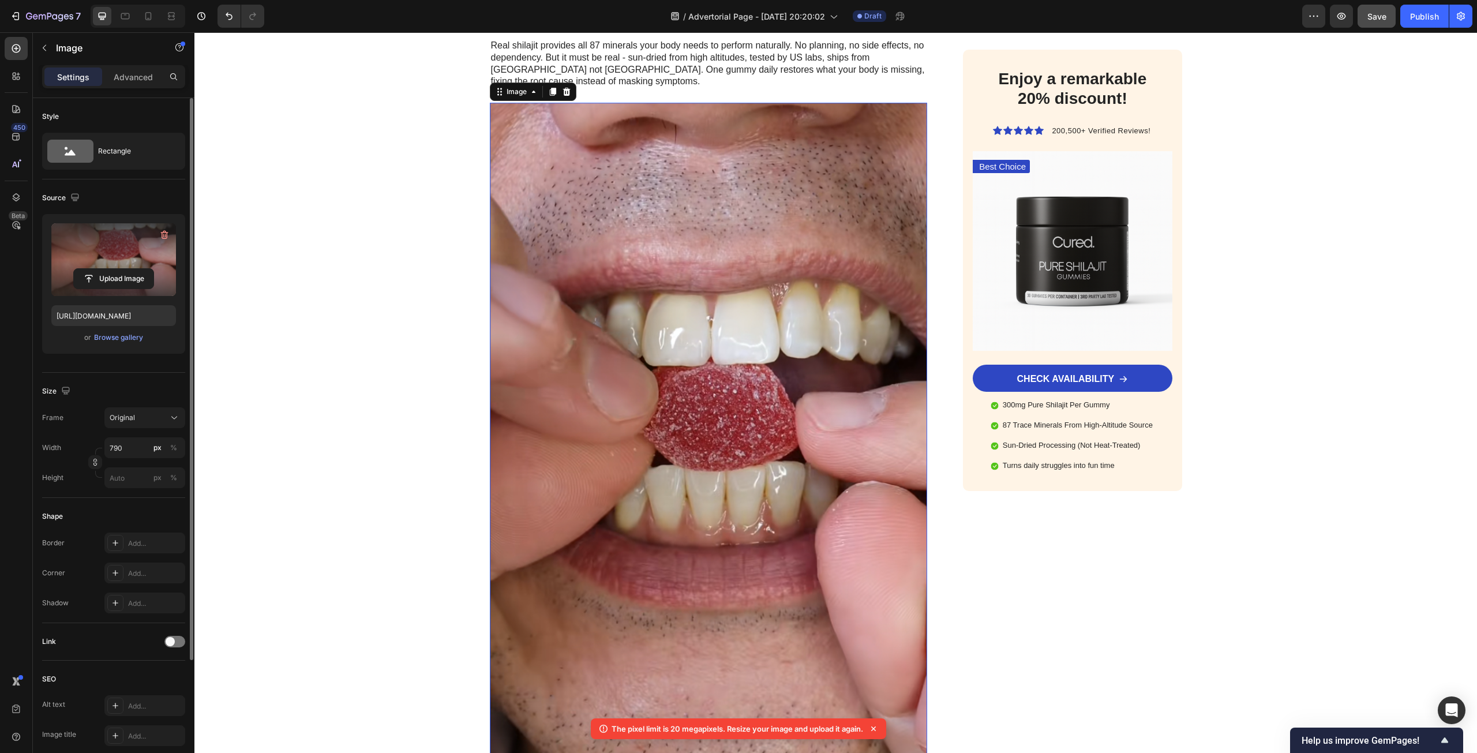
scroll to position [3287, 0]
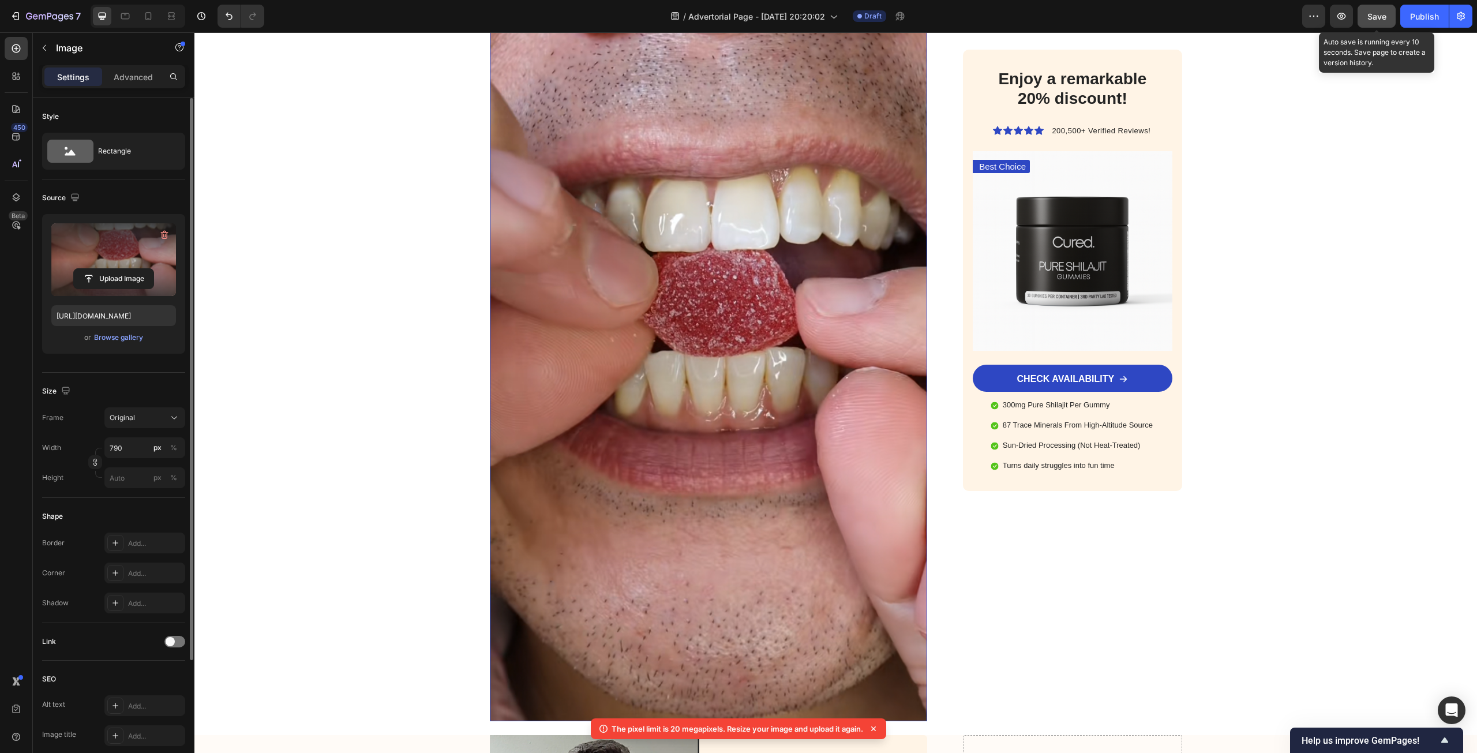
click at [1376, 15] on span "Save" at bounding box center [1376, 17] width 19 height 10
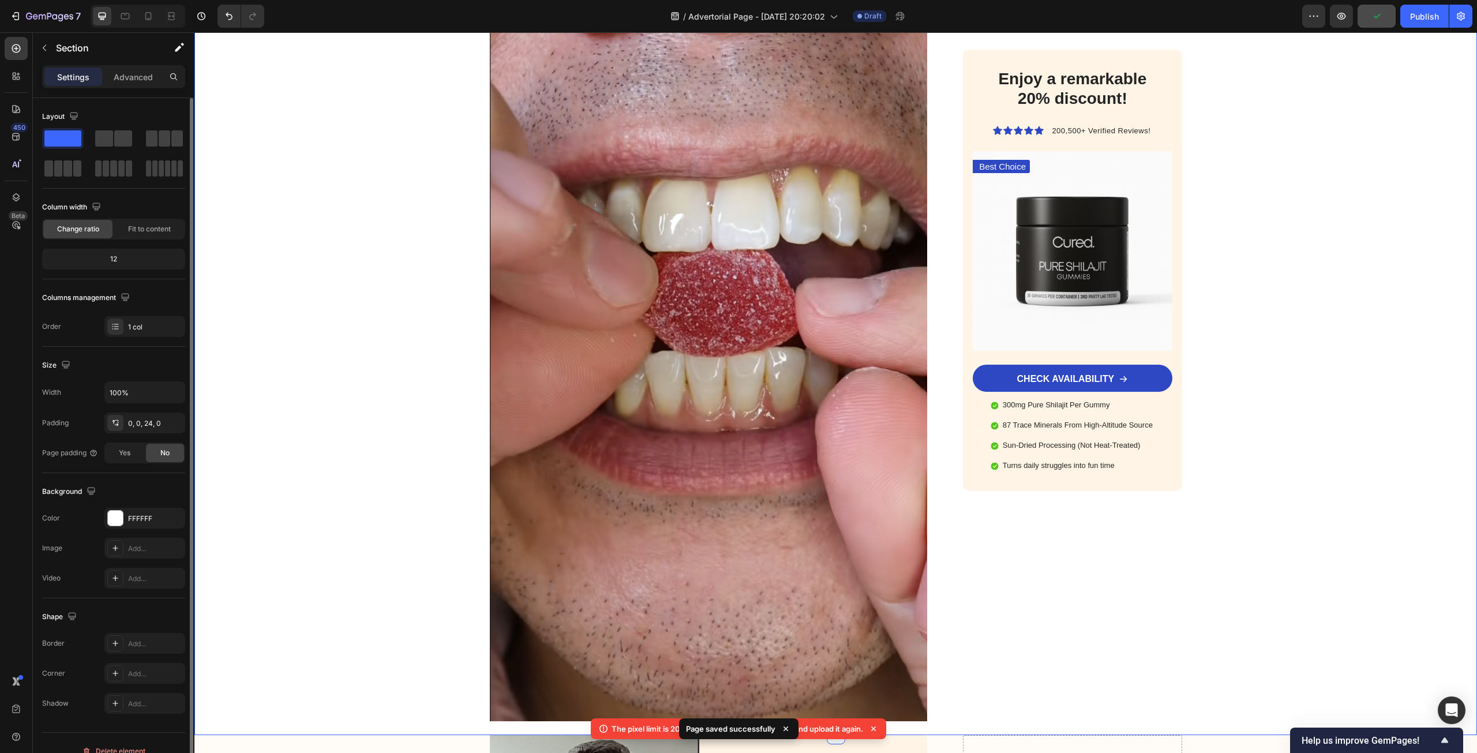
click at [681, 223] on img at bounding box center [709, 354] width 438 height 733
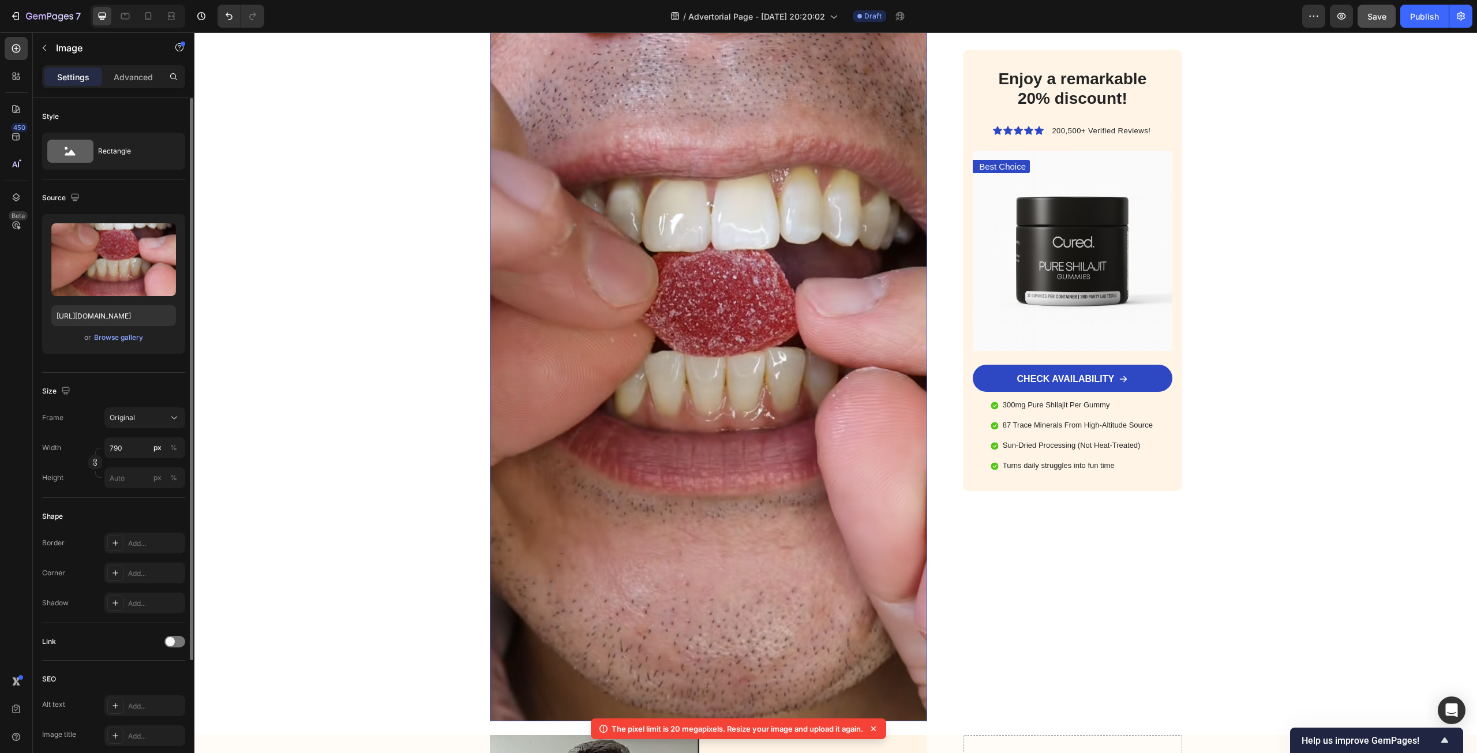
click at [879, 729] on icon at bounding box center [874, 729] width 12 height 12
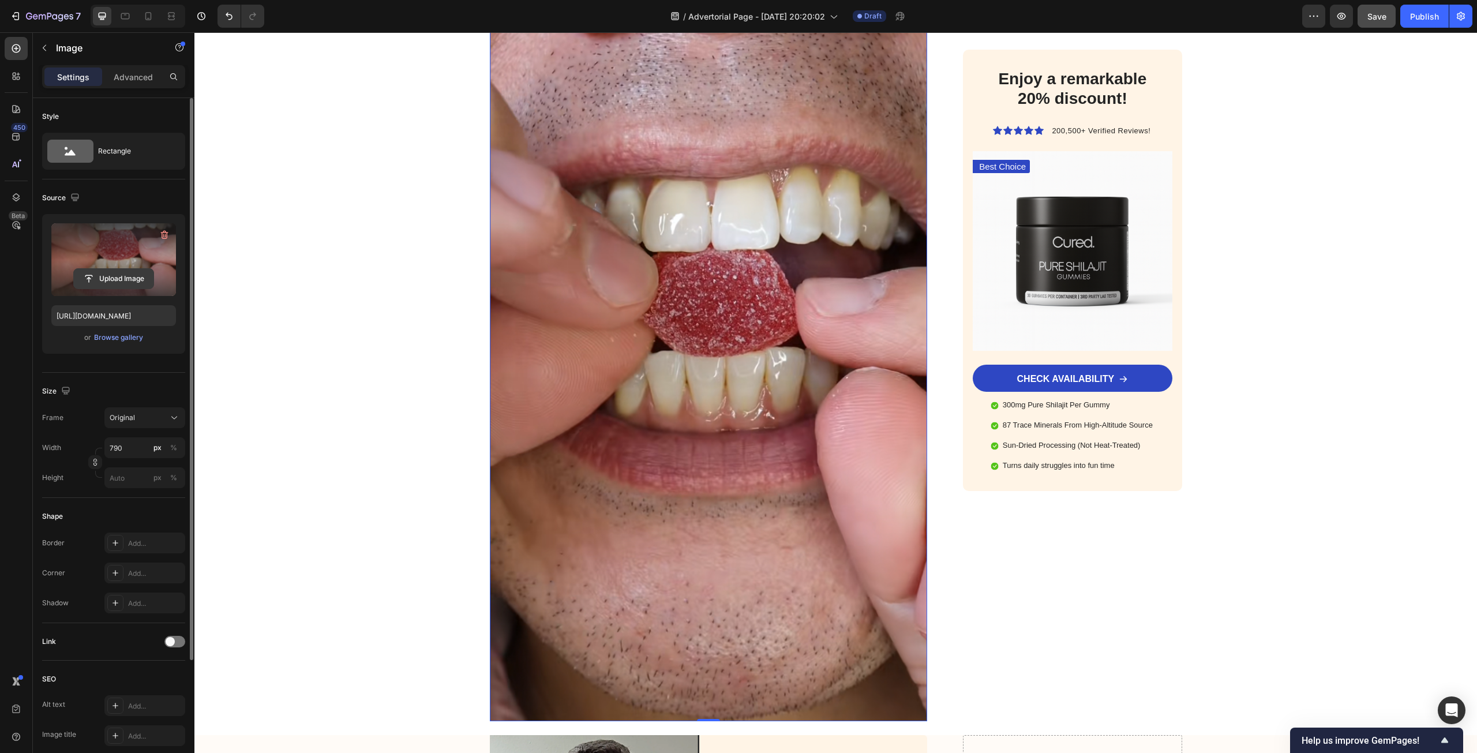
click at [99, 273] on input "file" at bounding box center [114, 279] width 80 height 20
type input "https://cdn.shopify.com/s/files/1/0651/5844/7240/files/gempages_586132142950449…"
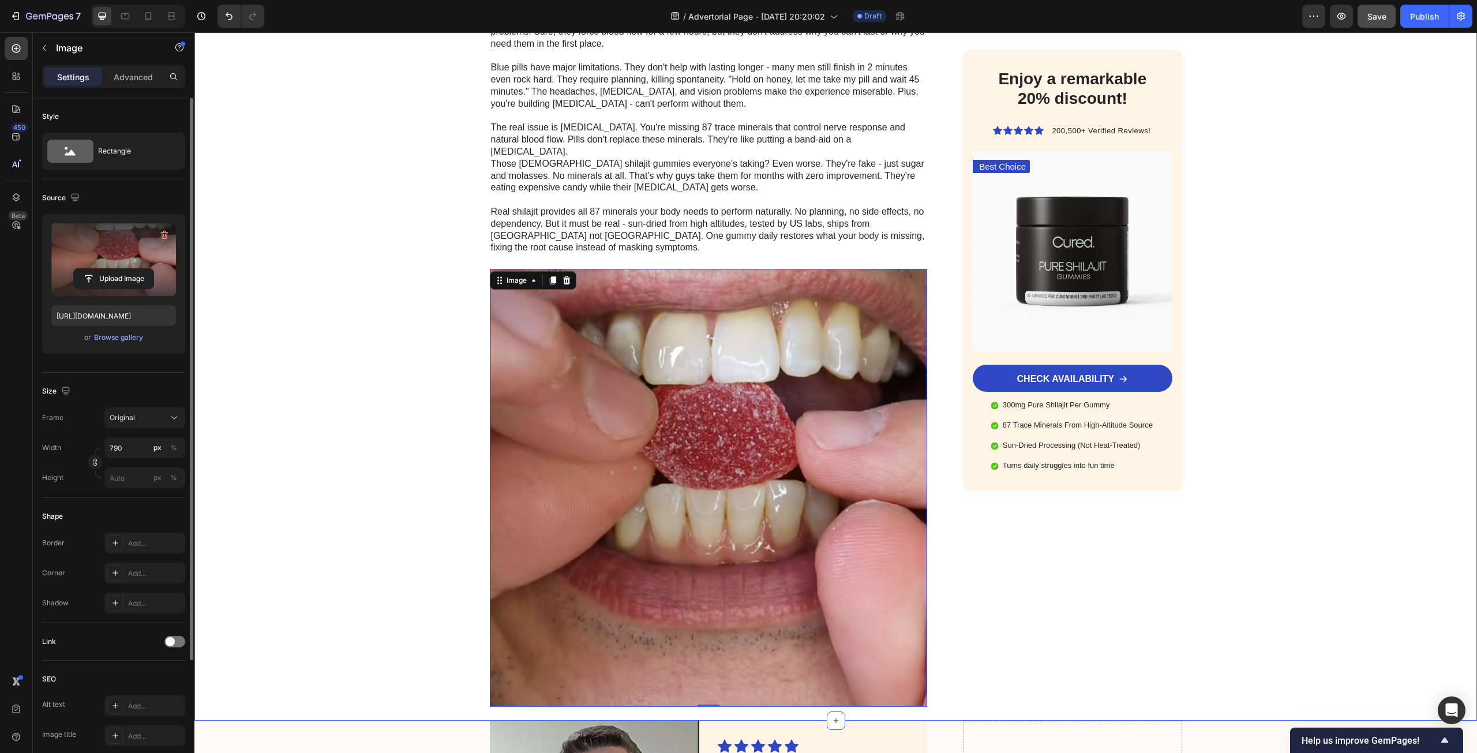
scroll to position [2998, 0]
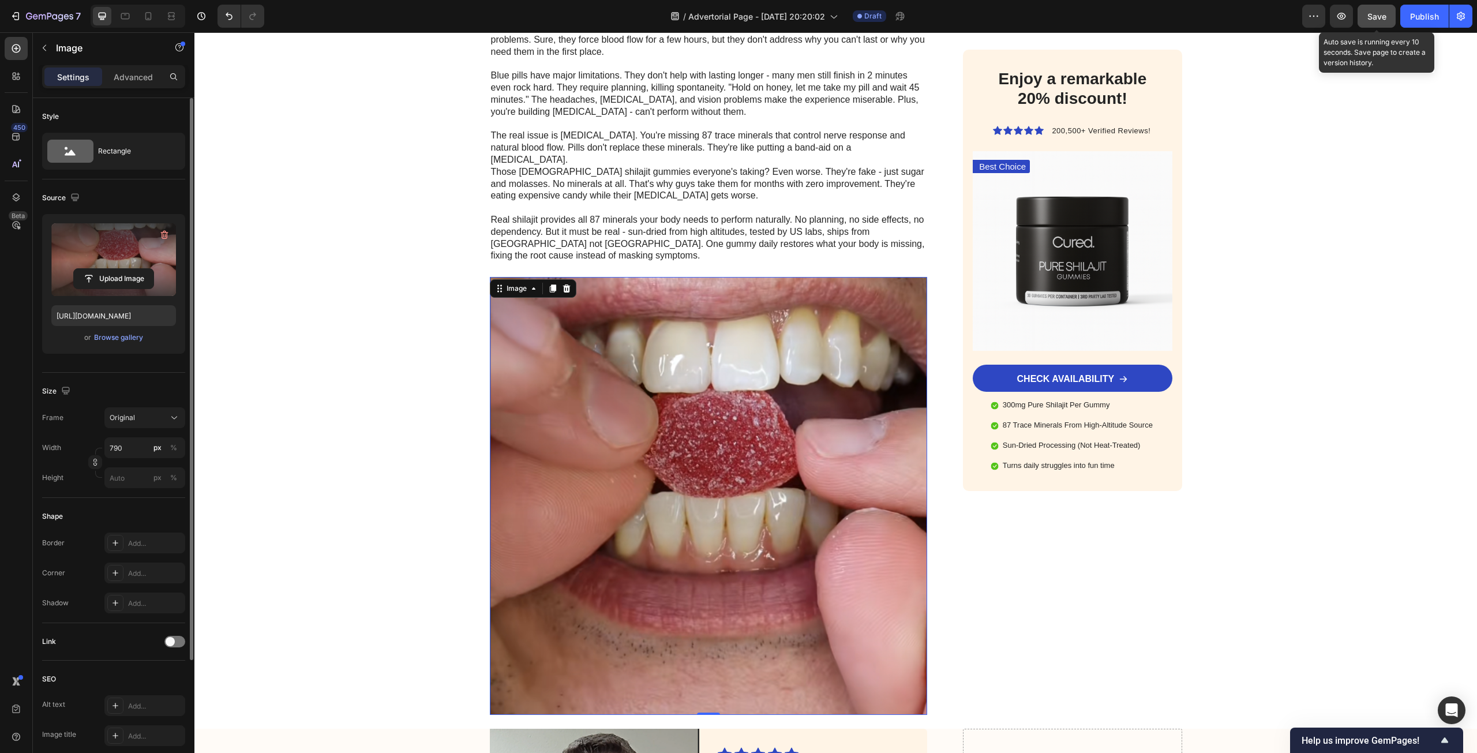
click at [1388, 23] on button "Save" at bounding box center [1377, 16] width 38 height 23
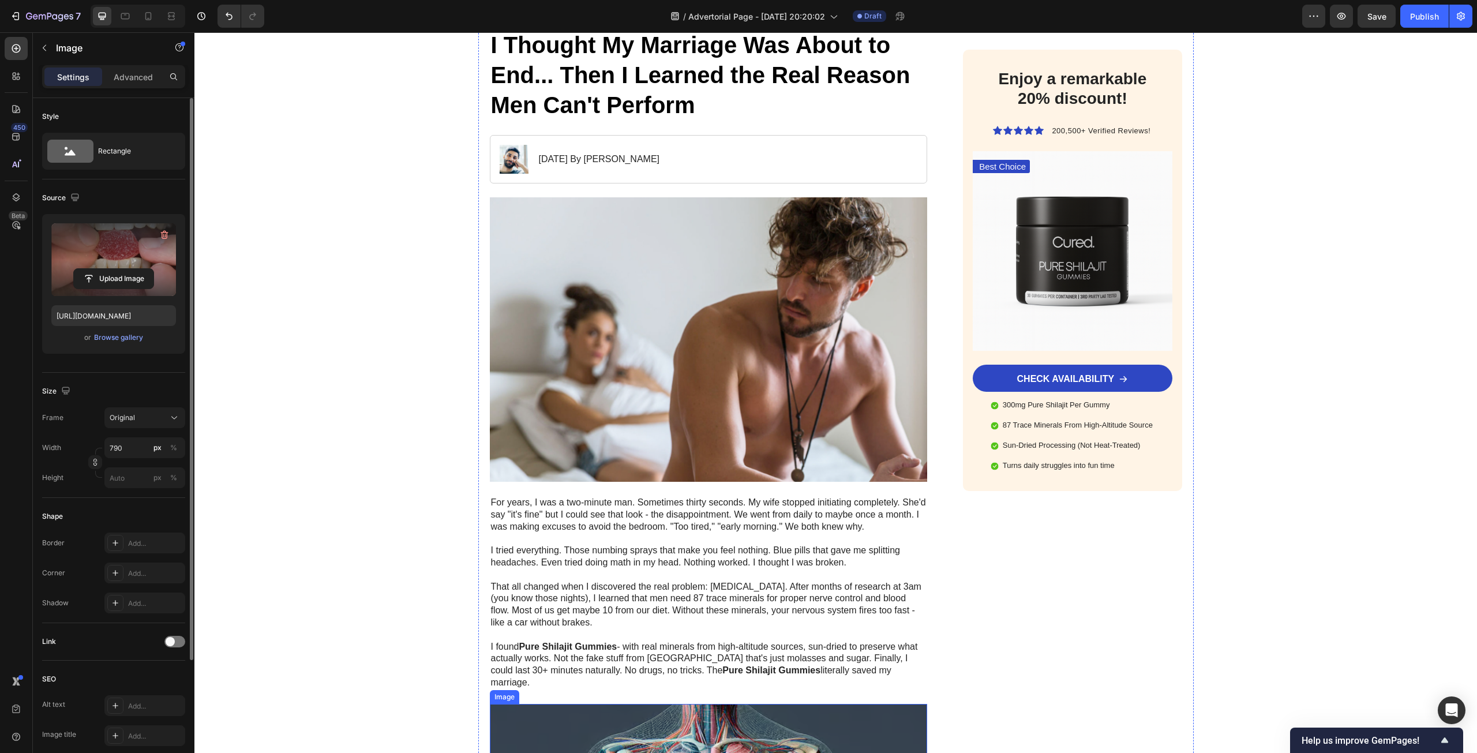
scroll to position [0, 0]
